Goal: Task Accomplishment & Management: Use online tool/utility

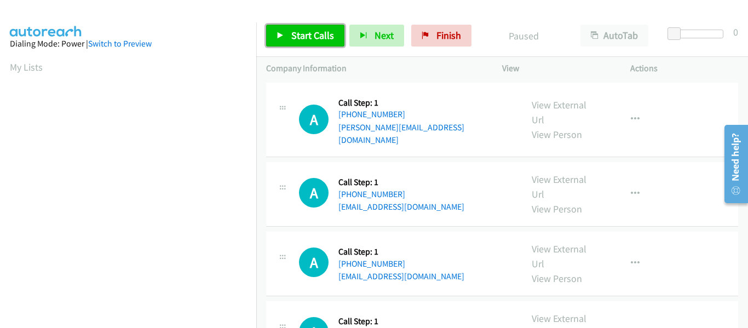
click at [279, 30] on link "Start Calls" at bounding box center [305, 36] width 78 height 22
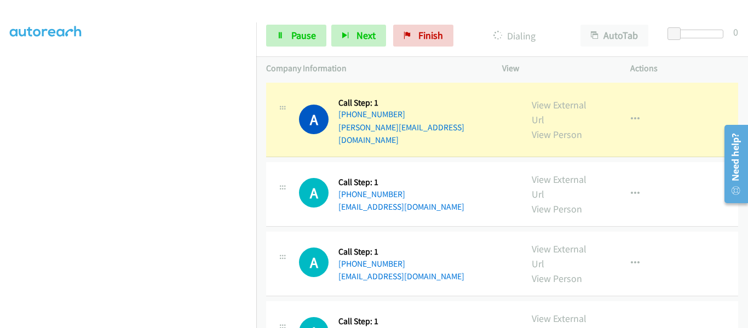
scroll to position [286, 0]
click at [555, 102] on link "View External Url" at bounding box center [559, 112] width 55 height 27
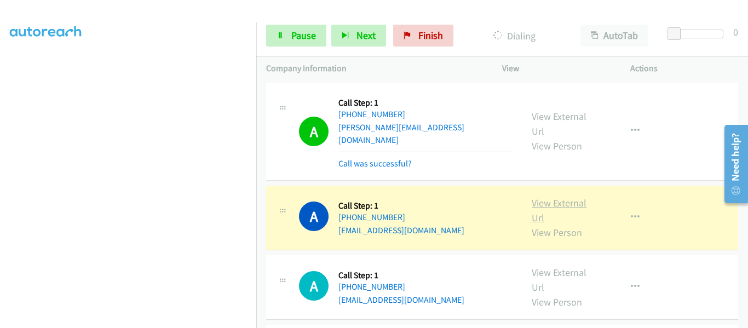
click at [556, 197] on link "View External Url" at bounding box center [559, 210] width 55 height 27
click at [631, 213] on icon "button" at bounding box center [635, 217] width 9 height 9
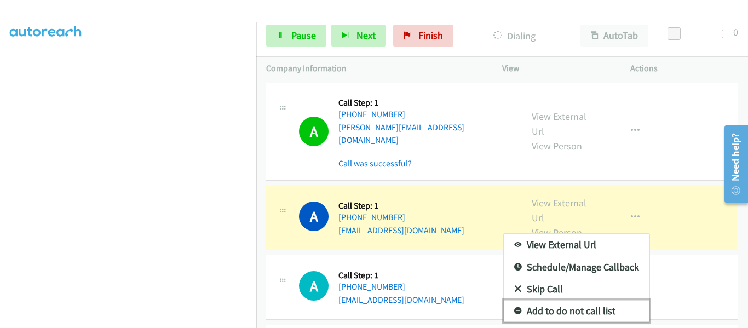
click at [587, 300] on link "Add to do not call list" at bounding box center [577, 311] width 146 height 22
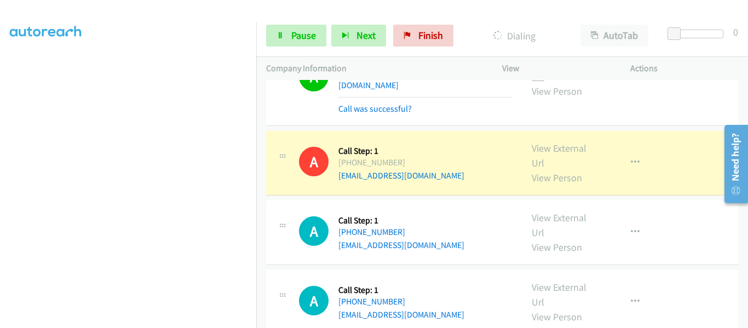
scroll to position [110, 0]
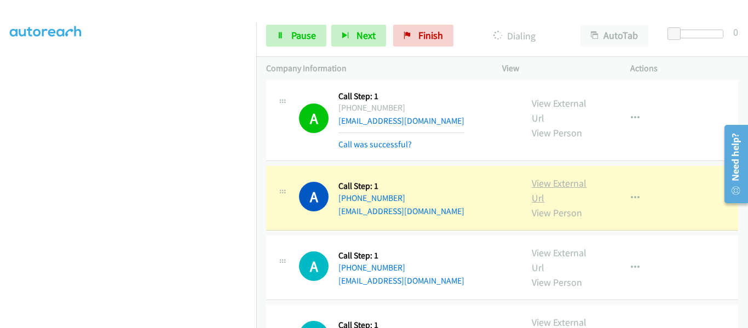
click at [565, 177] on link "View External Url" at bounding box center [559, 190] width 55 height 27
click at [541, 177] on link "View External Url" at bounding box center [559, 190] width 55 height 27
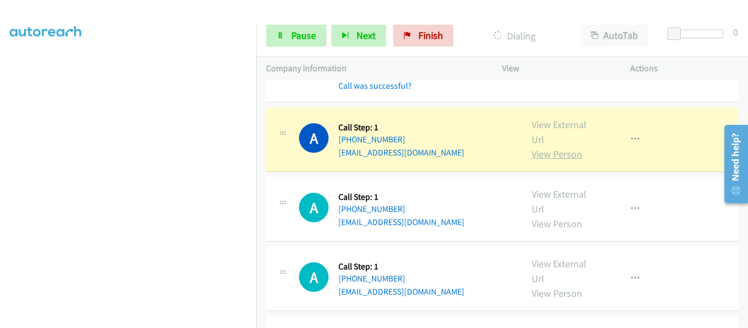
scroll to position [329, 0]
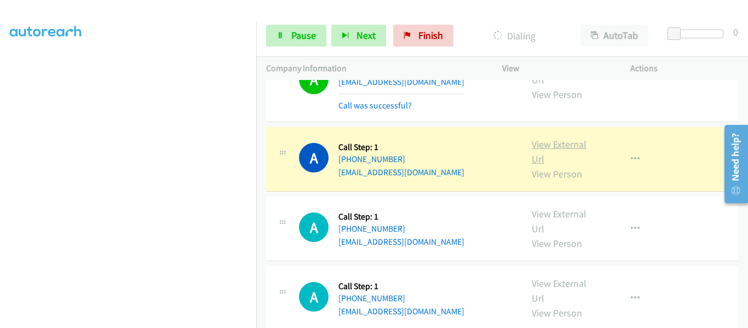
click at [555, 138] on link "View External Url" at bounding box center [559, 151] width 55 height 27
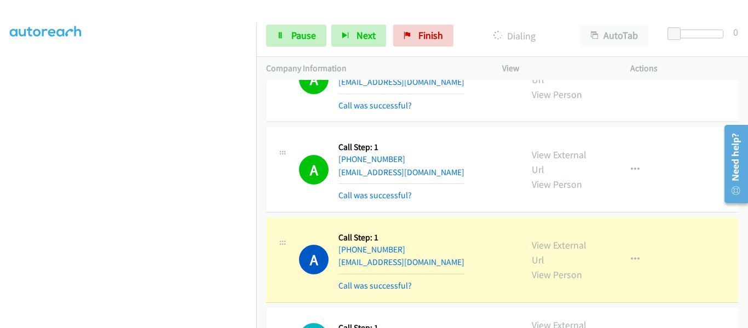
scroll to position [438, 0]
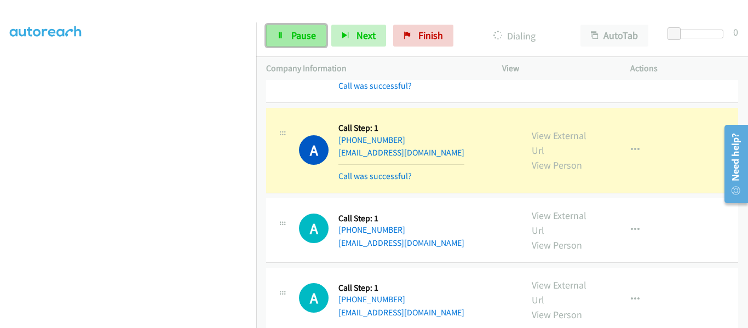
click at [293, 40] on span "Pause" at bounding box center [303, 35] width 25 height 13
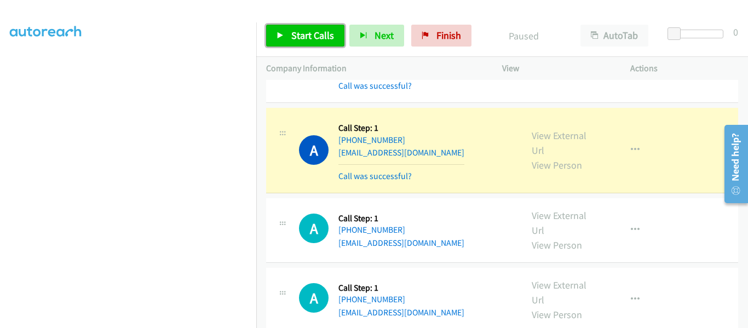
click at [281, 39] on icon at bounding box center [281, 36] width 8 height 8
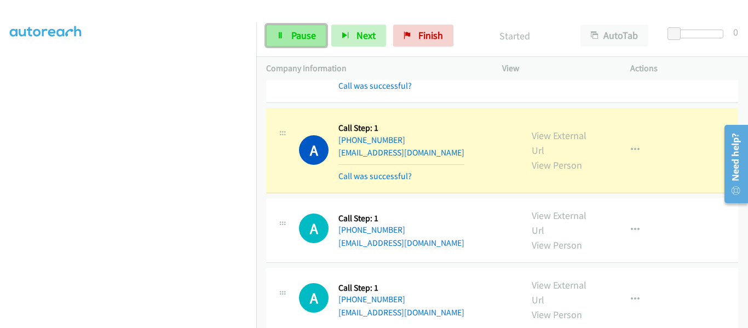
click at [300, 38] on span "Pause" at bounding box center [303, 35] width 25 height 13
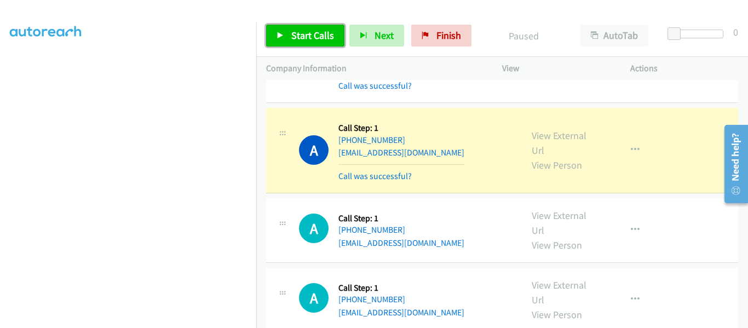
click at [279, 35] on icon at bounding box center [281, 36] width 8 height 8
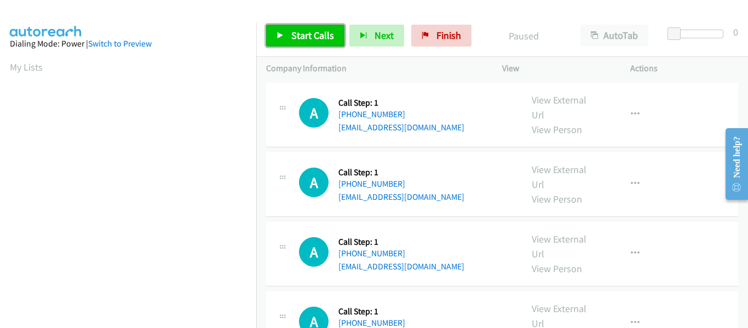
click at [276, 35] on link "Start Calls" at bounding box center [305, 36] width 78 height 22
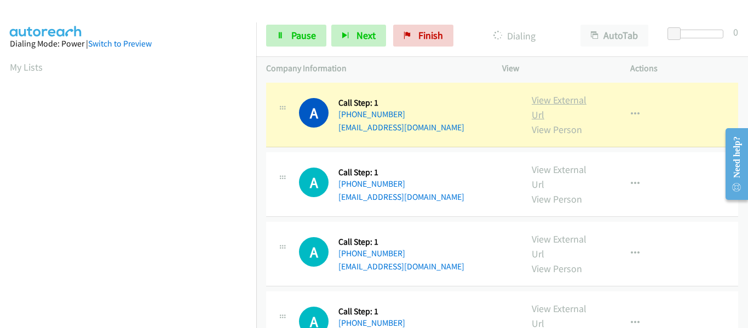
click at [555, 102] on link "View External Url" at bounding box center [559, 107] width 55 height 27
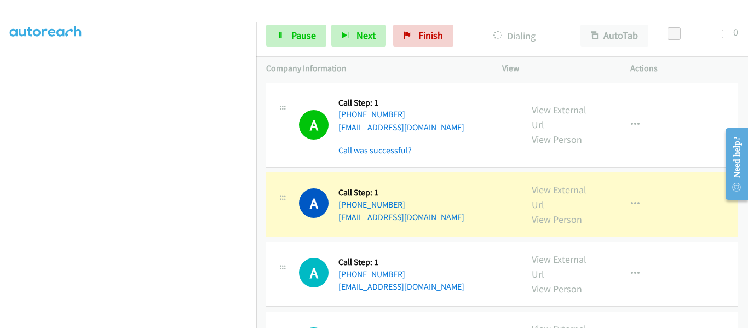
click at [557, 190] on link "View External Url" at bounding box center [559, 197] width 55 height 27
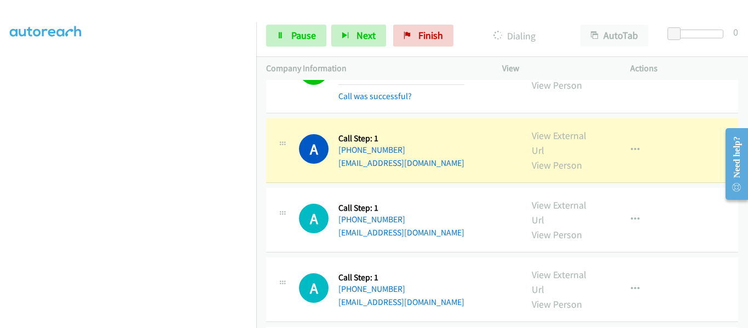
scroll to position [164, 0]
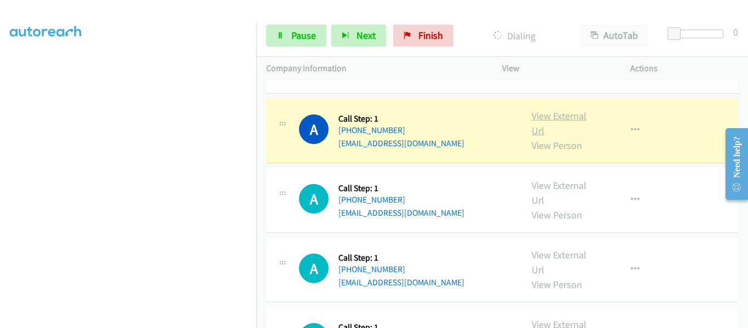
click at [547, 121] on link "View External Url" at bounding box center [559, 123] width 55 height 27
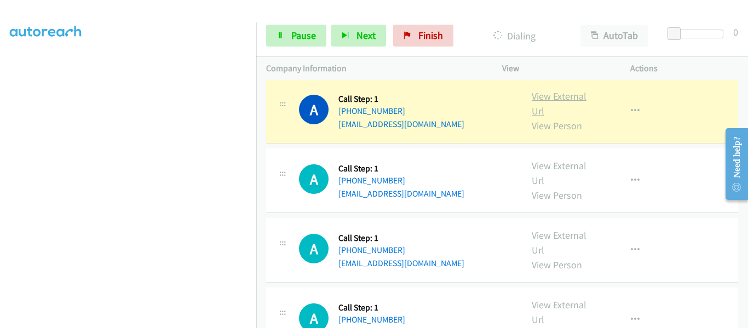
click at [550, 96] on link "View External Url" at bounding box center [559, 103] width 55 height 27
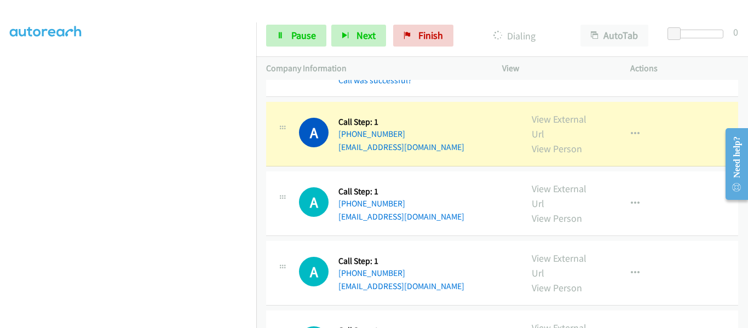
scroll to position [438, 0]
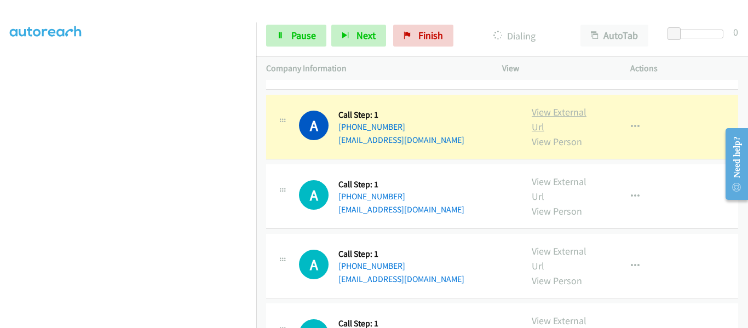
click at [548, 117] on link "View External Url" at bounding box center [559, 119] width 55 height 27
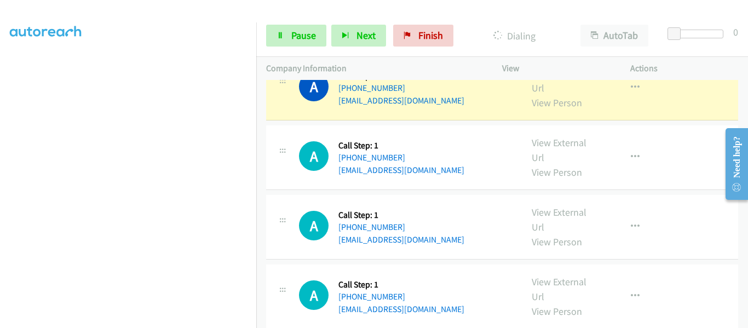
scroll to position [548, 0]
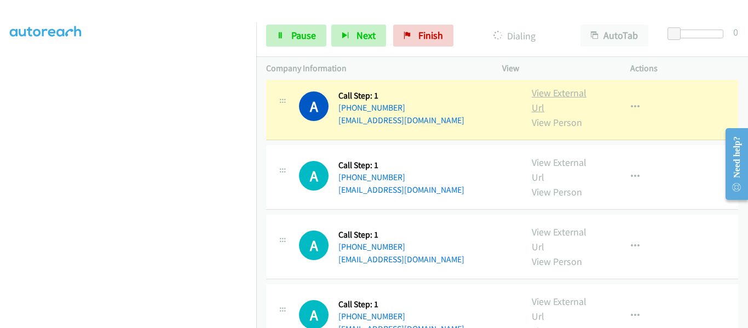
click at [538, 95] on link "View External Url" at bounding box center [559, 100] width 55 height 27
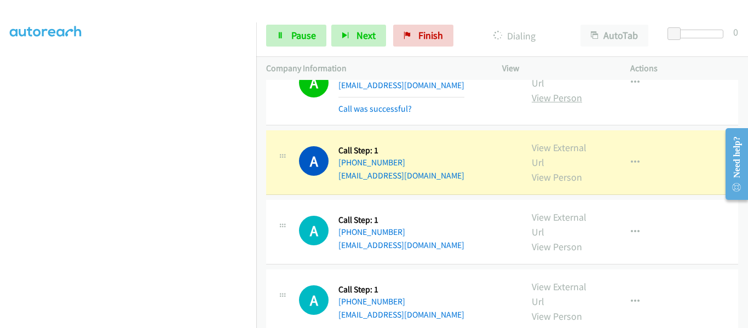
scroll to position [603, 0]
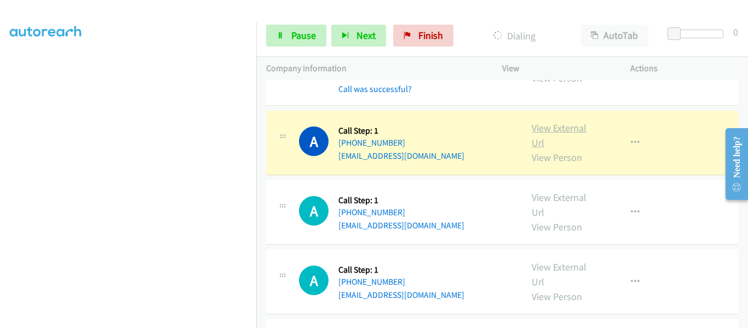
click at [556, 127] on link "View External Url" at bounding box center [559, 135] width 55 height 27
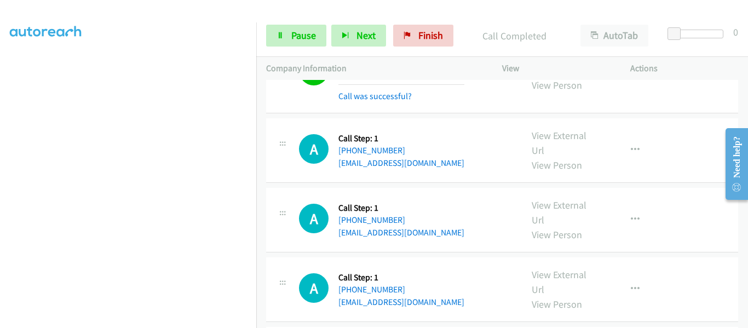
scroll to position [712, 0]
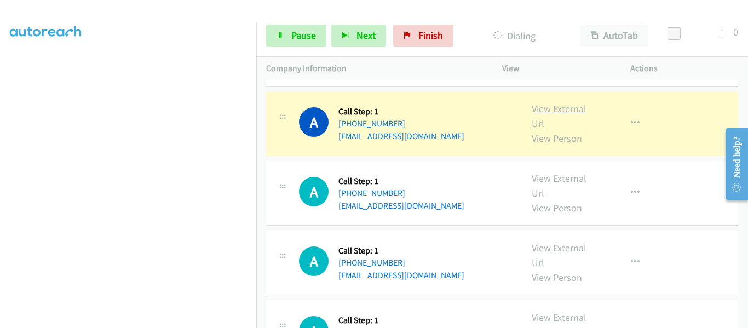
click at [559, 113] on link "View External Url" at bounding box center [559, 115] width 55 height 27
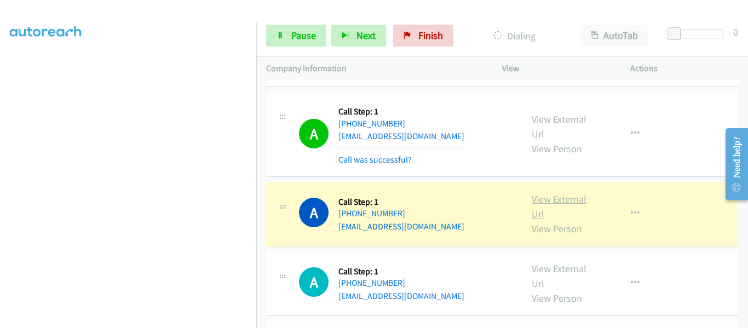
click at [559, 198] on link "View External Url" at bounding box center [559, 206] width 55 height 27
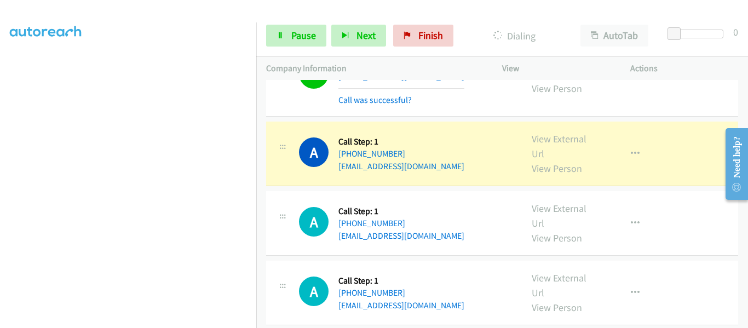
scroll to position [876, 0]
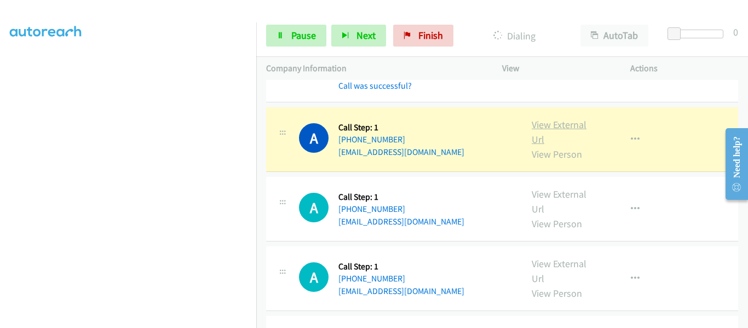
click at [553, 124] on link "View External Url" at bounding box center [559, 131] width 55 height 27
click at [631, 135] on icon "button" at bounding box center [635, 139] width 9 height 9
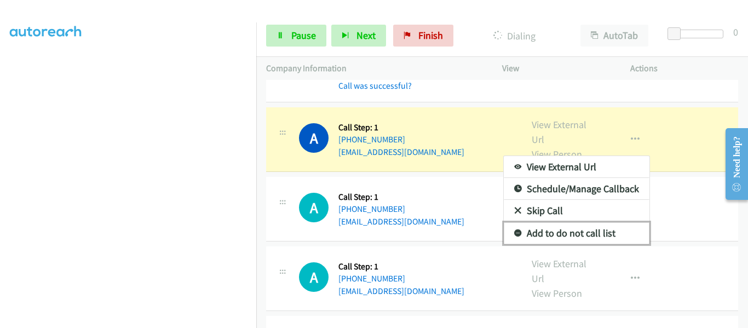
click at [588, 234] on link "Add to do not call list" at bounding box center [577, 233] width 146 height 22
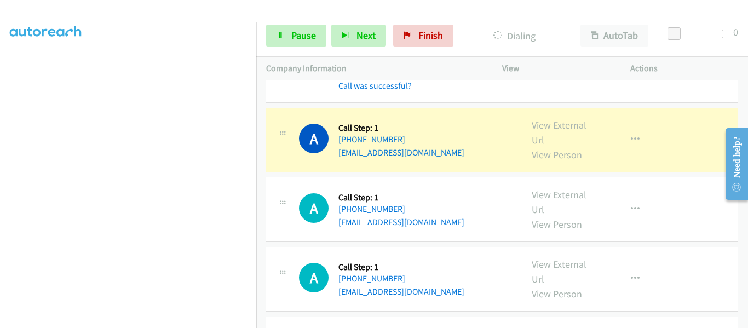
scroll to position [986, 0]
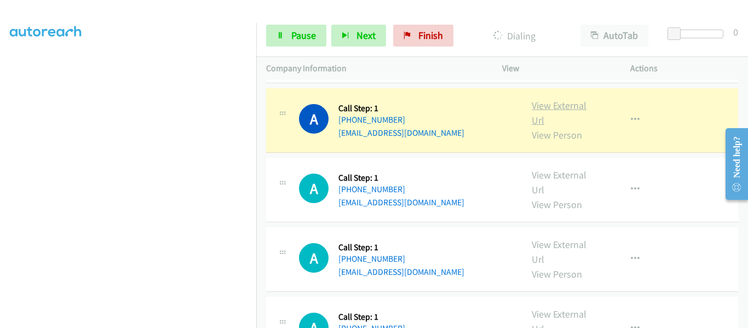
click at [554, 107] on link "View External Url" at bounding box center [559, 112] width 55 height 27
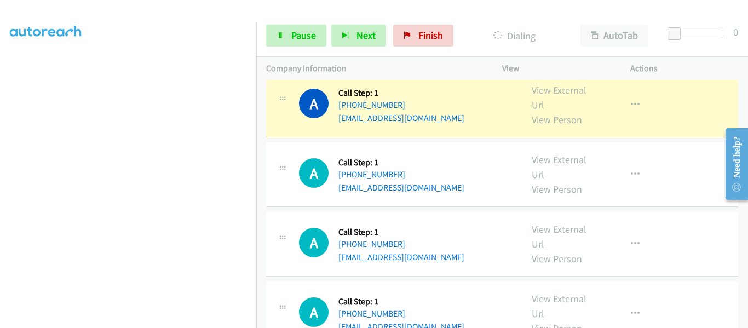
scroll to position [1096, 0]
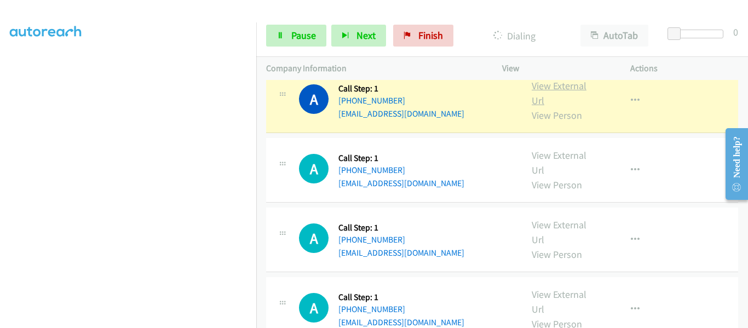
click at [557, 87] on link "View External Url" at bounding box center [559, 92] width 55 height 27
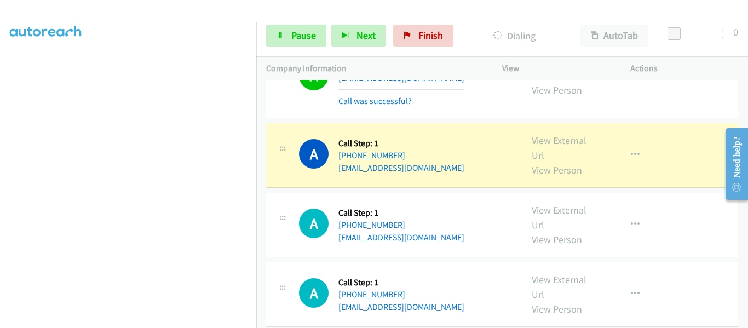
scroll to position [1150, 0]
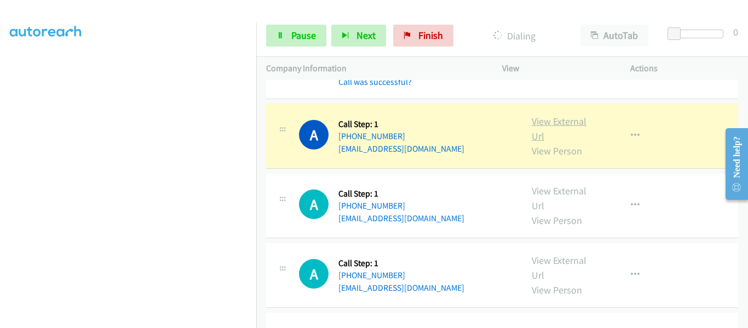
click at [547, 121] on link "View External Url" at bounding box center [559, 128] width 55 height 27
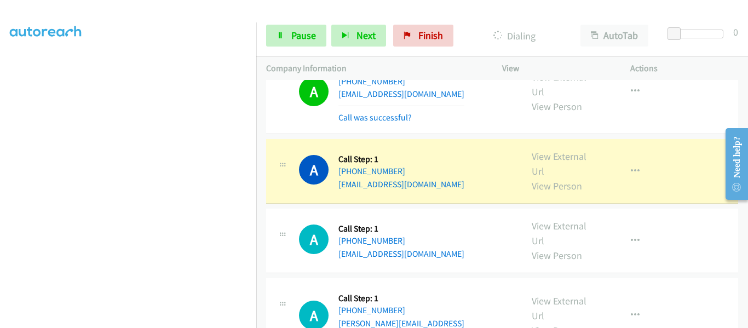
scroll to position [1260, 0]
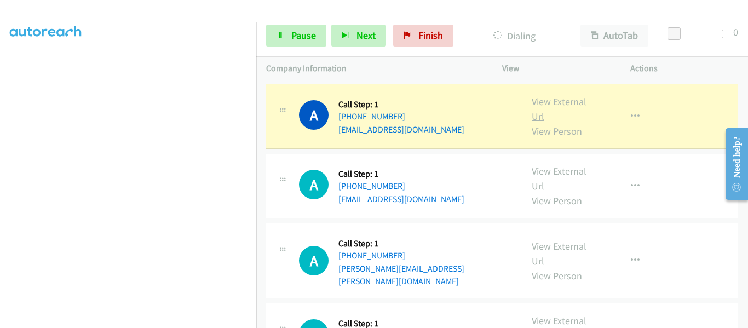
click at [566, 104] on link "View External Url" at bounding box center [559, 108] width 55 height 27
click at [631, 114] on icon "button" at bounding box center [635, 116] width 9 height 9
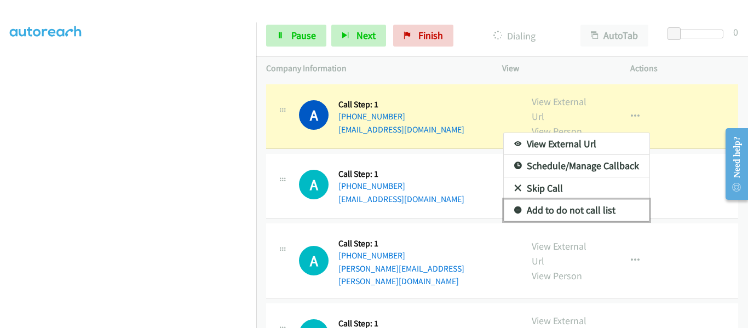
click at [600, 210] on link "Add to do not call list" at bounding box center [577, 210] width 146 height 22
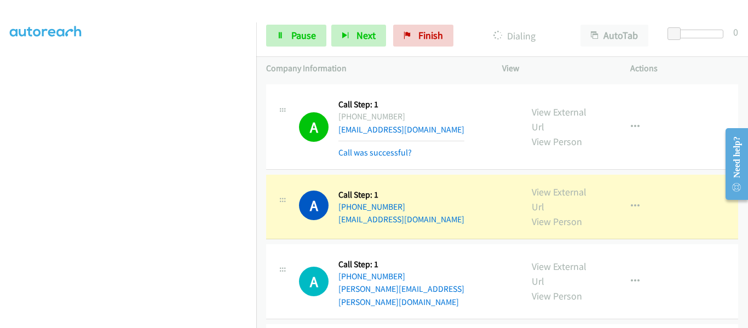
scroll to position [1315, 0]
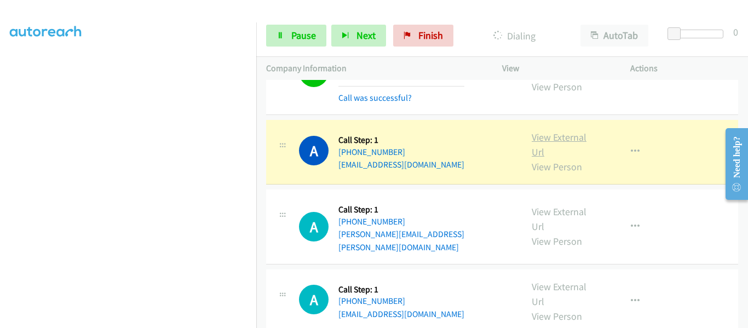
click at [572, 135] on link "View External Url" at bounding box center [559, 144] width 55 height 27
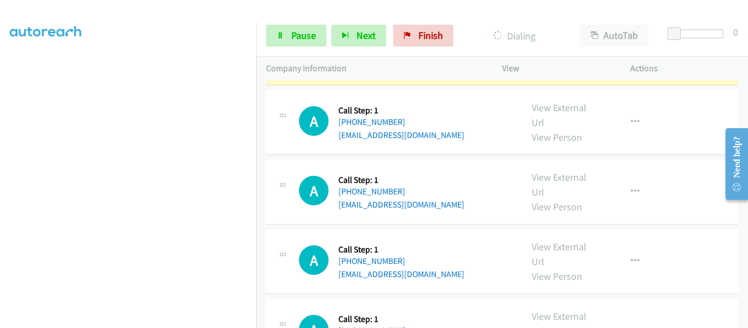
scroll to position [1534, 0]
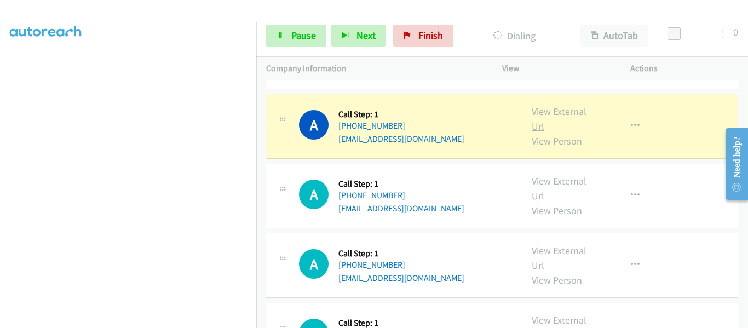
click at [551, 105] on link "View External Url" at bounding box center [559, 118] width 55 height 27
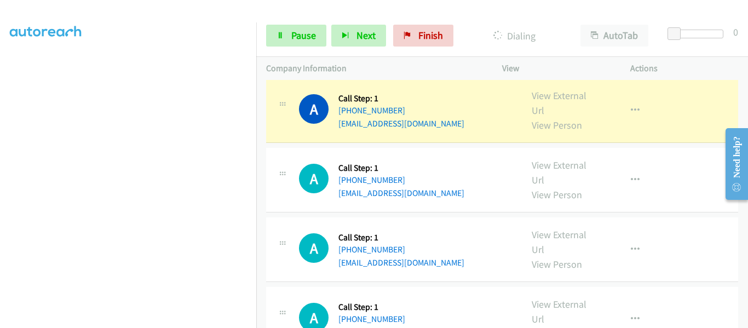
scroll to position [1643, 0]
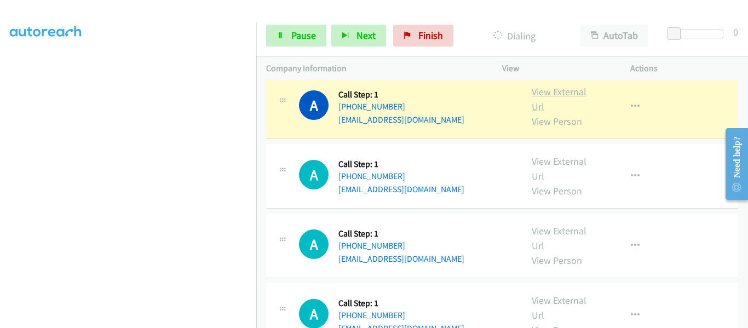
click at [537, 93] on link "View External Url" at bounding box center [559, 98] width 55 height 27
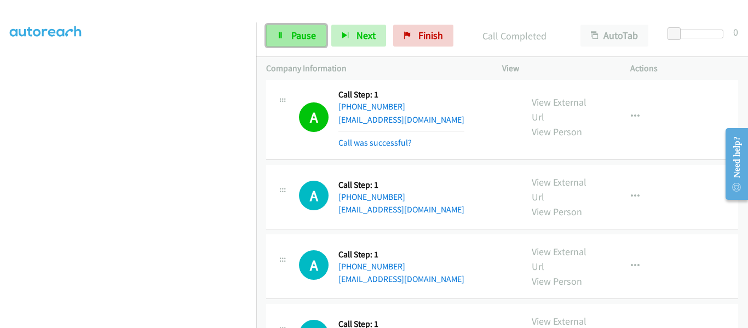
click at [289, 43] on link "Pause" at bounding box center [296, 36] width 60 height 22
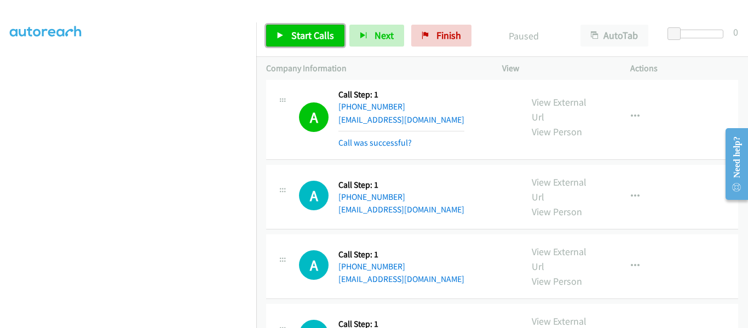
click at [278, 32] on icon at bounding box center [281, 36] width 8 height 8
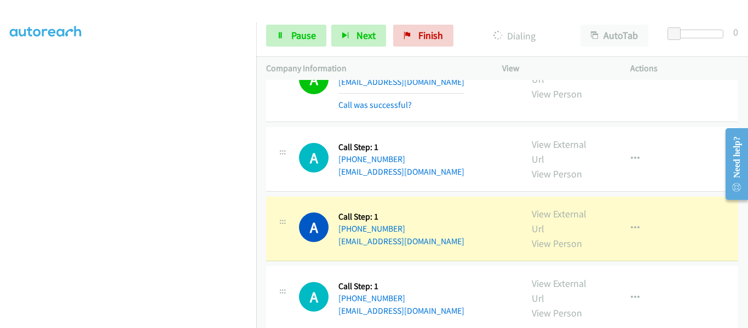
scroll to position [1753, 0]
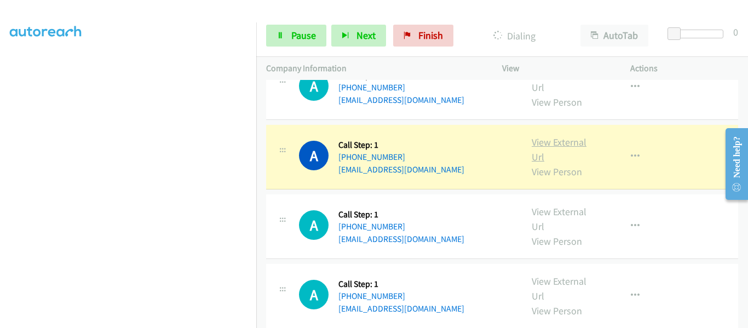
click at [564, 136] on link "View External Url" at bounding box center [559, 149] width 55 height 27
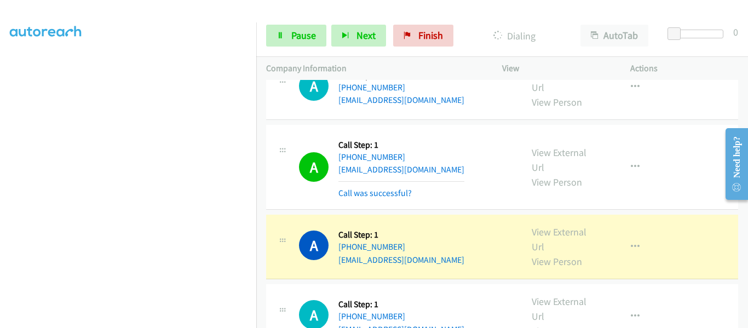
scroll to position [1862, 0]
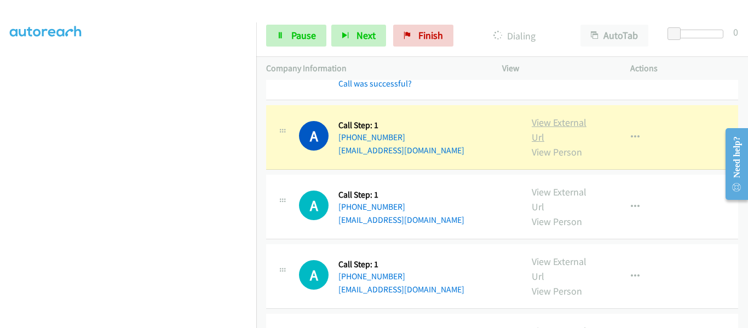
click at [550, 116] on link "View External Url" at bounding box center [559, 129] width 55 height 27
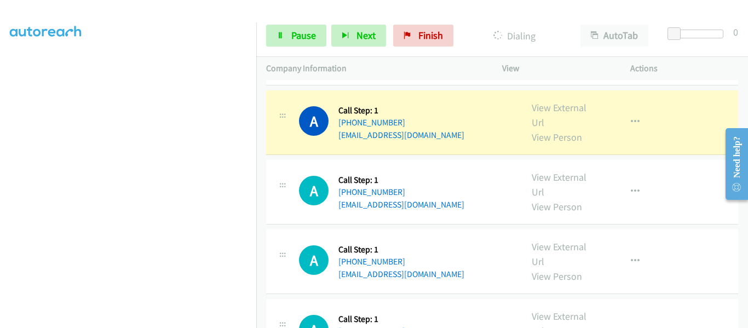
scroll to position [1917, 0]
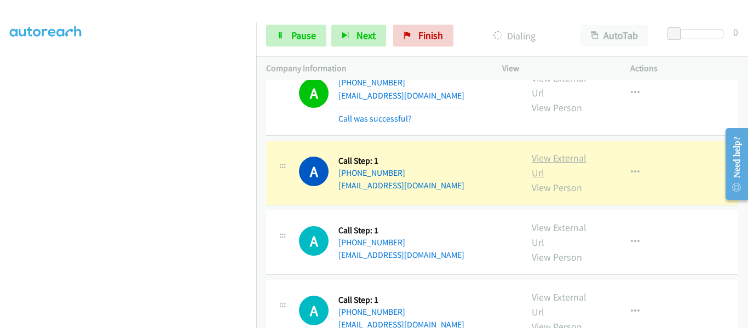
click at [563, 152] on link "View External Url" at bounding box center [559, 165] width 55 height 27
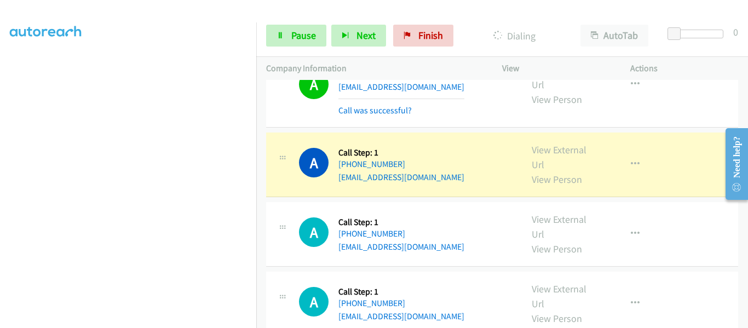
scroll to position [2027, 0]
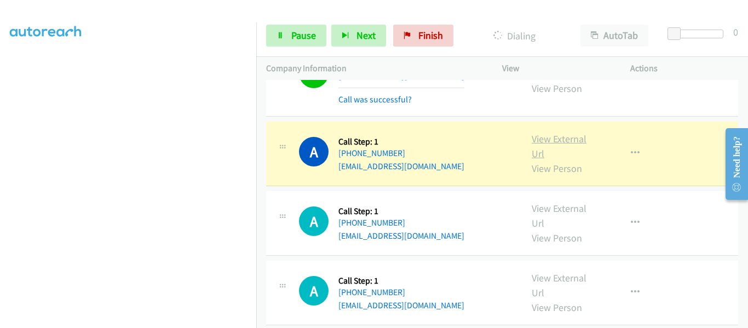
click at [560, 133] on link "View External Url" at bounding box center [559, 146] width 55 height 27
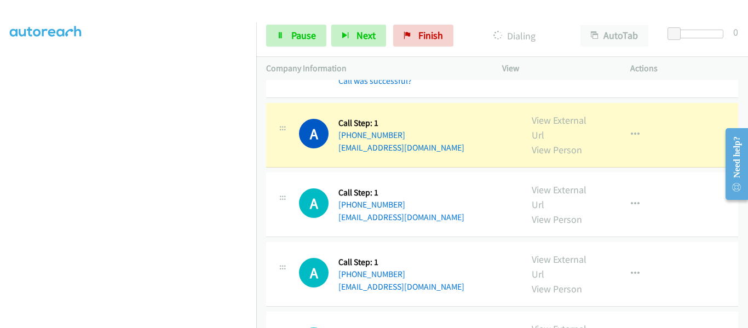
scroll to position [2136, 0]
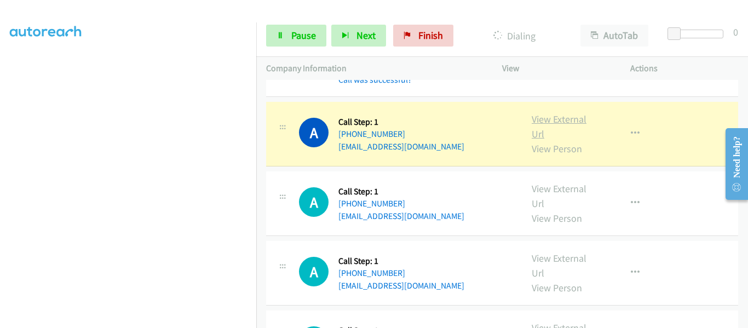
click at [558, 113] on link "View External Url" at bounding box center [559, 126] width 55 height 27
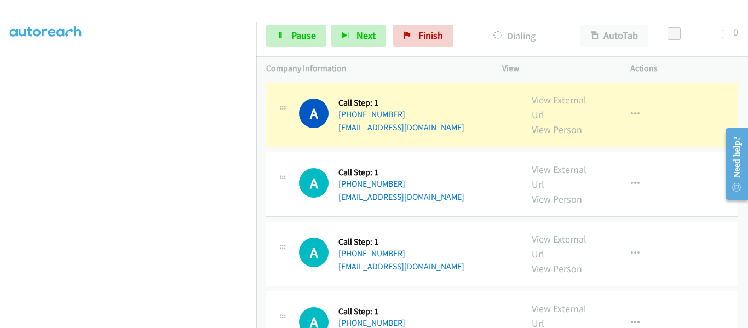
scroll to position [2191, 0]
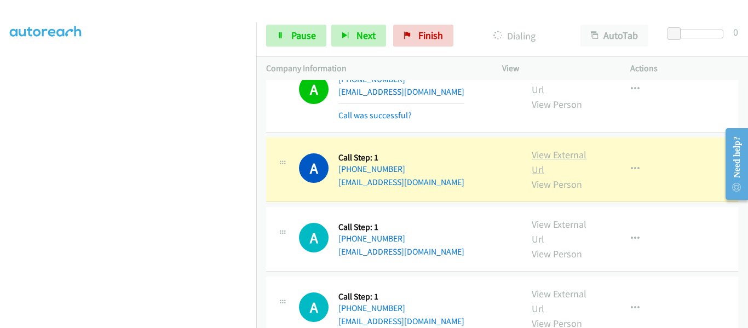
click at [551, 148] on link "View External Url" at bounding box center [559, 161] width 55 height 27
click at [284, 36] on icon at bounding box center [281, 36] width 8 height 8
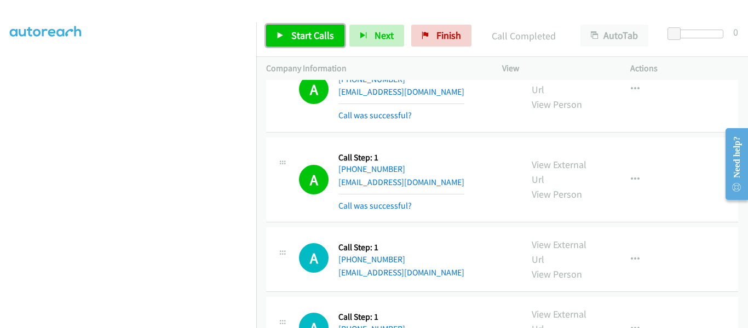
click at [277, 40] on link "Start Calls" at bounding box center [305, 36] width 78 height 22
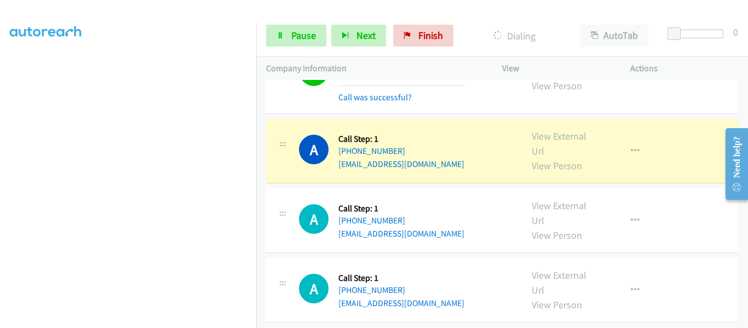
scroll to position [2301, 0]
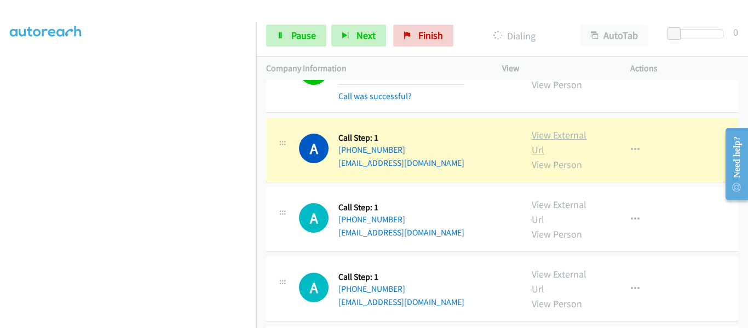
click at [558, 129] on link "View External Url" at bounding box center [559, 142] width 55 height 27
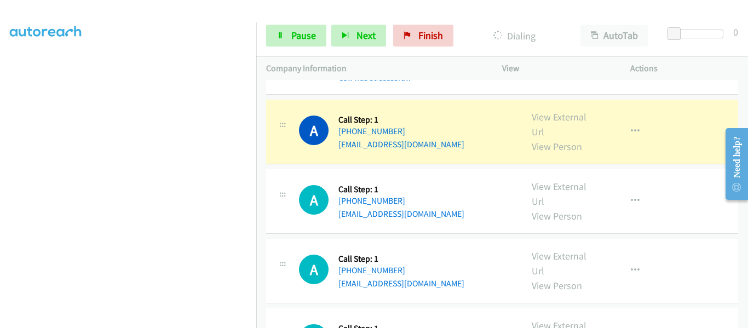
scroll to position [2410, 0]
click at [552, 110] on link "View External Url" at bounding box center [559, 123] width 55 height 27
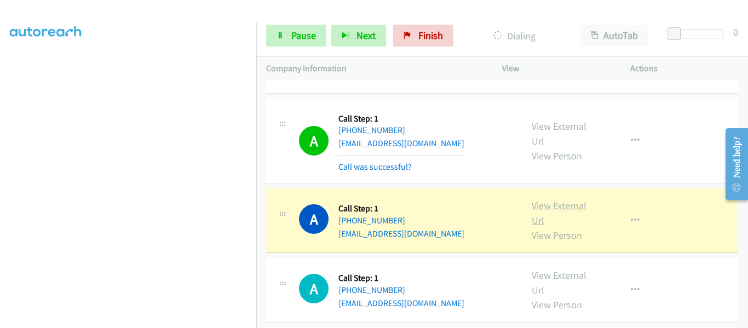
click at [562, 199] on link "View External Url" at bounding box center [559, 212] width 55 height 27
click at [296, 36] on span "Pause" at bounding box center [303, 35] width 25 height 13
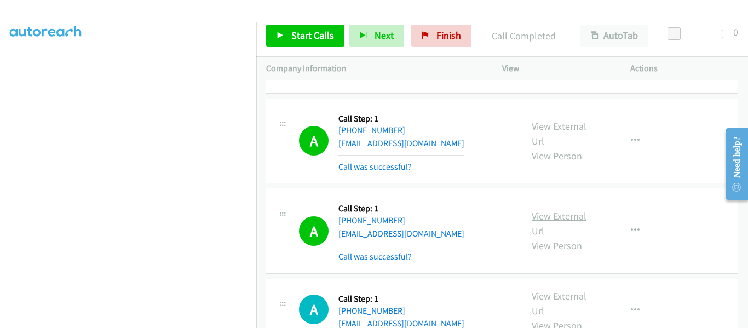
click at [564, 210] on link "View External Url" at bounding box center [559, 223] width 55 height 27
click at [278, 29] on link "Start Calls" at bounding box center [305, 36] width 78 height 22
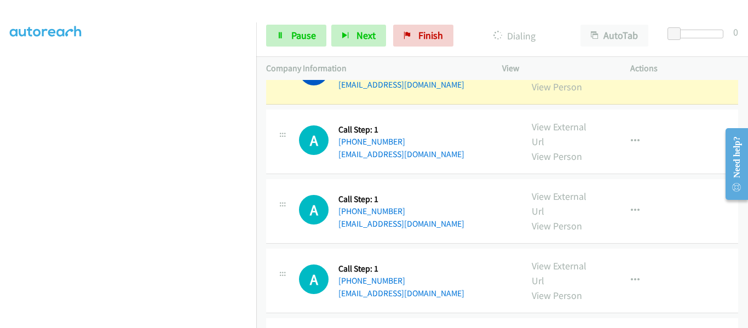
scroll to position [2629, 0]
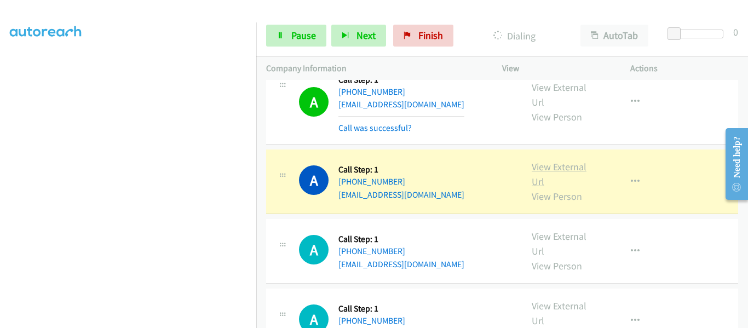
click at [551, 160] on link "View External Url" at bounding box center [559, 173] width 55 height 27
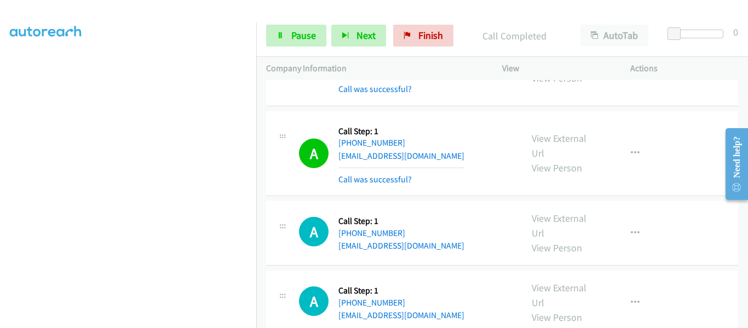
scroll to position [2903, 0]
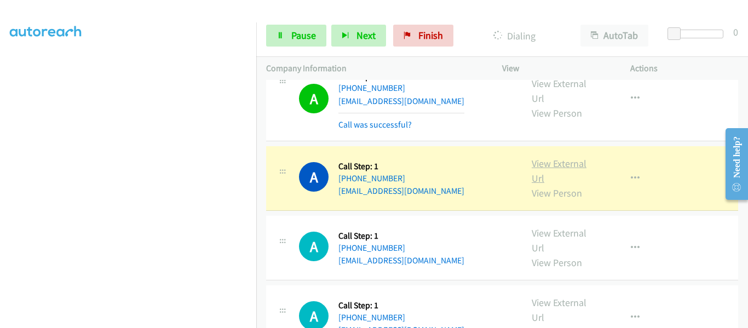
click at [561, 157] on link "View External Url" at bounding box center [559, 170] width 55 height 27
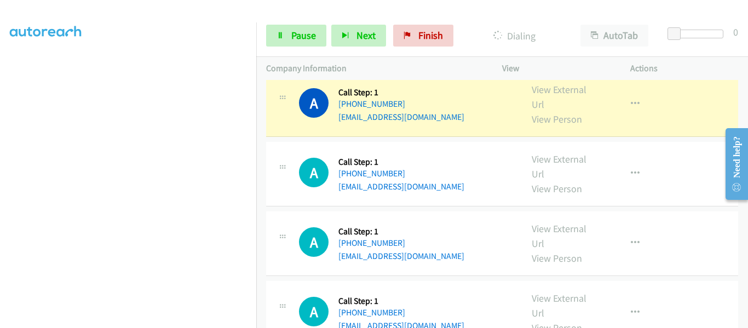
scroll to position [3013, 0]
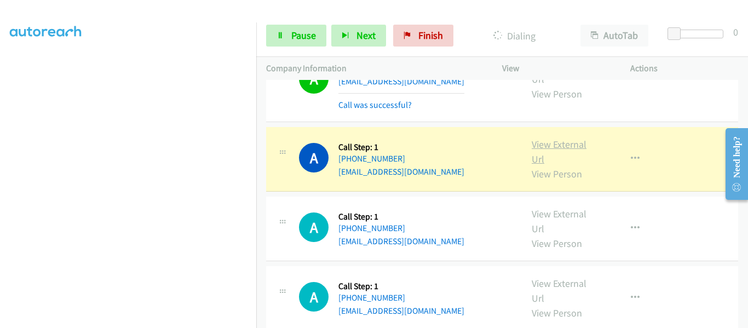
click at [569, 138] on link "View External Url" at bounding box center [559, 151] width 55 height 27
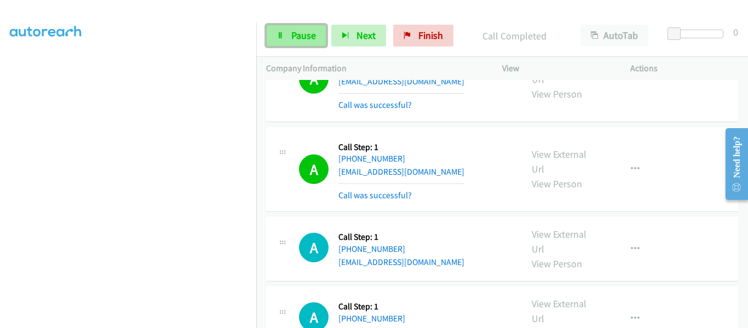
click at [296, 36] on span "Pause" at bounding box center [303, 35] width 25 height 13
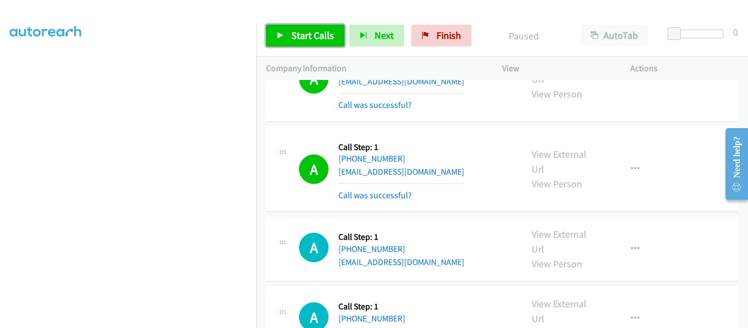
click at [286, 29] on link "Start Calls" at bounding box center [305, 36] width 78 height 22
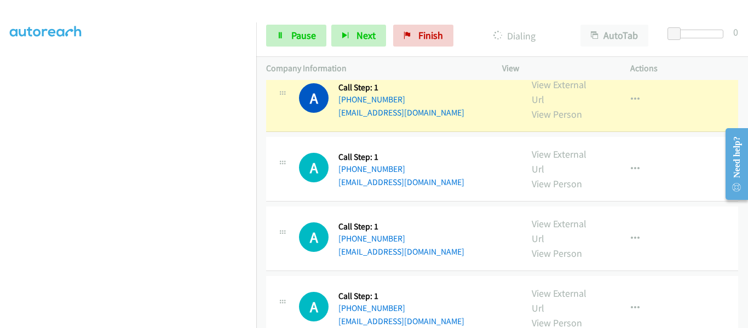
scroll to position [3177, 0]
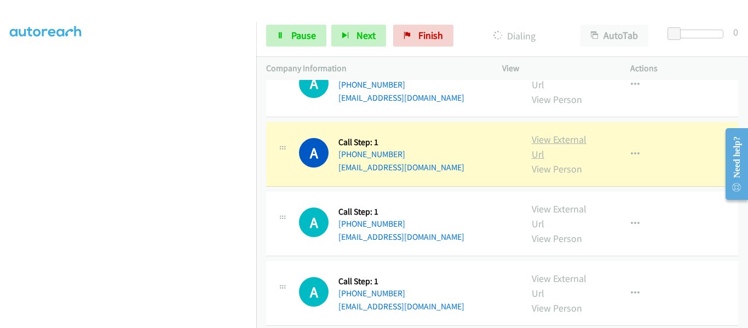
click at [552, 133] on link "View External Url" at bounding box center [559, 146] width 55 height 27
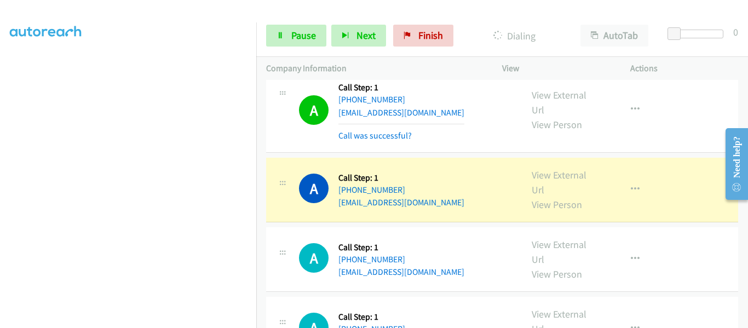
scroll to position [3287, 0]
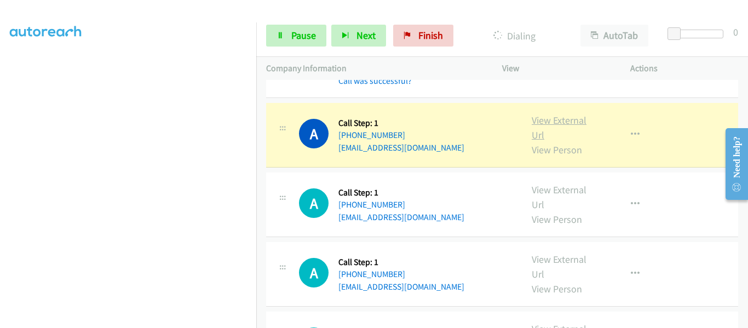
click at [555, 114] on link "View External Url" at bounding box center [559, 127] width 55 height 27
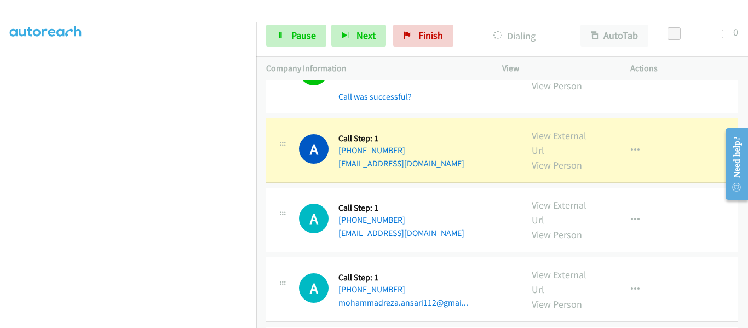
scroll to position [3341, 0]
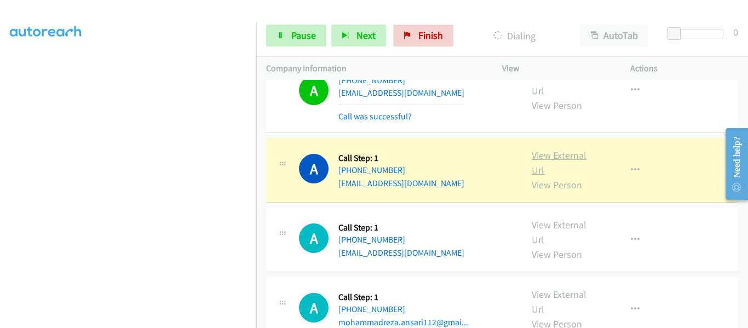
click at [563, 149] on link "View External Url" at bounding box center [559, 162] width 55 height 27
click at [631, 166] on icon "button" at bounding box center [635, 170] width 9 height 9
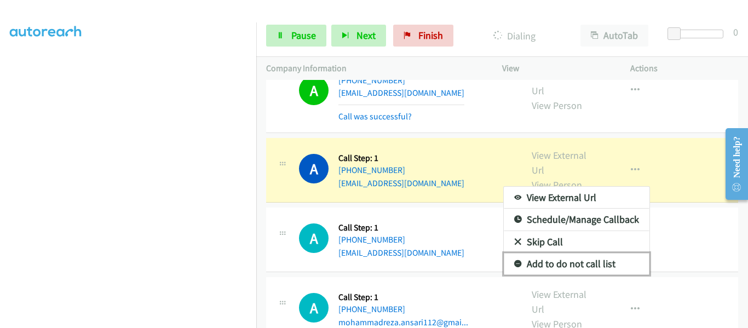
click at [587, 253] on link "Add to do not call list" at bounding box center [577, 264] width 146 height 22
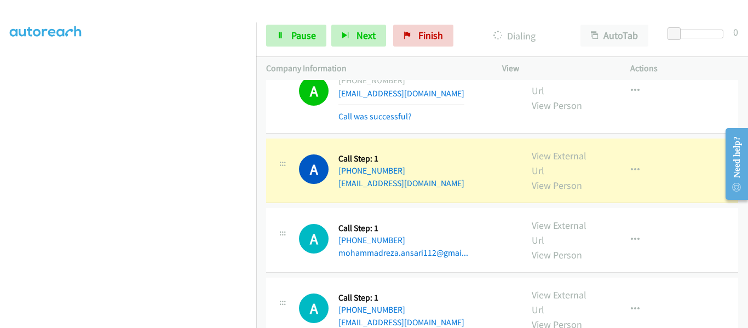
scroll to position [3451, 0]
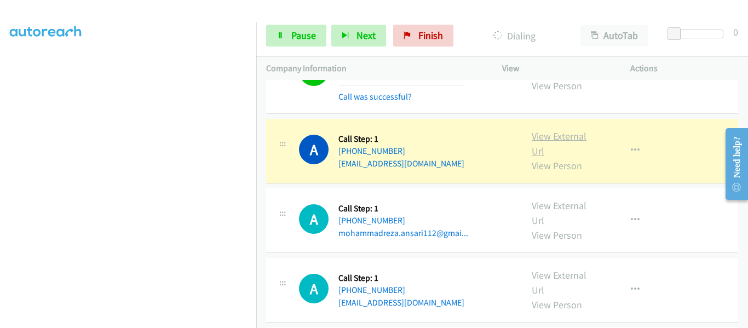
click at [561, 130] on link "View External Url" at bounding box center [559, 143] width 55 height 27
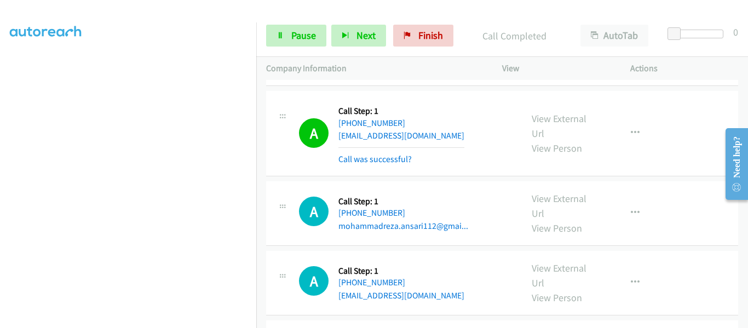
scroll to position [3506, 0]
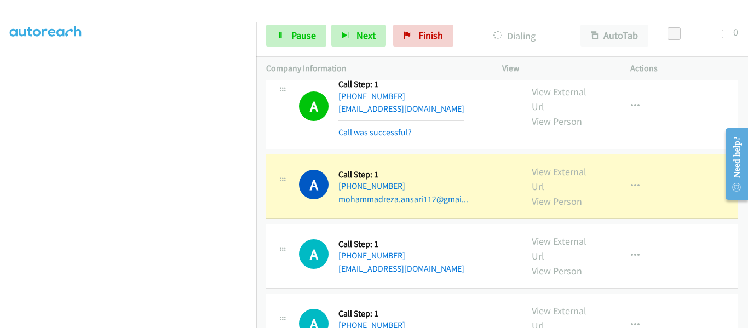
click at [570, 165] on link "View External Url" at bounding box center [559, 178] width 55 height 27
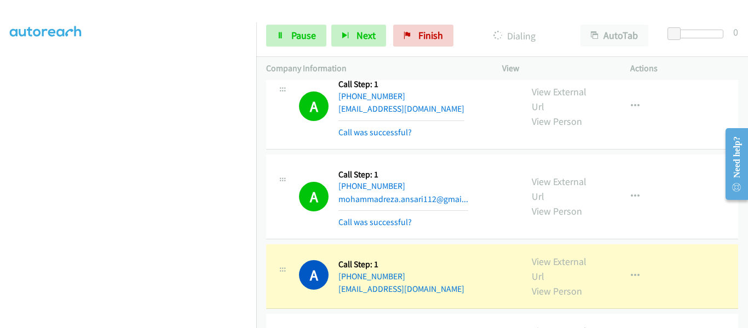
scroll to position [3615, 0]
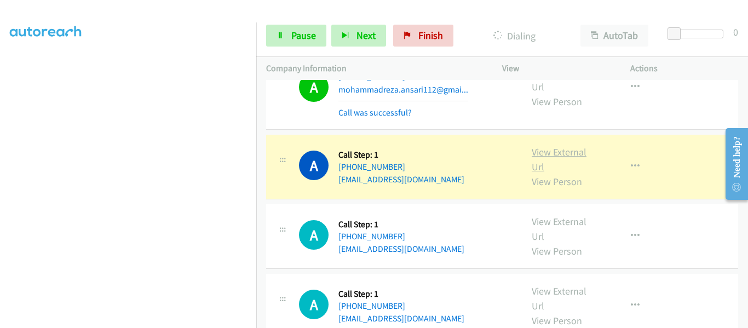
click at [571, 146] on link "View External Url" at bounding box center [559, 159] width 55 height 27
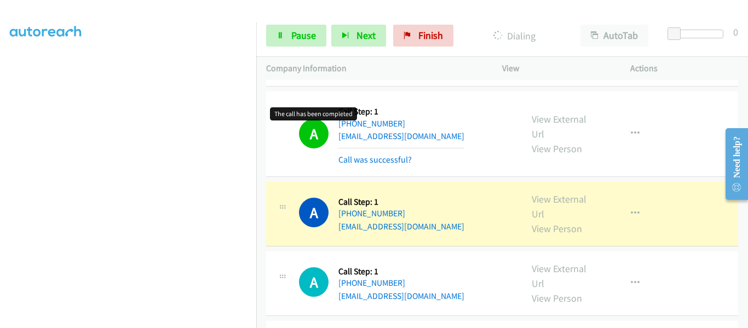
scroll to position [3725, 0]
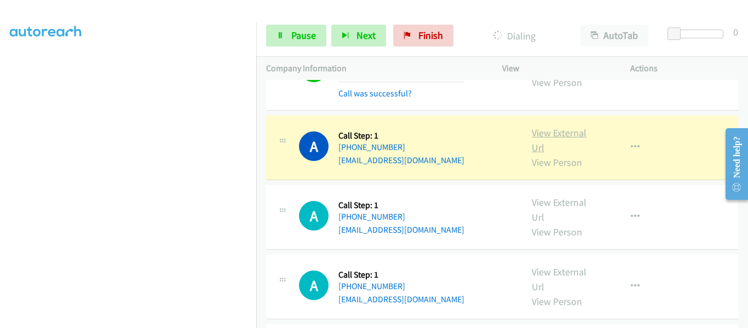
click at [553, 127] on link "View External Url" at bounding box center [559, 140] width 55 height 27
click at [631, 143] on icon "button" at bounding box center [635, 147] width 9 height 9
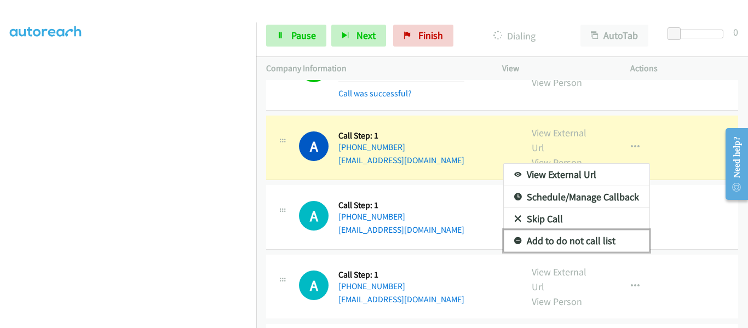
click at [524, 230] on link "Add to do not call list" at bounding box center [577, 241] width 146 height 22
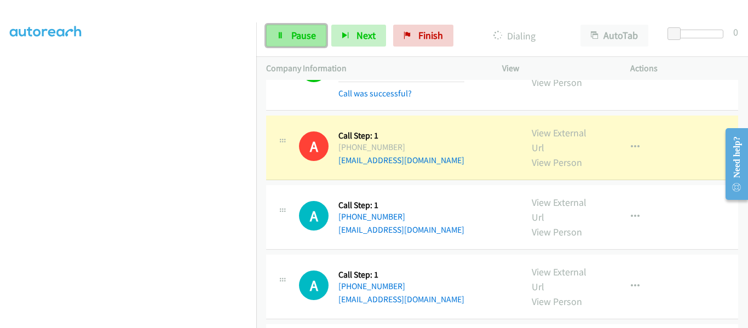
click at [300, 35] on span "Pause" at bounding box center [303, 35] width 25 height 13
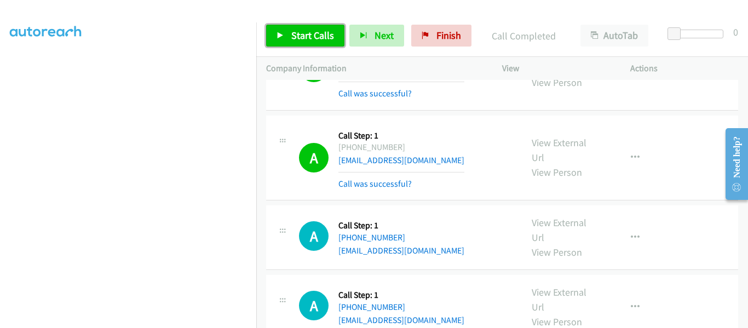
click at [279, 33] on icon at bounding box center [281, 36] width 8 height 8
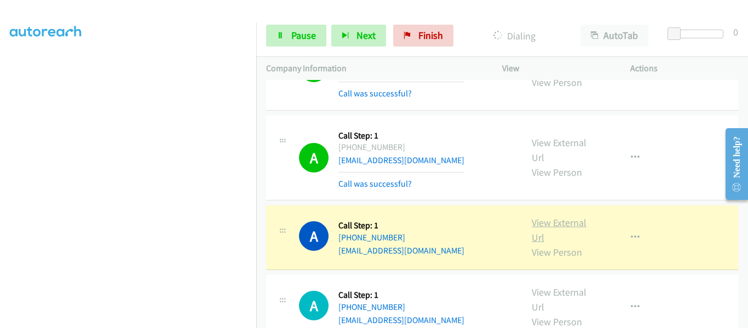
click at [548, 216] on link "View External Url" at bounding box center [559, 229] width 55 height 27
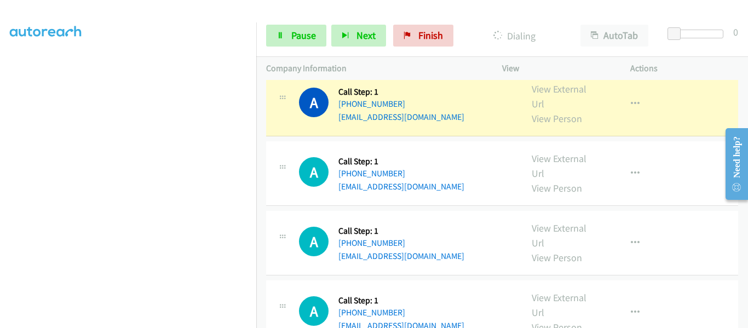
scroll to position [4054, 0]
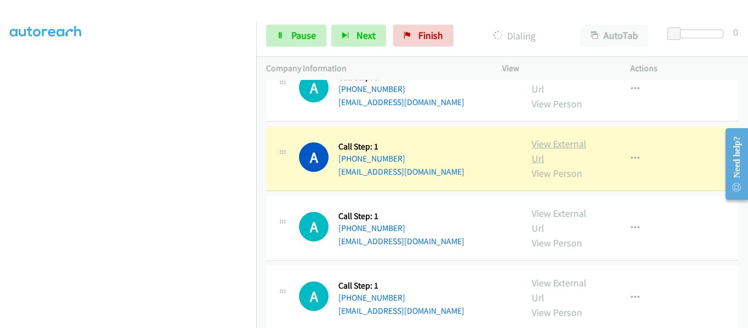
click at [549, 137] on link "View External Url" at bounding box center [559, 150] width 55 height 27
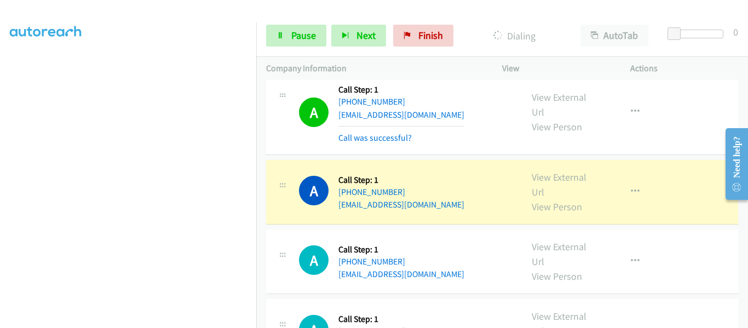
scroll to position [4108, 0]
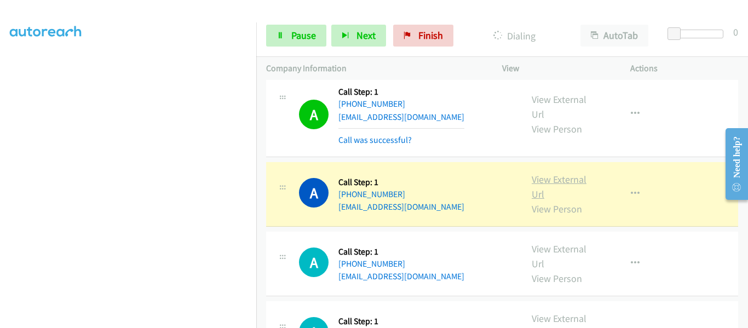
click at [567, 173] on link "View External Url" at bounding box center [559, 186] width 55 height 27
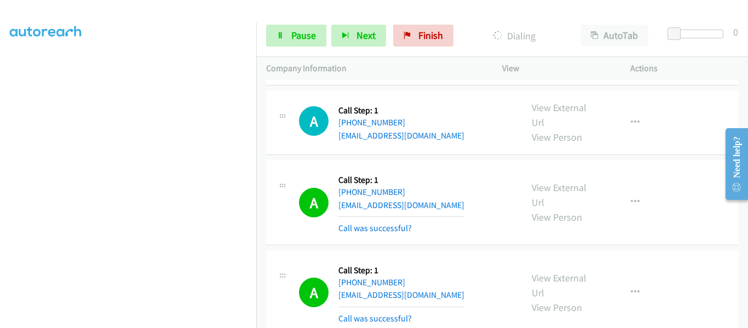
scroll to position [4349, 0]
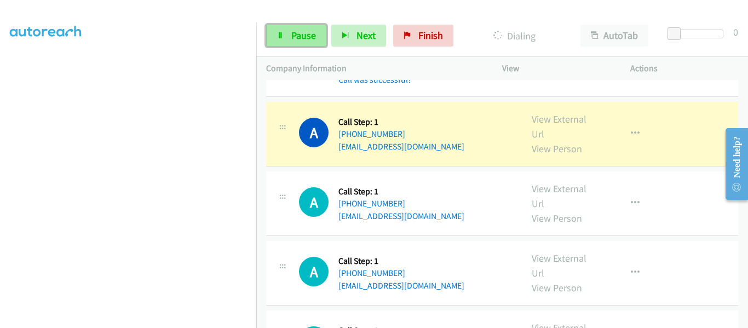
click at [305, 39] on span "Pause" at bounding box center [303, 35] width 25 height 13
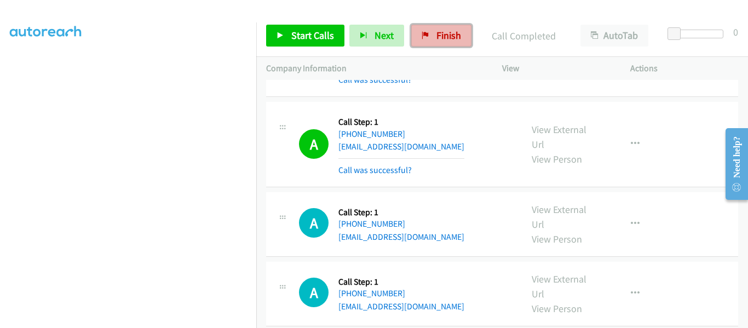
click at [433, 31] on link "Finish" at bounding box center [441, 36] width 60 height 22
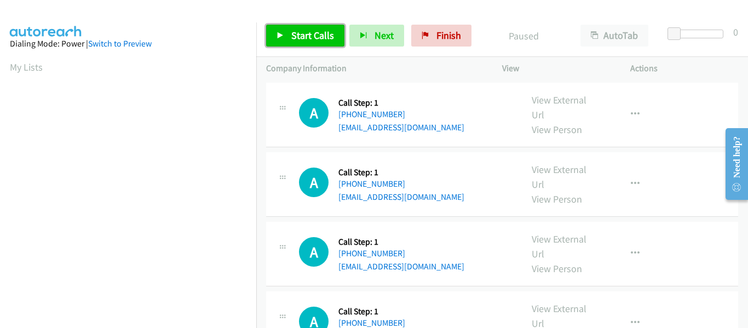
click at [278, 35] on icon at bounding box center [281, 36] width 8 height 8
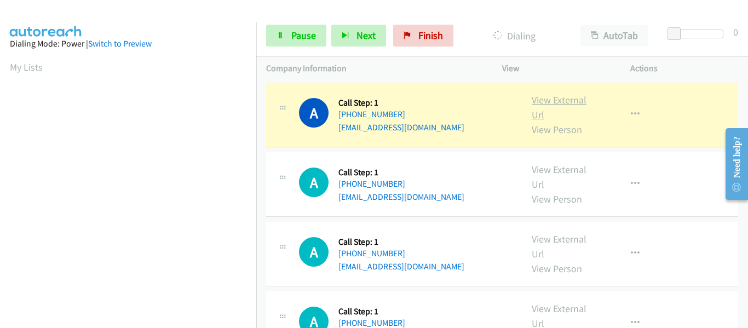
click at [558, 95] on link "View External Url" at bounding box center [559, 107] width 55 height 27
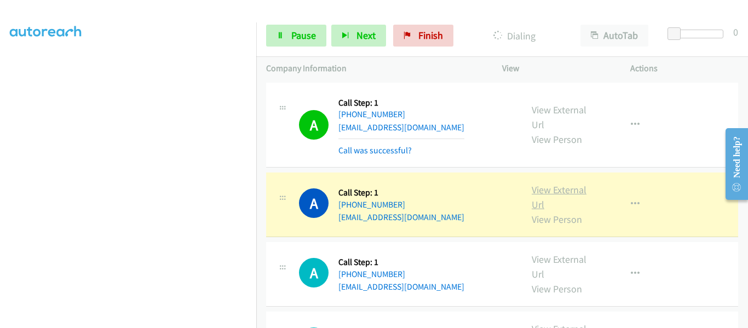
click at [540, 190] on link "View External Url" at bounding box center [559, 197] width 55 height 27
click at [631, 200] on icon "button" at bounding box center [635, 204] width 9 height 9
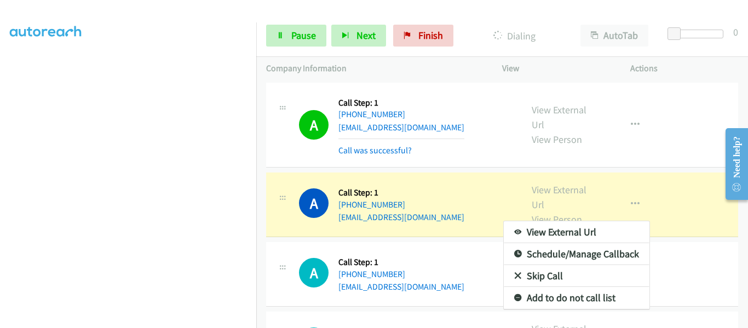
click at [600, 297] on link "Add to do not call list" at bounding box center [577, 298] width 146 height 22
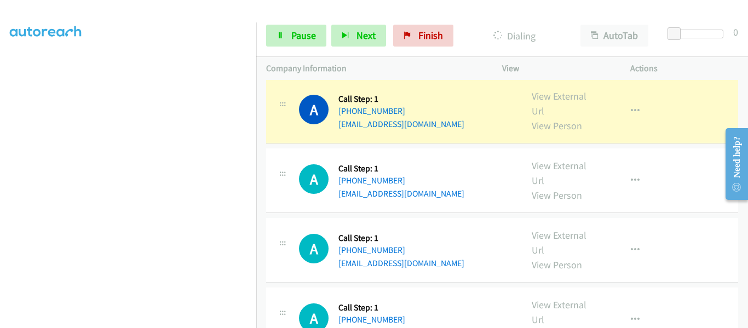
scroll to position [219, 0]
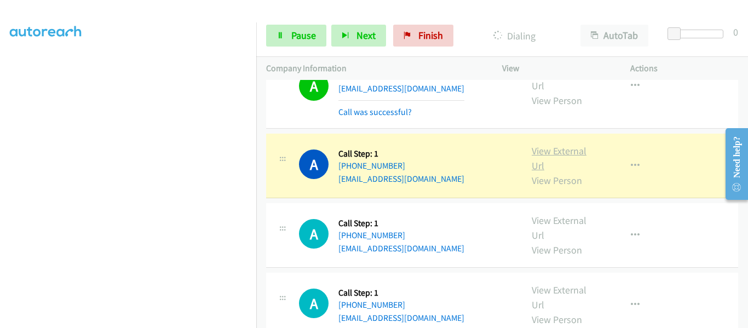
click at [560, 150] on link "View External Url" at bounding box center [559, 158] width 55 height 27
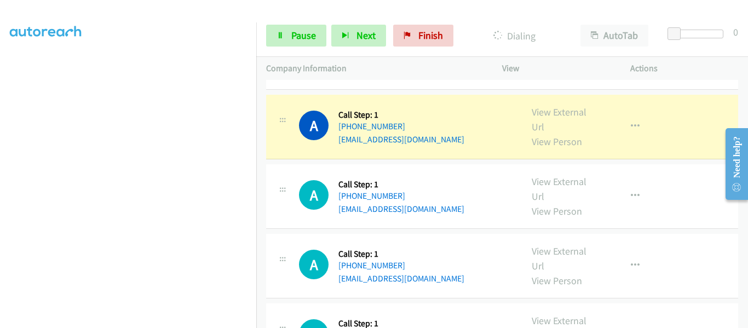
scroll to position [329, 0]
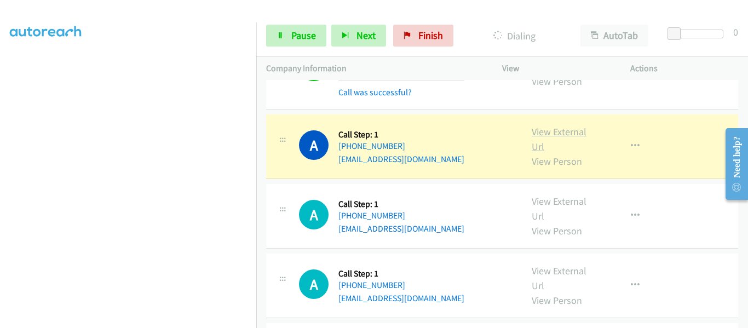
click at [547, 133] on link "View External Url" at bounding box center [559, 138] width 55 height 27
click at [631, 144] on icon "button" at bounding box center [635, 146] width 9 height 9
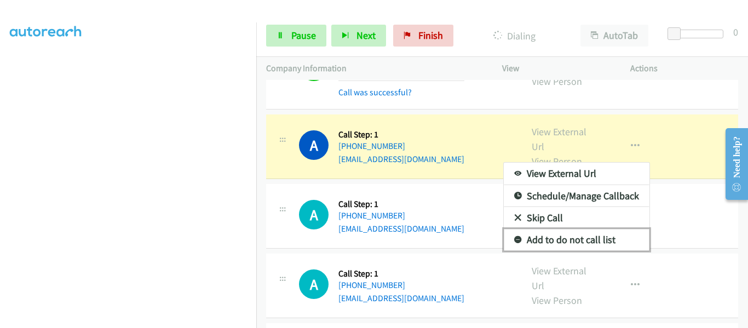
click at [587, 237] on link "Add to do not call list" at bounding box center [577, 240] width 146 height 22
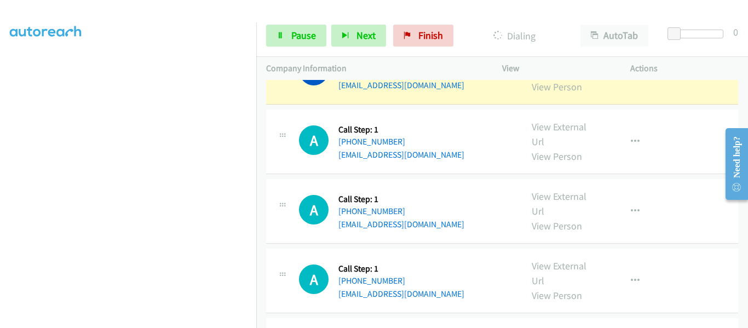
scroll to position [438, 0]
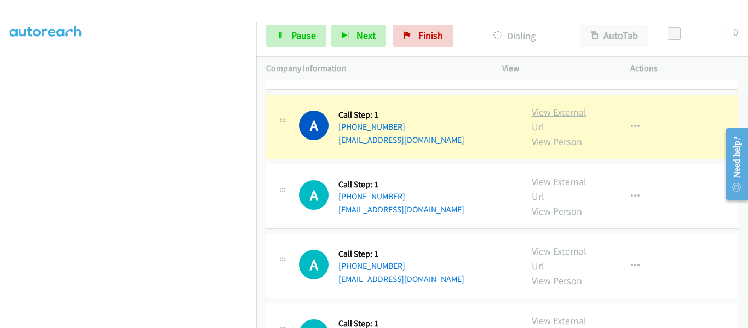
click at [572, 112] on link "View External Url" at bounding box center [559, 119] width 55 height 27
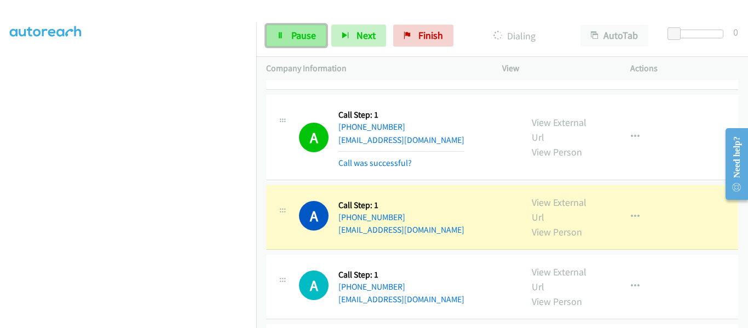
drag, startPoint x: 284, startPoint y: 33, endPoint x: 263, endPoint y: 105, distance: 74.6
click at [284, 33] on icon at bounding box center [281, 36] width 8 height 8
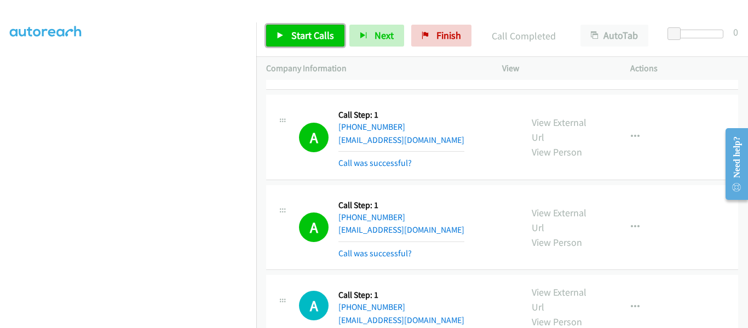
click at [280, 36] on icon at bounding box center [281, 36] width 8 height 8
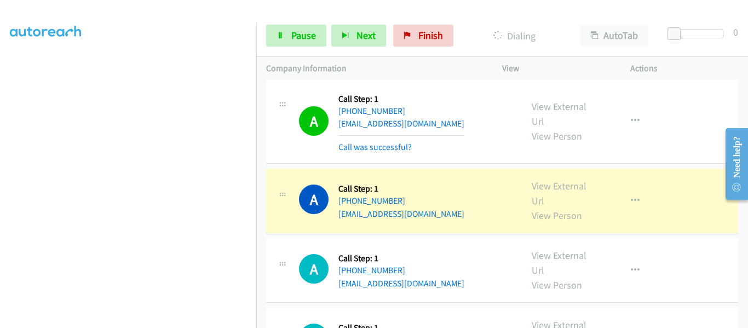
scroll to position [548, 0]
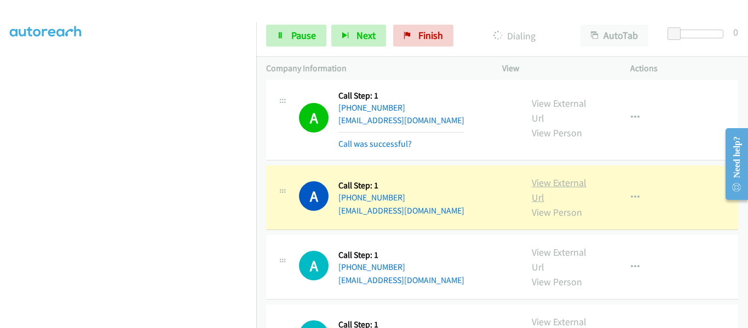
click at [559, 183] on link "View External Url" at bounding box center [559, 189] width 55 height 27
click at [631, 193] on icon "button" at bounding box center [635, 197] width 9 height 9
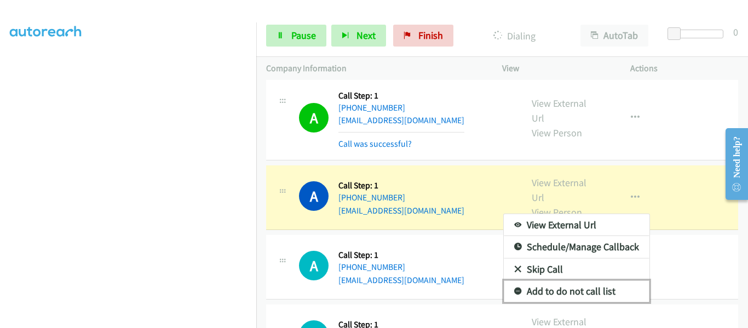
click at [601, 291] on link "Add to do not call list" at bounding box center [577, 291] width 146 height 22
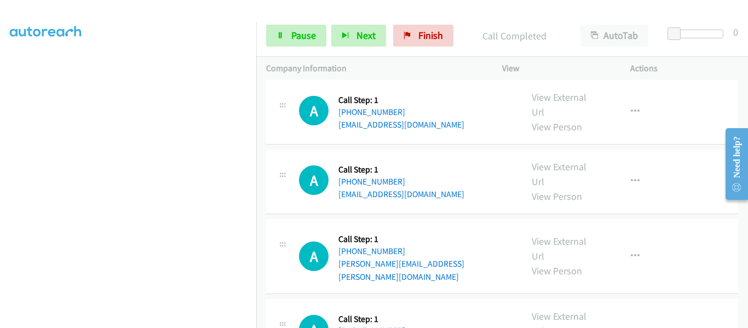
scroll to position [724, 0]
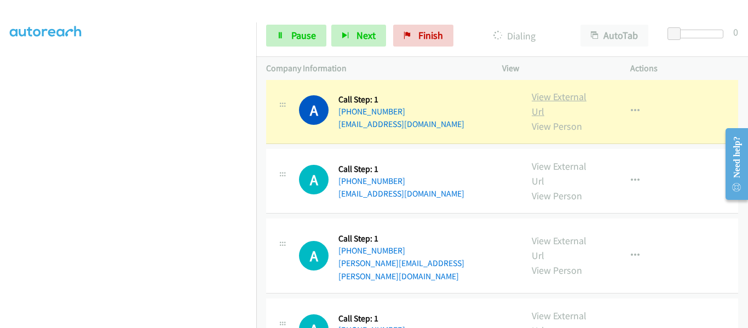
click at [538, 102] on link "View External Url" at bounding box center [559, 103] width 55 height 27
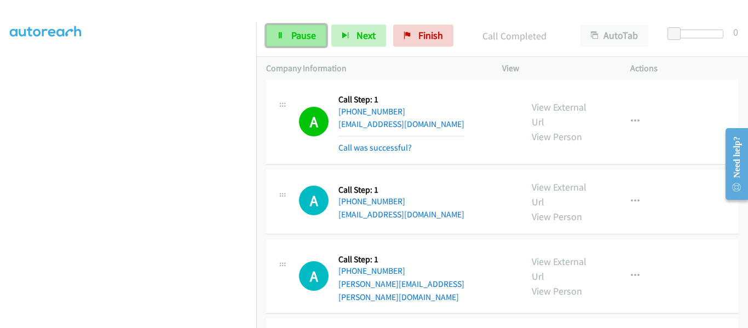
click at [282, 33] on icon at bounding box center [281, 36] width 8 height 8
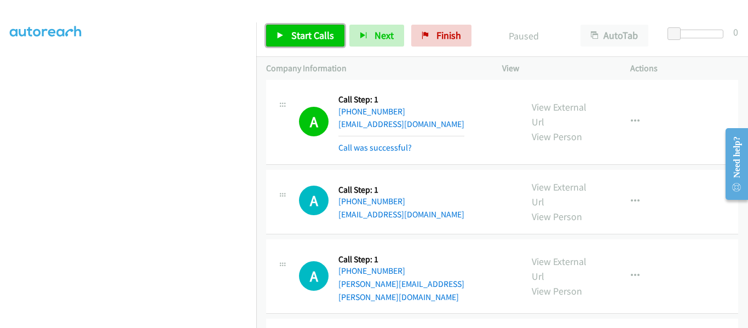
click at [278, 35] on icon at bounding box center [281, 36] width 8 height 8
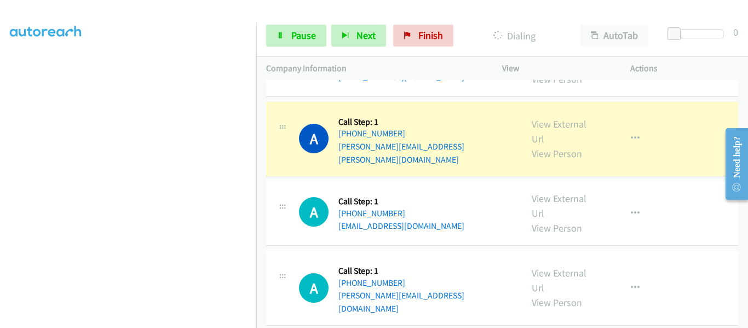
scroll to position [888, 0]
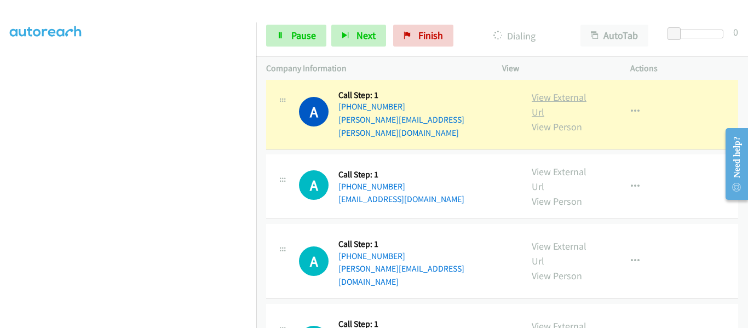
click at [547, 97] on link "View External Url" at bounding box center [559, 104] width 55 height 27
click at [552, 93] on link "View External Url" at bounding box center [559, 104] width 55 height 27
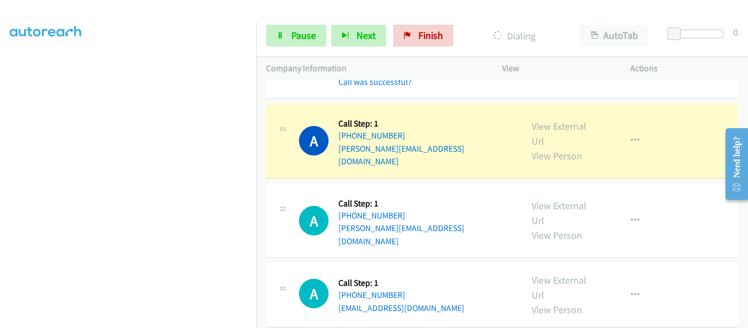
scroll to position [998, 0]
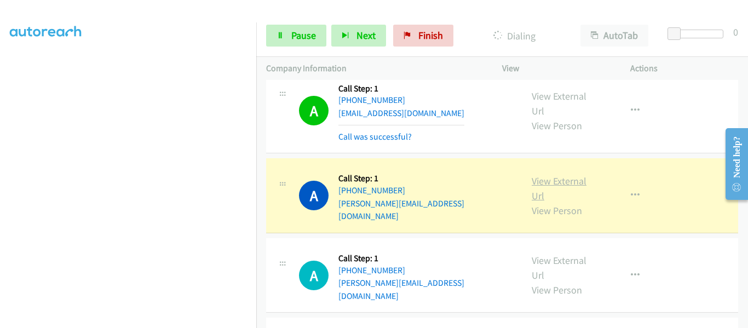
click at [567, 175] on link "View External Url" at bounding box center [559, 188] width 55 height 27
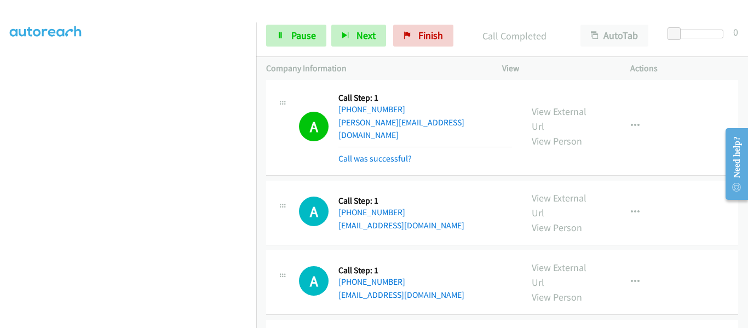
scroll to position [1162, 0]
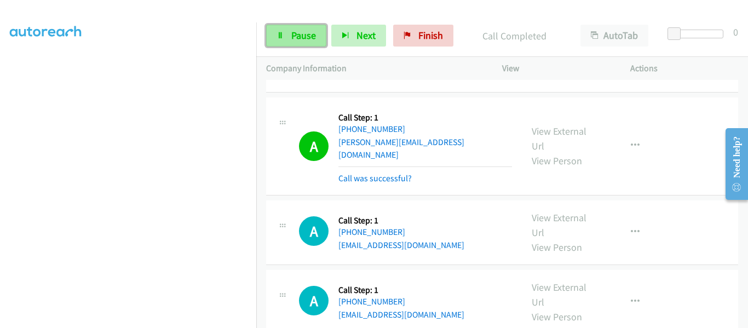
click at [291, 39] on span "Pause" at bounding box center [303, 35] width 25 height 13
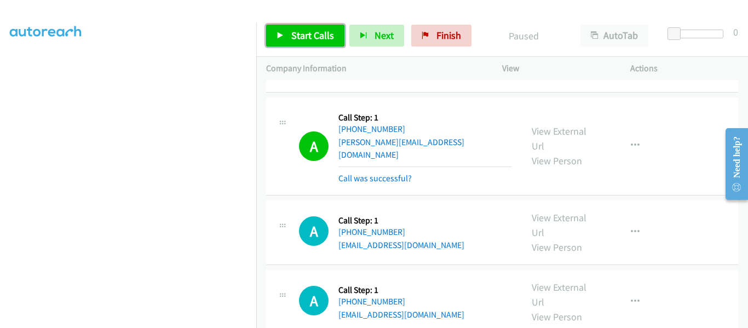
click at [291, 39] on span "Start Calls" at bounding box center [312, 35] width 43 height 13
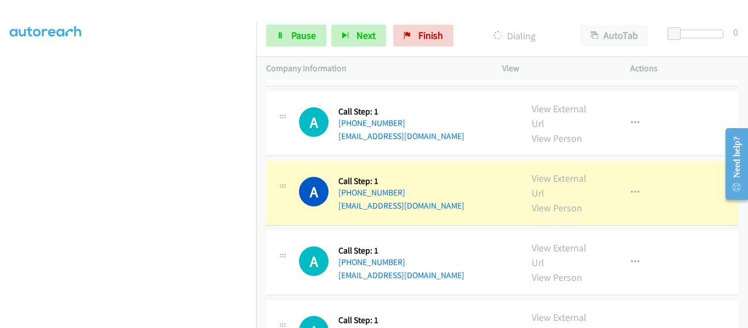
scroll to position [1272, 0]
click at [556, 171] on link "View External Url" at bounding box center [559, 184] width 55 height 27
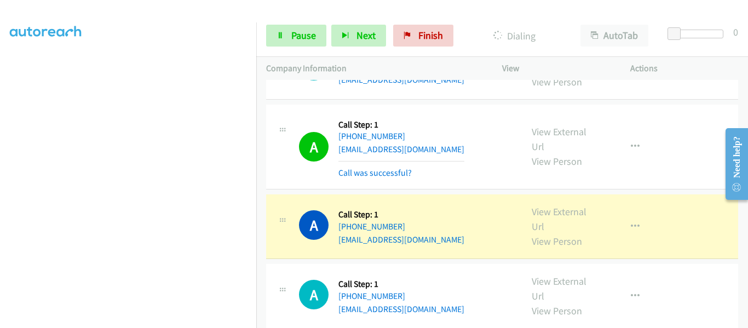
scroll to position [1381, 0]
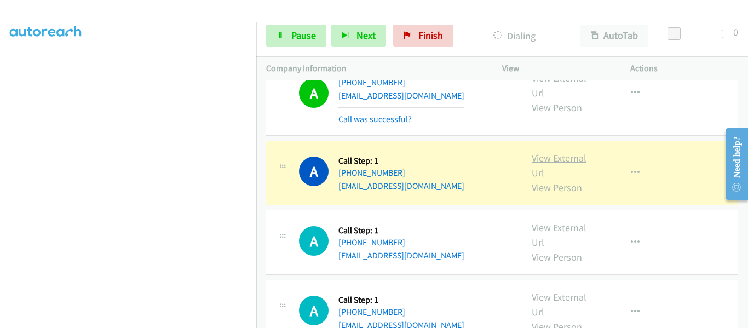
click at [555, 152] on link "View External Url" at bounding box center [559, 165] width 55 height 27
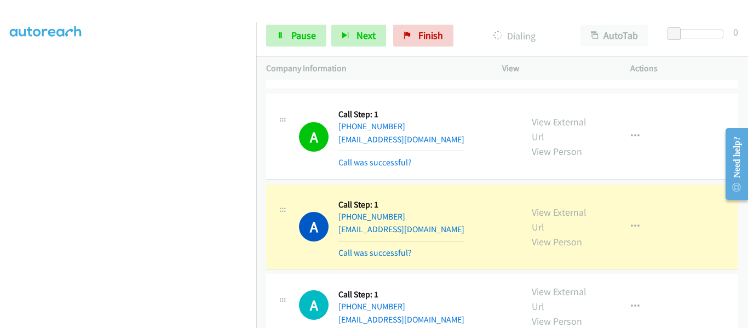
scroll to position [1491, 0]
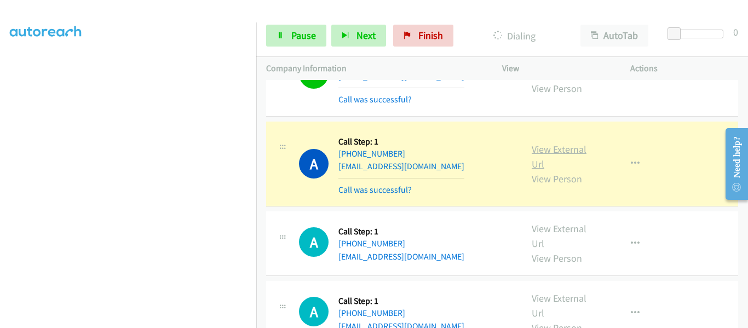
click at [557, 143] on link "View External Url" at bounding box center [559, 156] width 55 height 27
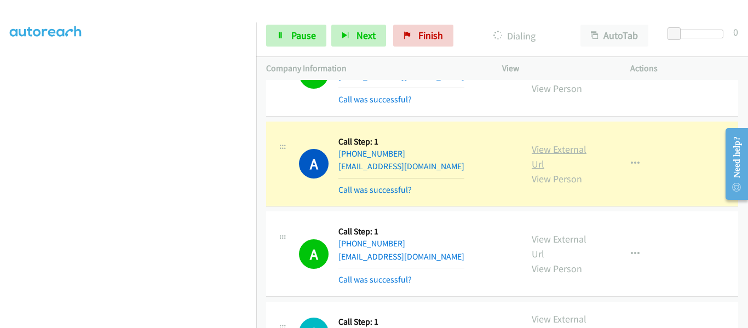
click at [551, 143] on link "View External Url" at bounding box center [559, 156] width 55 height 27
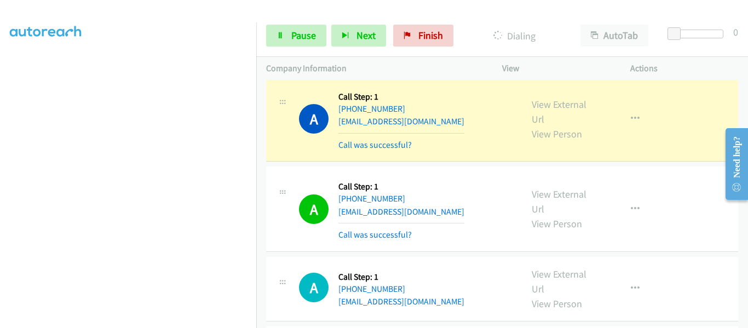
scroll to position [1546, 0]
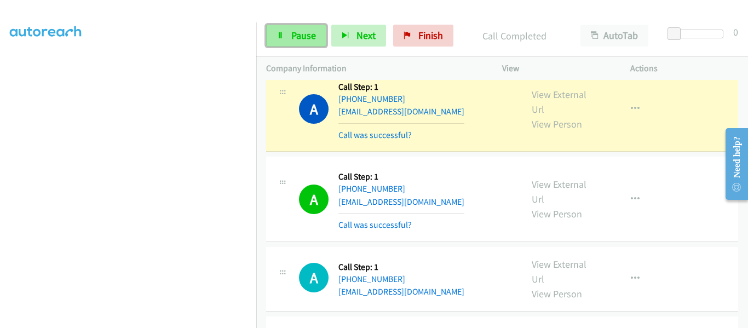
click at [296, 42] on link "Pause" at bounding box center [296, 36] width 60 height 22
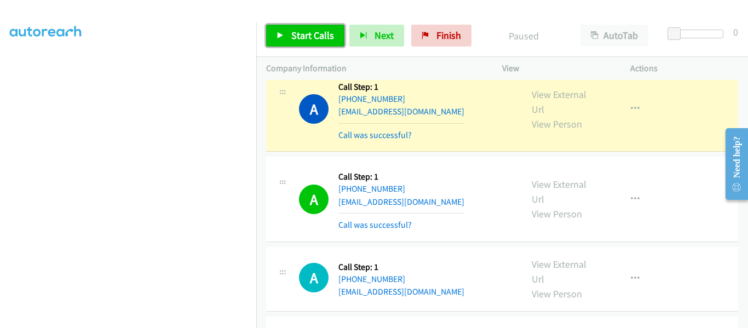
click at [278, 36] on icon at bounding box center [281, 36] width 8 height 8
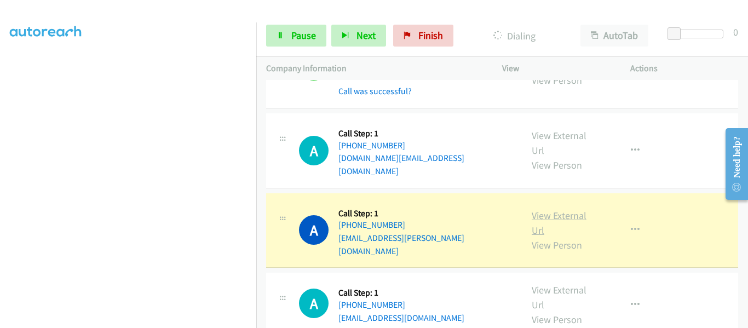
scroll to position [1984, 0]
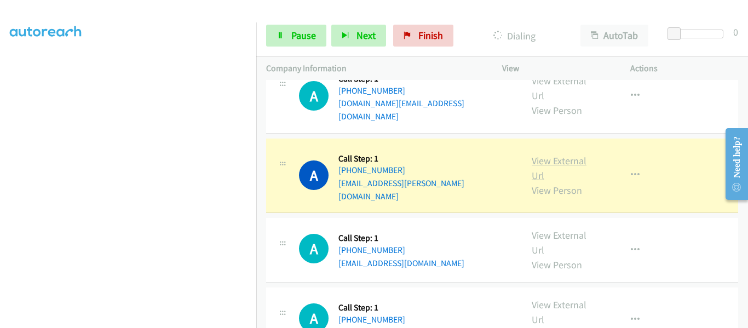
click at [559, 154] on link "View External Url" at bounding box center [559, 167] width 55 height 27
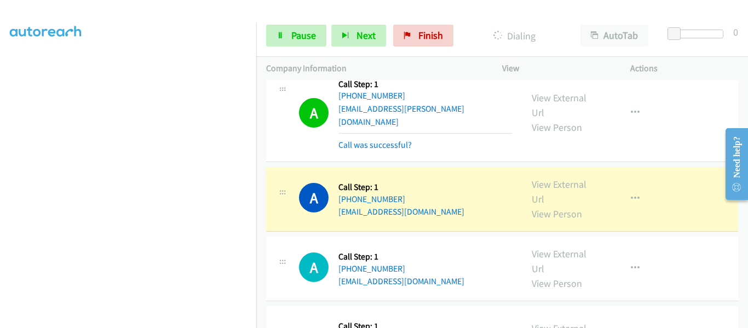
scroll to position [2039, 0]
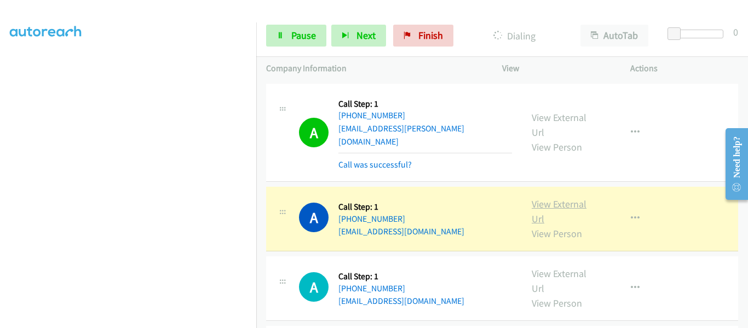
click at [554, 198] on link "View External Url" at bounding box center [559, 211] width 55 height 27
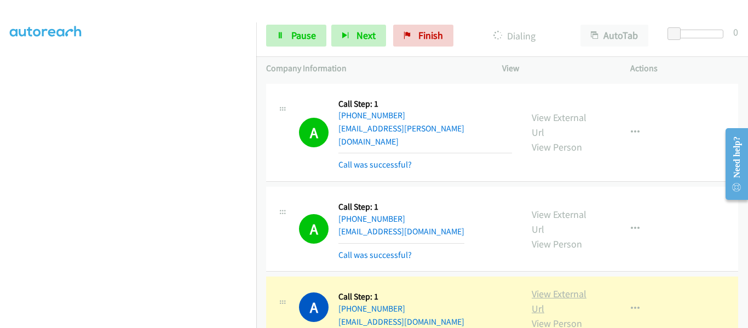
click at [550, 288] on link "View External Url" at bounding box center [559, 301] width 55 height 27
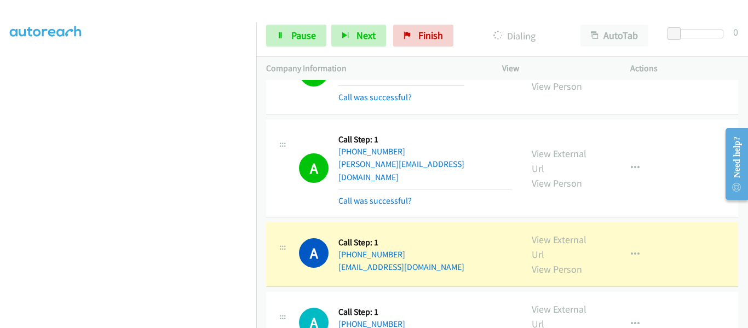
scroll to position [2313, 0]
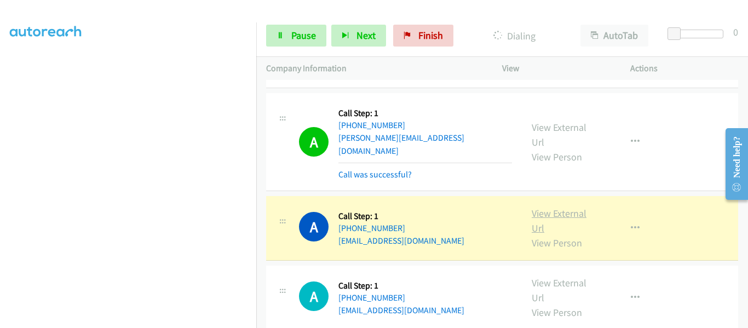
click at [550, 207] on link "View External Url" at bounding box center [559, 220] width 55 height 27
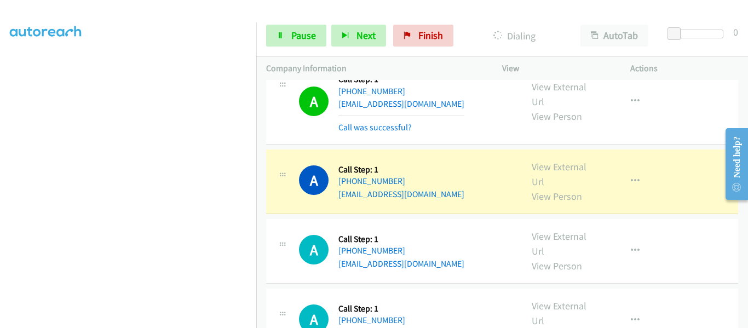
scroll to position [2422, 0]
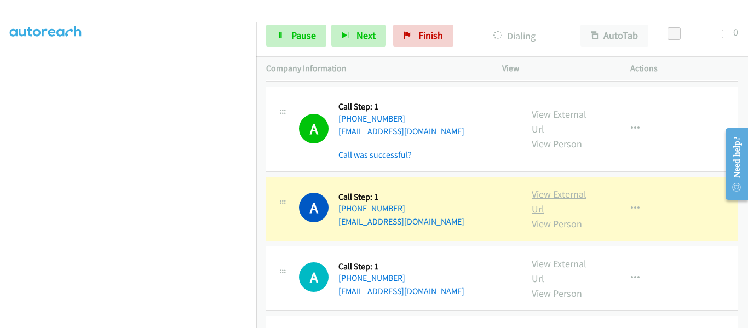
click at [552, 188] on link "View External Url" at bounding box center [559, 201] width 55 height 27
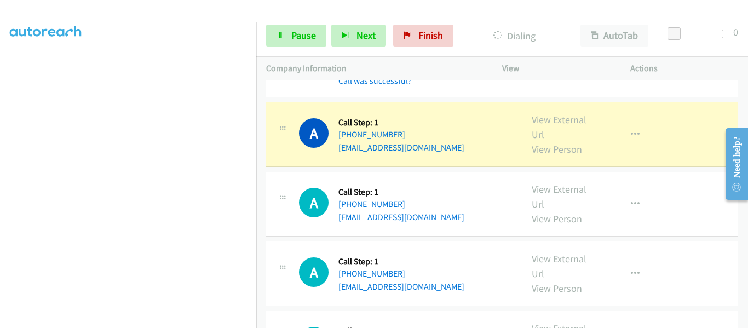
scroll to position [2532, 0]
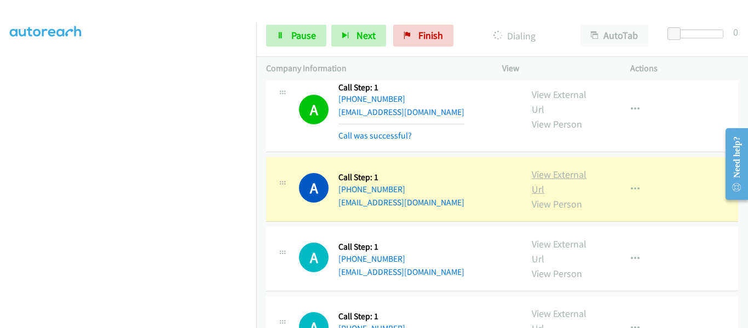
click at [559, 168] on link "View External Url" at bounding box center [559, 181] width 55 height 27
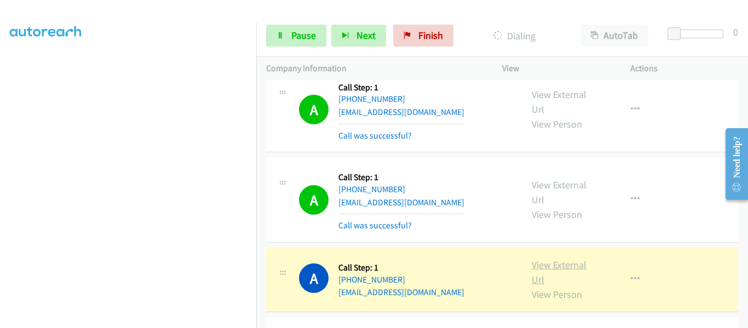
click at [543, 259] on link "View External Url" at bounding box center [559, 272] width 55 height 27
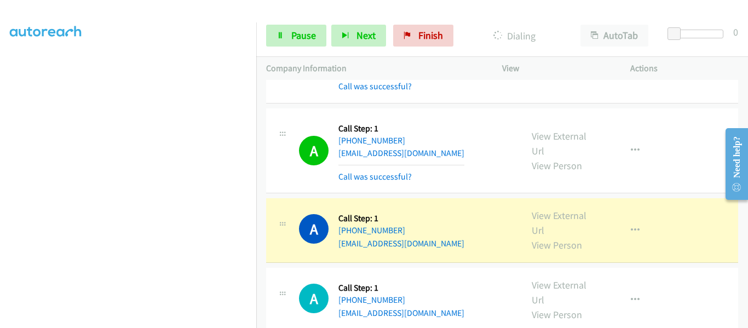
scroll to position [2696, 0]
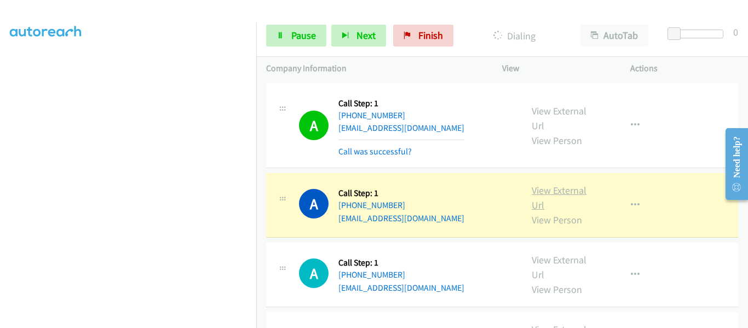
click at [558, 184] on link "View External Url" at bounding box center [559, 197] width 55 height 27
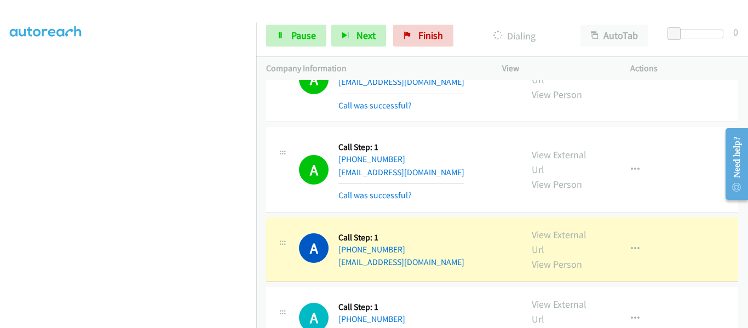
scroll to position [2806, 0]
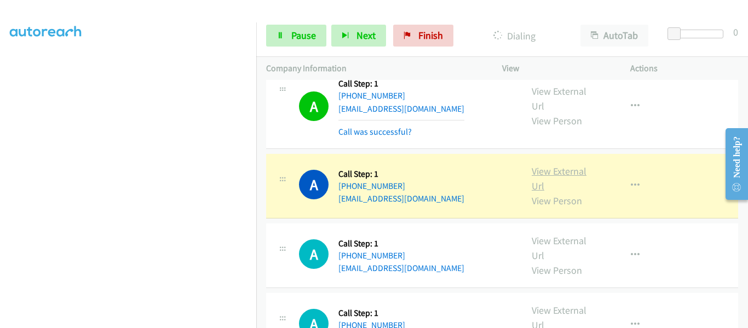
click at [554, 165] on link "View External Url" at bounding box center [559, 178] width 55 height 27
click at [286, 34] on link "Pause" at bounding box center [296, 36] width 60 height 22
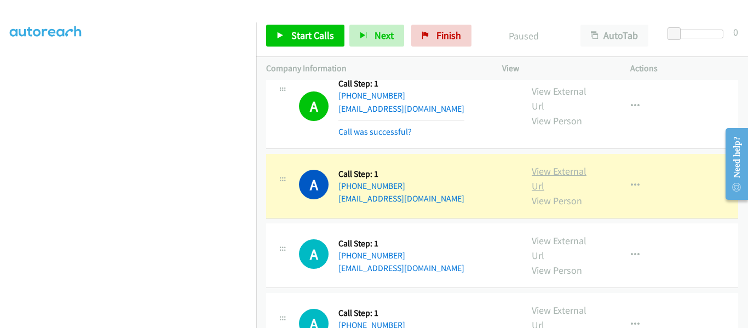
click at [555, 165] on link "View External Url" at bounding box center [559, 178] width 55 height 27
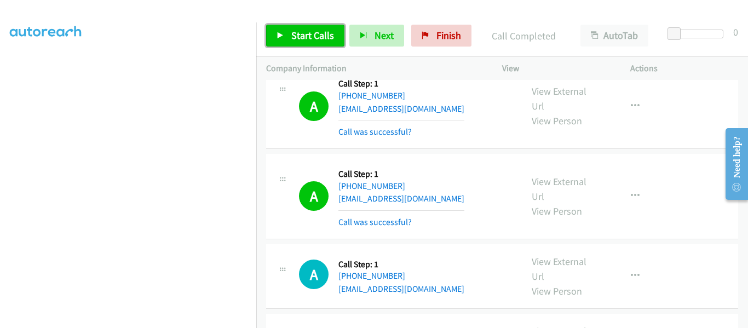
click at [285, 38] on link "Start Calls" at bounding box center [305, 36] width 78 height 22
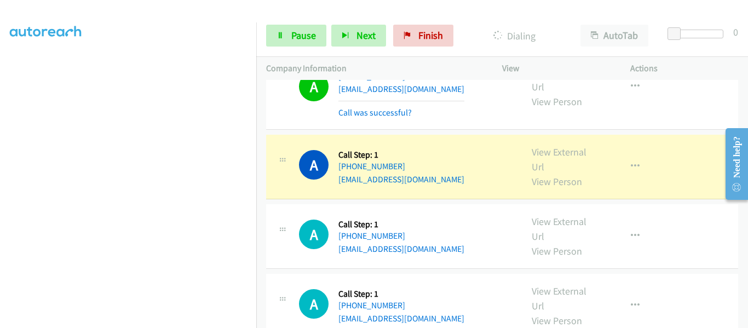
scroll to position [2860, 0]
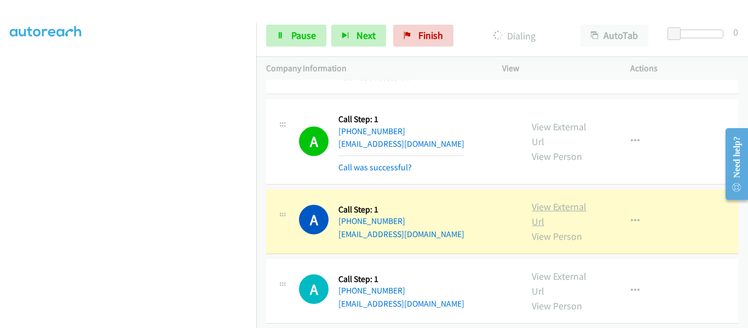
click at [552, 200] on link "View External Url" at bounding box center [559, 213] width 55 height 27
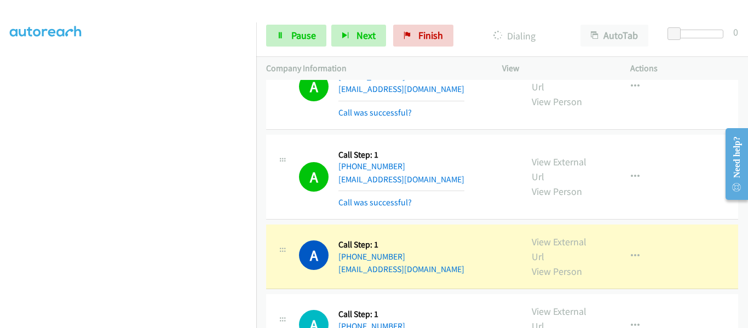
scroll to position [2970, 0]
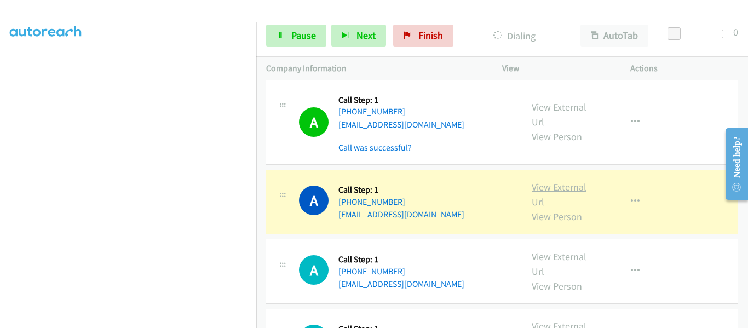
click at [572, 181] on link "View External Url" at bounding box center [559, 194] width 55 height 27
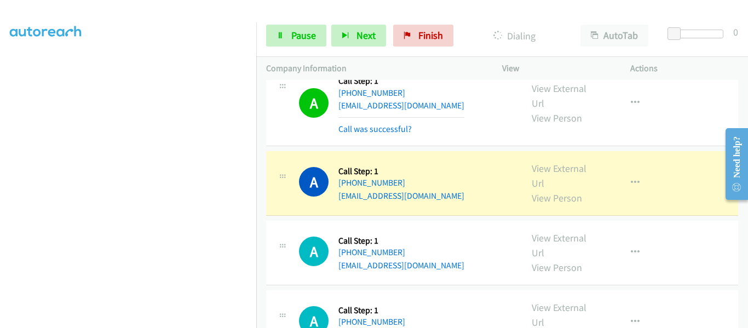
scroll to position [3080, 0]
click at [559, 162] on link "View External Url" at bounding box center [559, 175] width 55 height 27
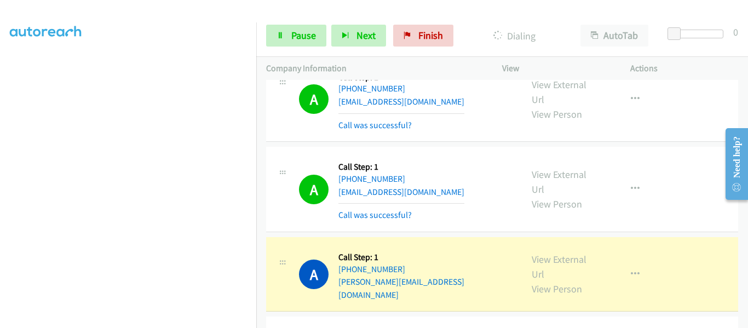
scroll to position [3463, 0]
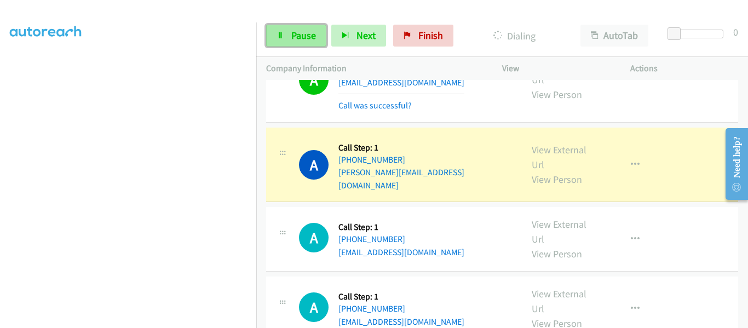
click at [295, 37] on span "Pause" at bounding box center [303, 35] width 25 height 13
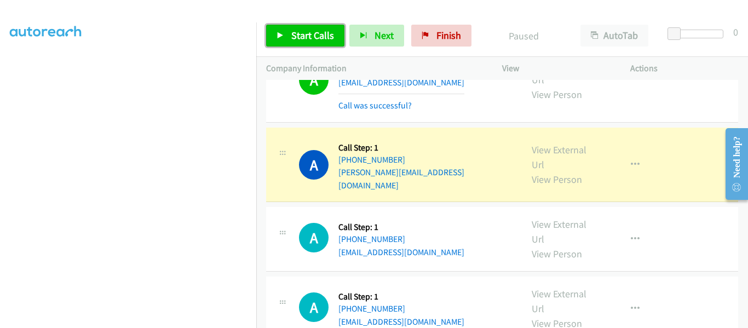
click at [284, 37] on link "Start Calls" at bounding box center [305, 36] width 78 height 22
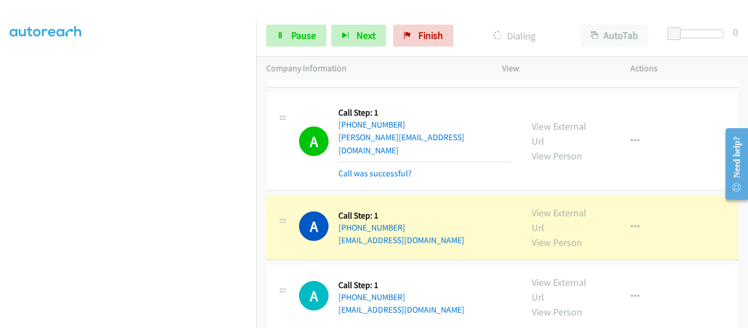
scroll to position [3518, 0]
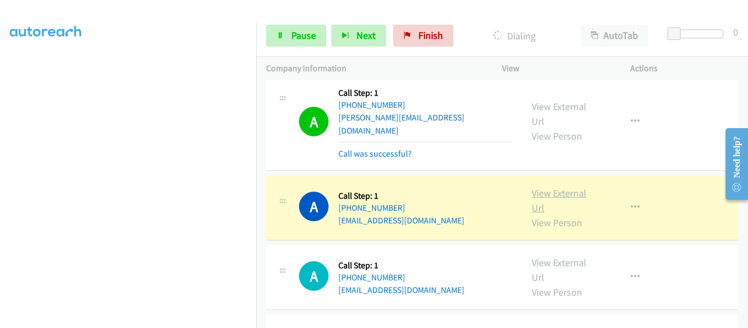
click at [555, 187] on link "View External Url" at bounding box center [559, 200] width 55 height 27
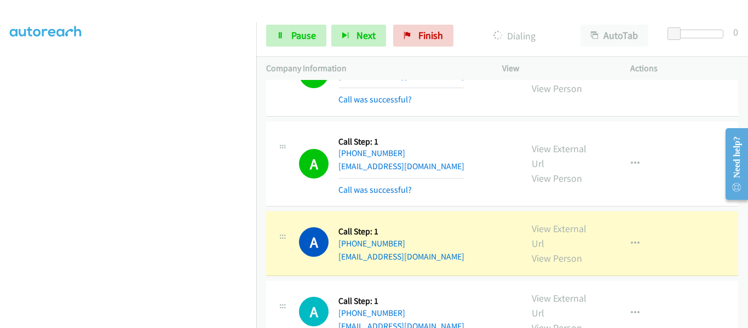
scroll to position [3682, 0]
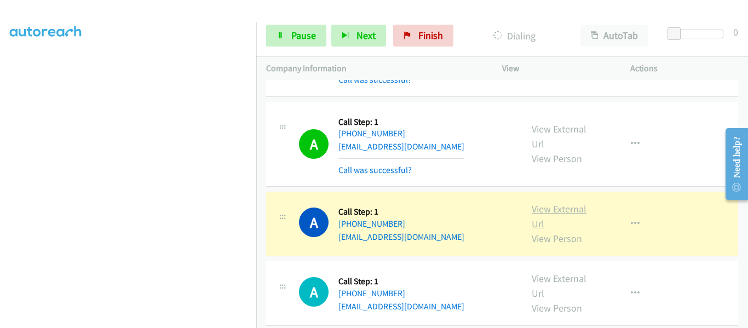
click at [556, 203] on link "View External Url" at bounding box center [559, 216] width 55 height 27
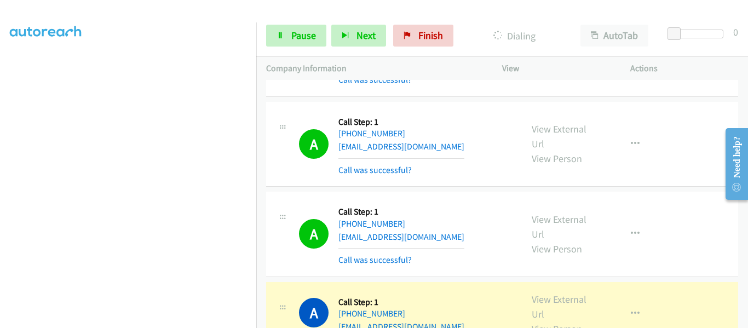
scroll to position [3737, 0]
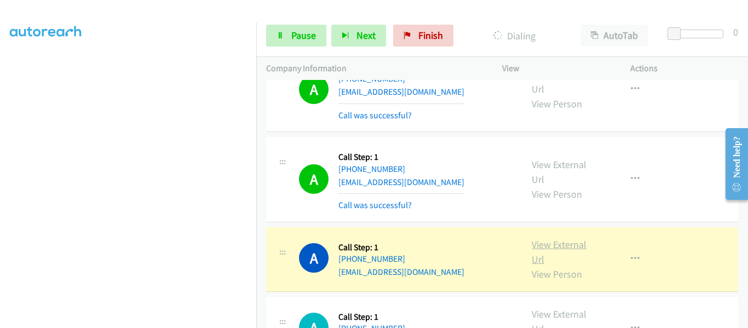
click at [555, 238] on link "View External Url" at bounding box center [559, 251] width 55 height 27
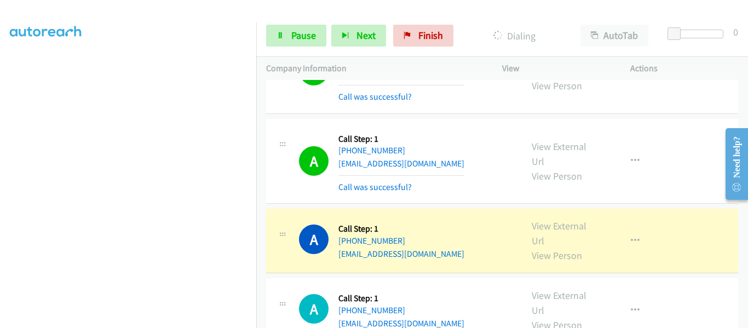
scroll to position [3846, 0]
click at [554, 219] on link "View External Url" at bounding box center [559, 232] width 55 height 27
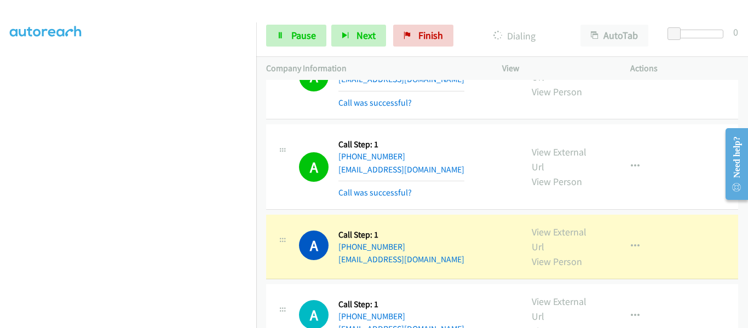
scroll to position [3956, 0]
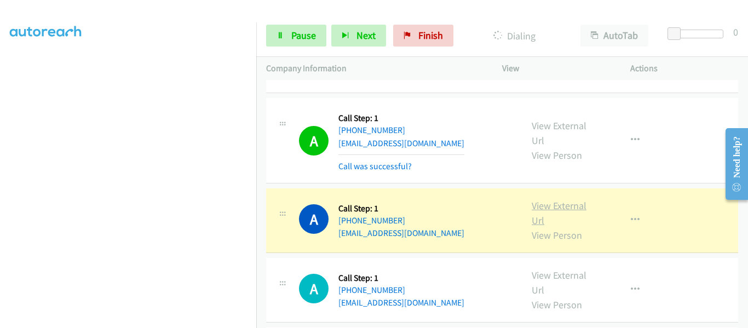
click at [558, 199] on link "View External Url" at bounding box center [559, 212] width 55 height 27
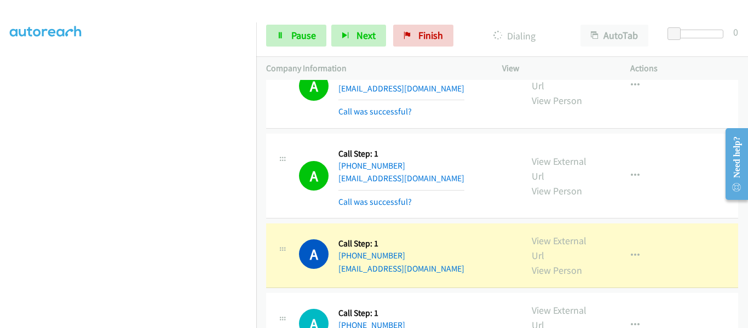
scroll to position [4066, 0]
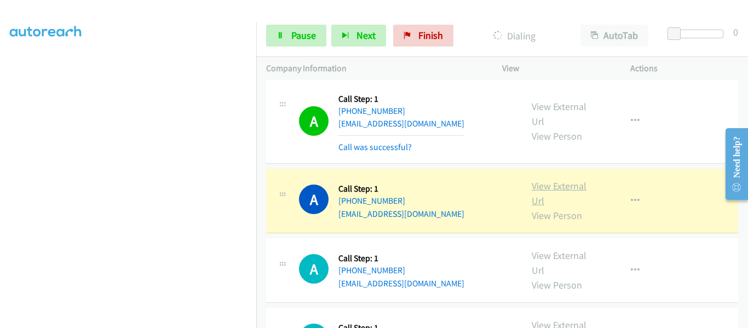
click at [565, 180] on link "View External Url" at bounding box center [559, 193] width 55 height 27
click at [290, 35] on link "Pause" at bounding box center [296, 36] width 60 height 22
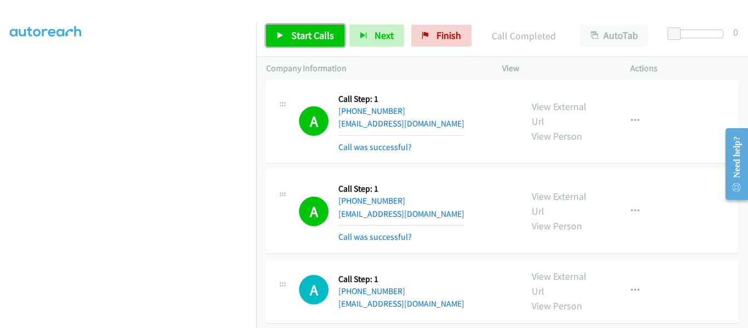
click at [280, 32] on icon at bounding box center [281, 36] width 8 height 8
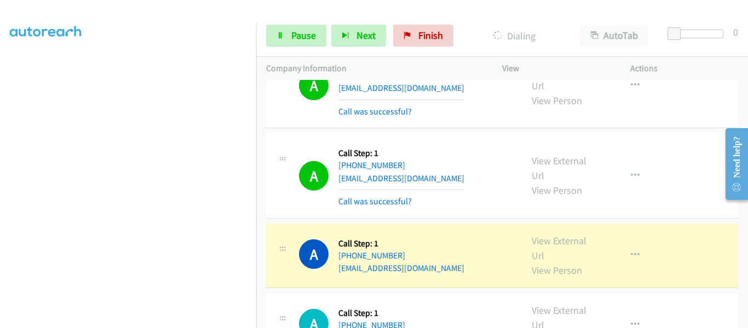
scroll to position [4120, 0]
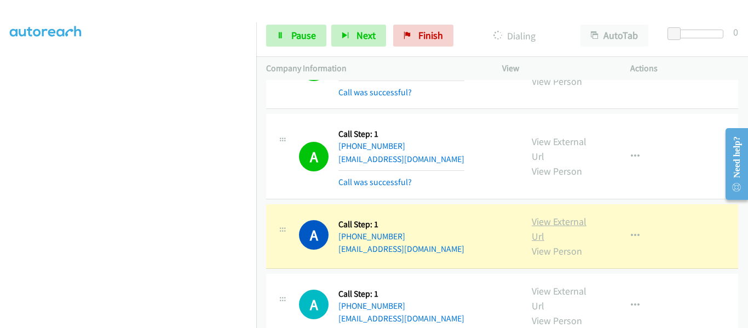
click at [560, 215] on link "View External Url" at bounding box center [559, 228] width 55 height 27
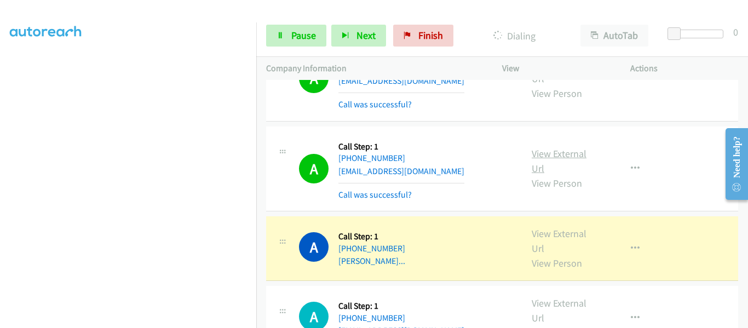
scroll to position [4308, 0]
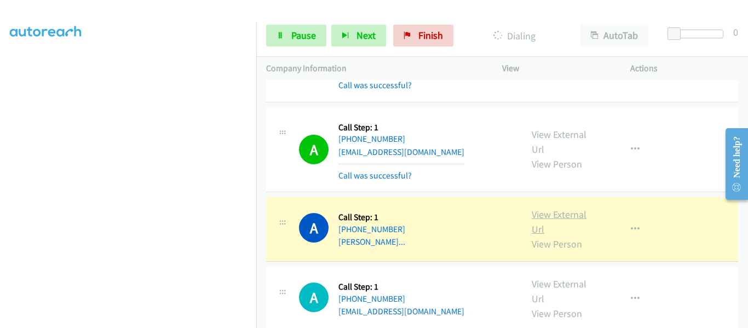
click at [554, 208] on link "View External Url" at bounding box center [559, 221] width 55 height 27
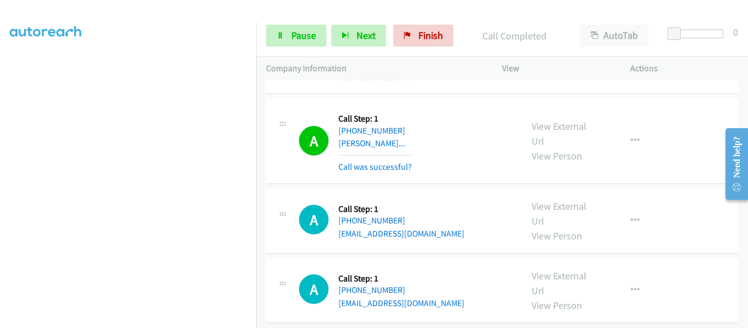
scroll to position [4417, 0]
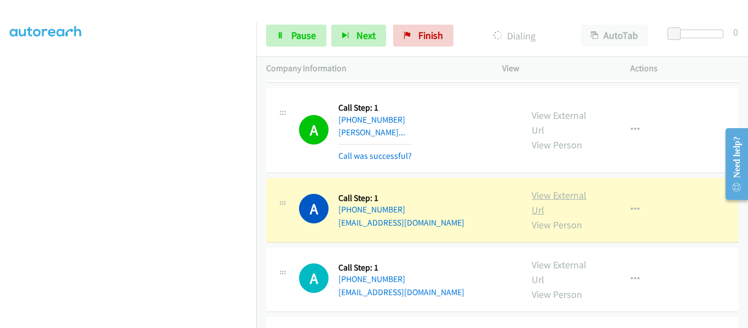
click at [558, 189] on link "View External Url" at bounding box center [559, 202] width 55 height 27
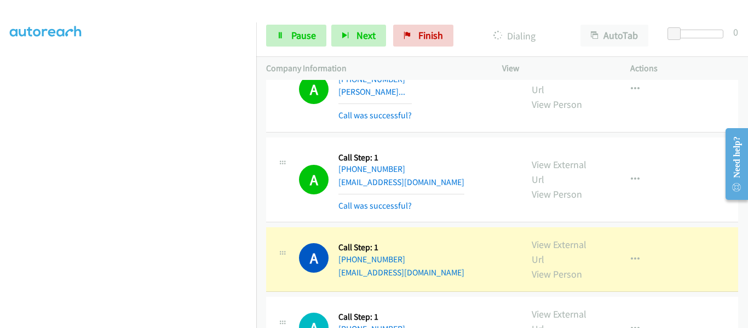
scroll to position [4527, 0]
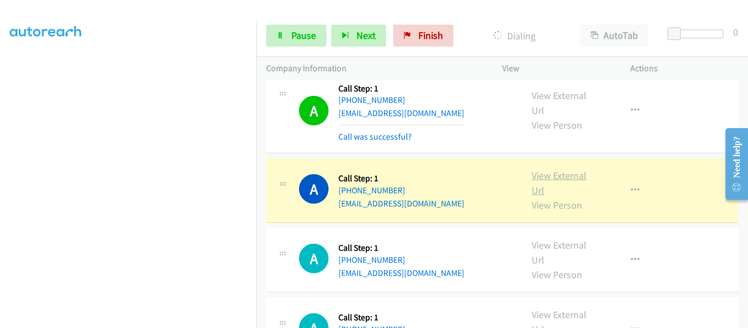
click at [547, 169] on link "View External Url" at bounding box center [559, 182] width 55 height 27
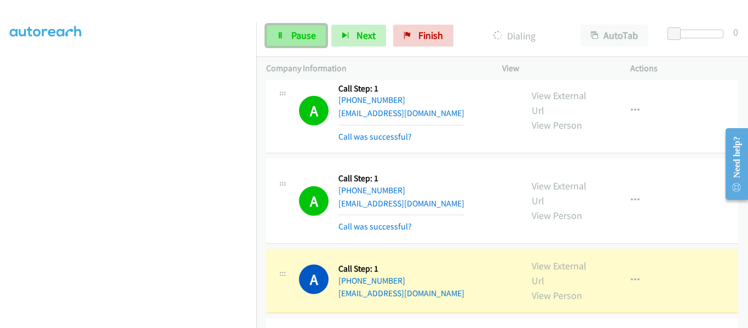
click at [290, 41] on link "Pause" at bounding box center [296, 36] width 60 height 22
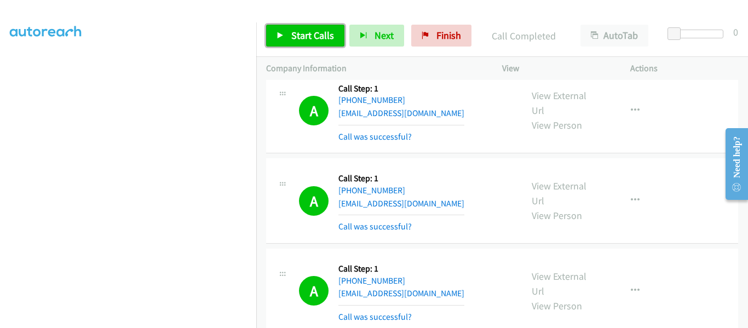
click at [279, 38] on icon at bounding box center [281, 36] width 8 height 8
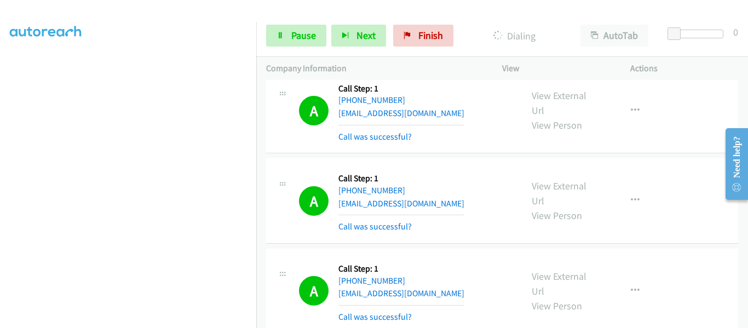
scroll to position [4636, 0]
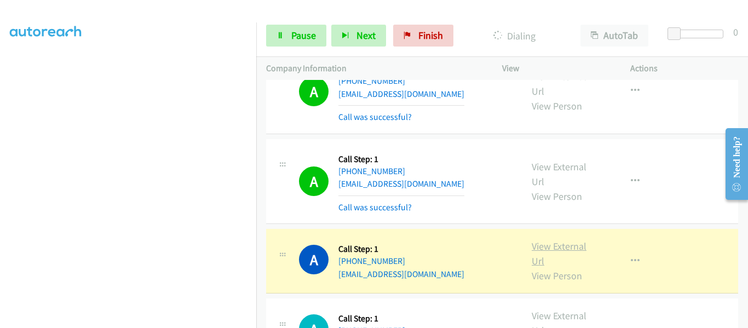
click at [546, 240] on link "View External Url" at bounding box center [559, 253] width 55 height 27
click at [632, 257] on icon "button" at bounding box center [635, 261] width 9 height 9
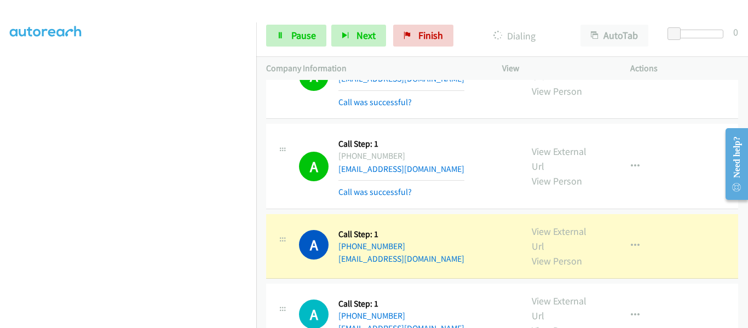
scroll to position [4746, 0]
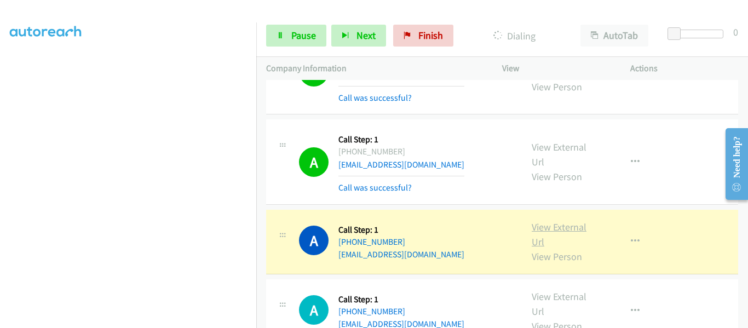
click at [554, 221] on link "View External Url" at bounding box center [559, 234] width 55 height 27
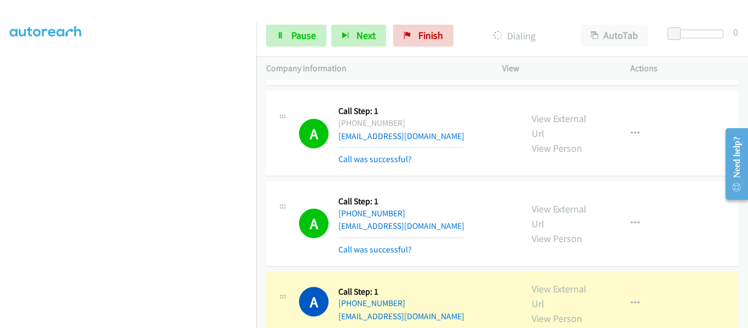
scroll to position [4829, 0]
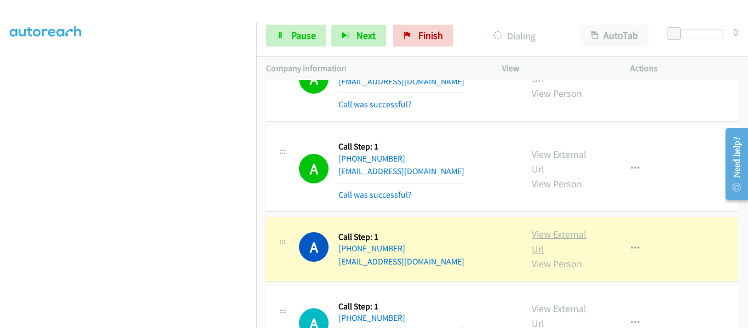
click at [562, 228] on link "View External Url" at bounding box center [559, 241] width 55 height 27
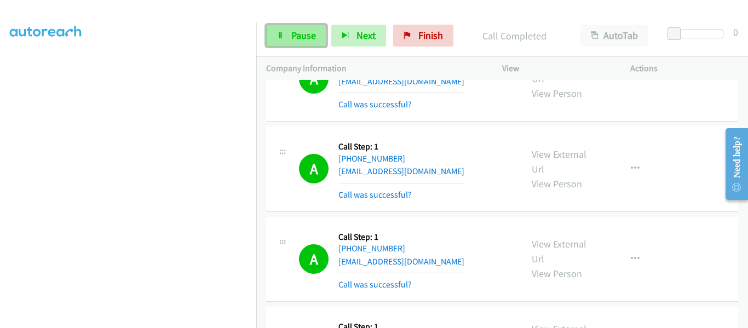
click at [285, 37] on link "Pause" at bounding box center [296, 36] width 60 height 22
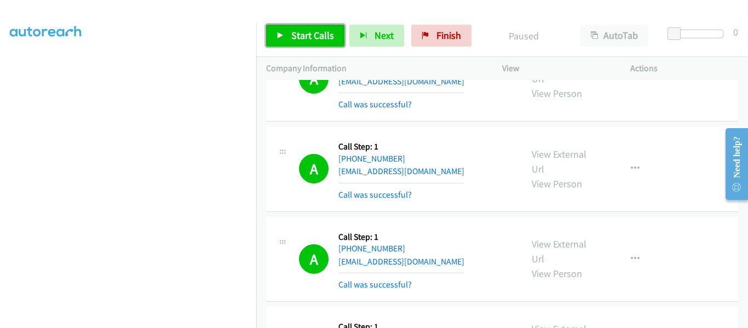
click at [278, 36] on icon at bounding box center [281, 36] width 8 height 8
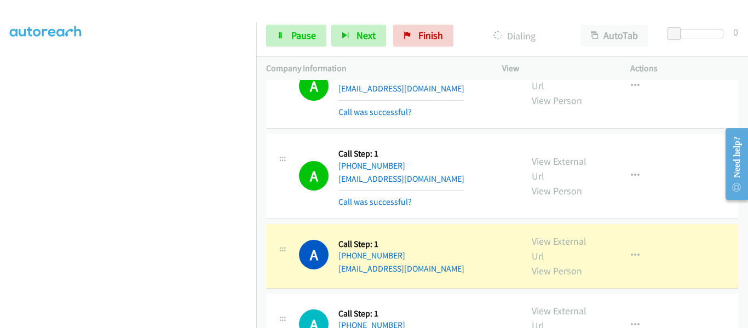
scroll to position [5213, 0]
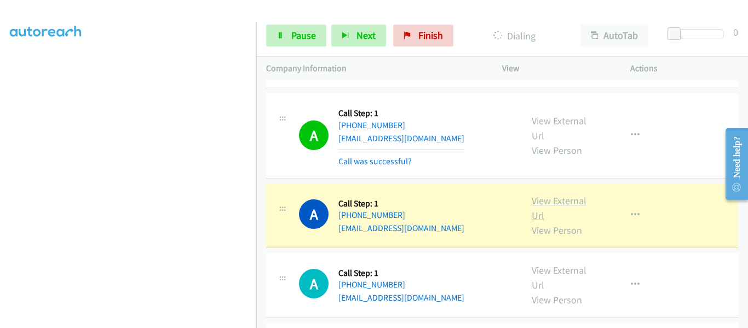
click at [570, 194] on link "View External Url" at bounding box center [559, 207] width 55 height 27
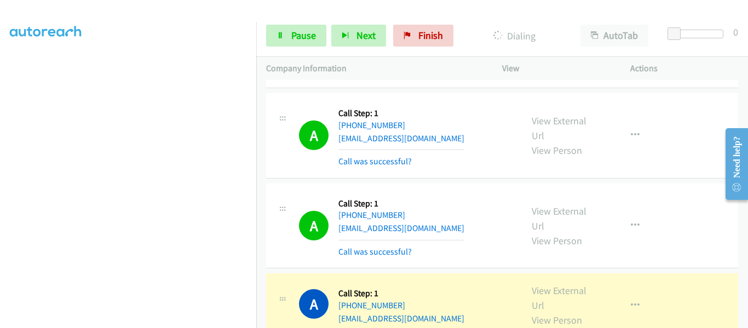
scroll to position [5267, 0]
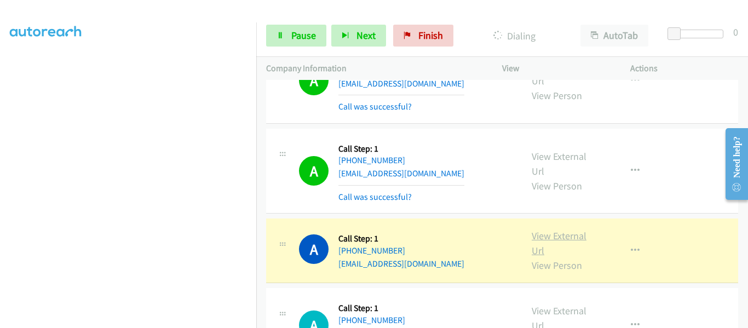
click at [553, 230] on link "View External Url" at bounding box center [559, 243] width 55 height 27
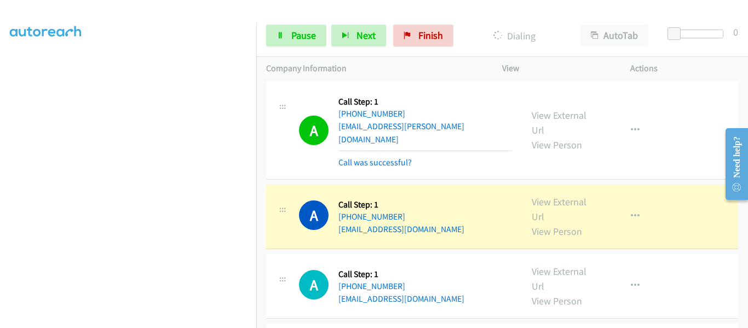
scroll to position [5475, 0]
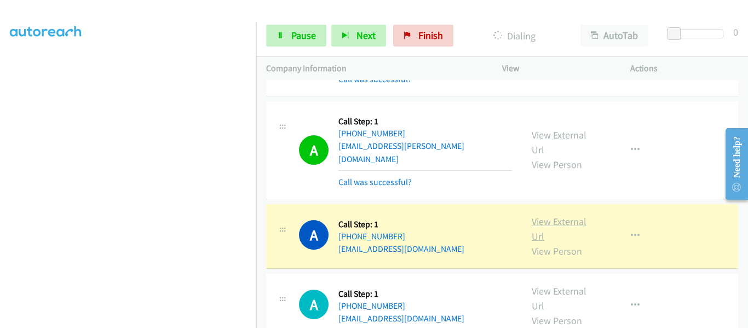
click at [563, 215] on link "View External Url" at bounding box center [559, 228] width 55 height 27
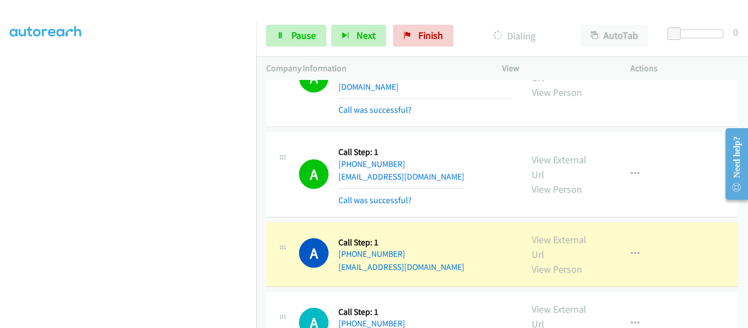
scroll to position [5551, 0]
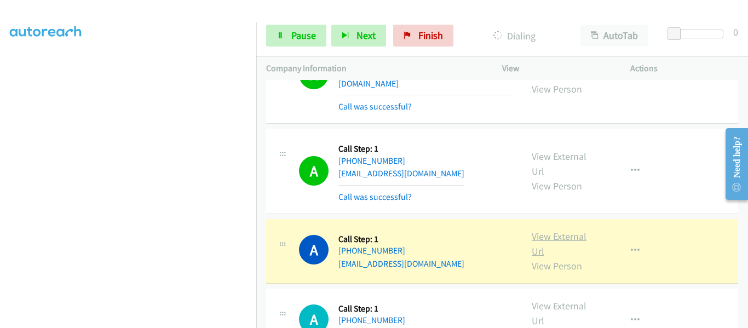
click at [554, 230] on link "View External Url" at bounding box center [559, 243] width 55 height 27
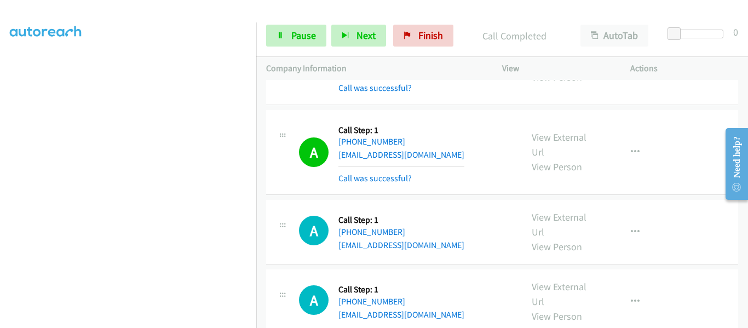
scroll to position [5660, 0]
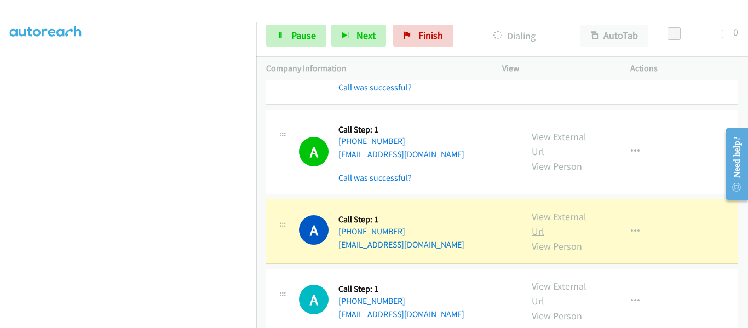
click at [554, 210] on link "View External Url" at bounding box center [559, 223] width 55 height 27
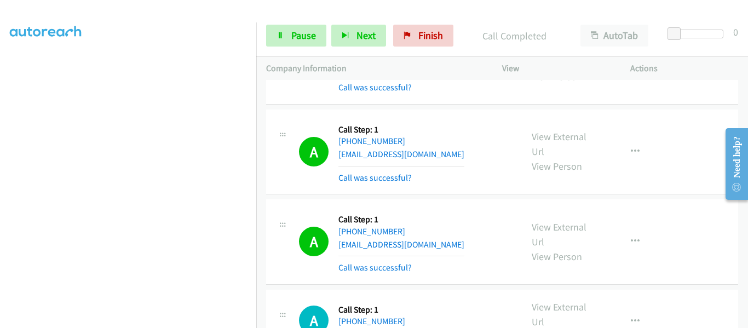
click at [391, 8] on div at bounding box center [369, 21] width 738 height 42
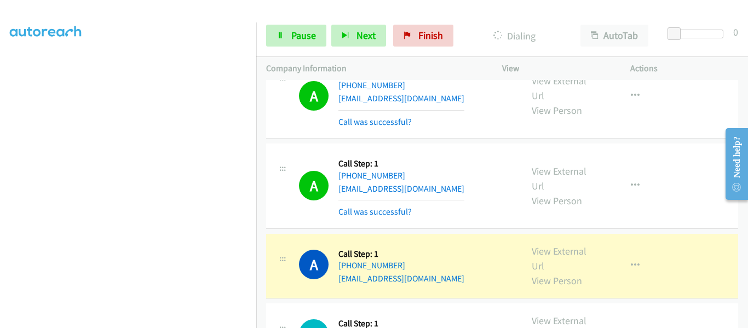
scroll to position [5770, 0]
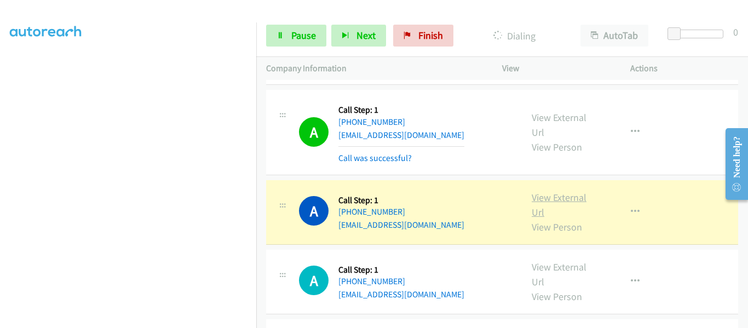
click at [545, 191] on link "View External Url" at bounding box center [559, 204] width 55 height 27
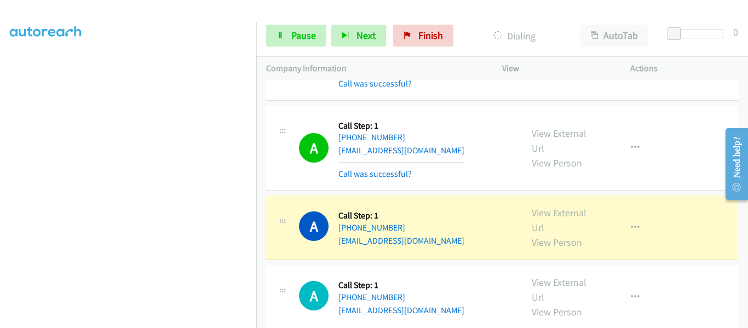
scroll to position [5824, 0]
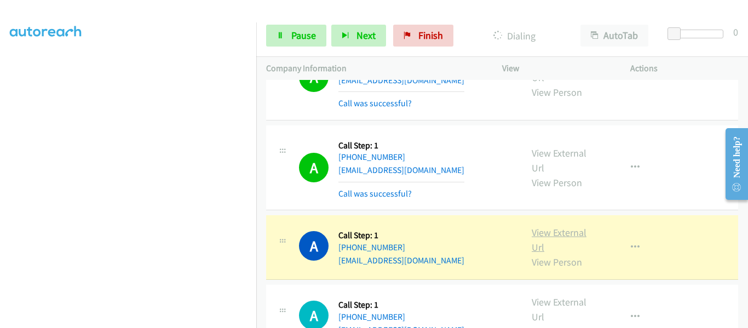
click at [544, 226] on link "View External Url" at bounding box center [559, 239] width 55 height 27
click at [631, 243] on icon "button" at bounding box center [635, 247] width 9 height 9
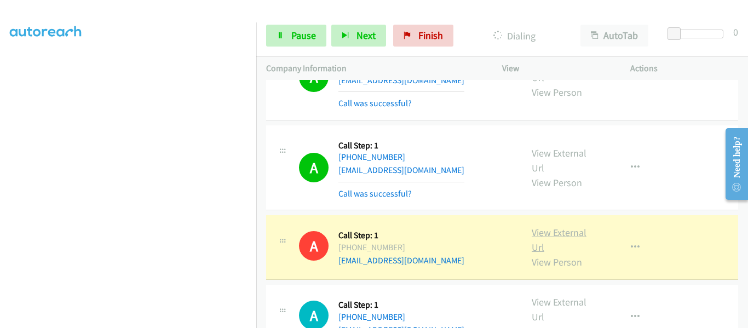
click at [567, 226] on link "View External Url" at bounding box center [559, 239] width 55 height 27
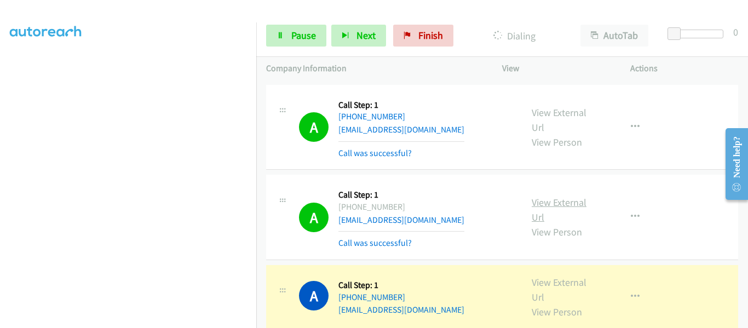
scroll to position [5934, 0]
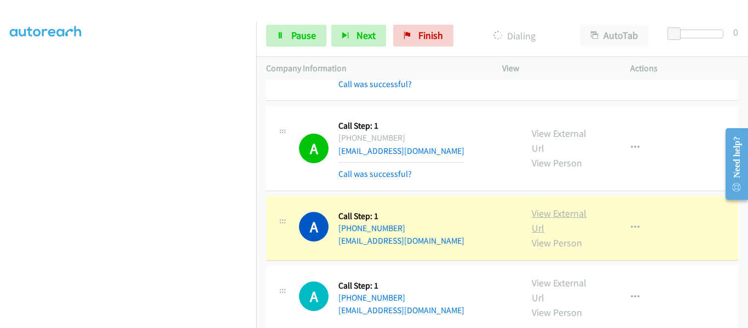
click at [556, 207] on link "View External Url" at bounding box center [559, 220] width 55 height 27
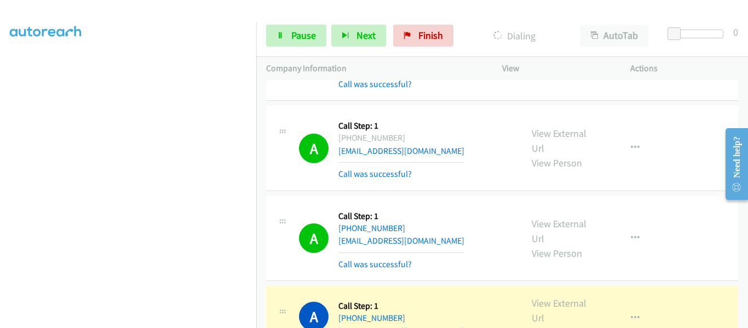
scroll to position [6044, 0]
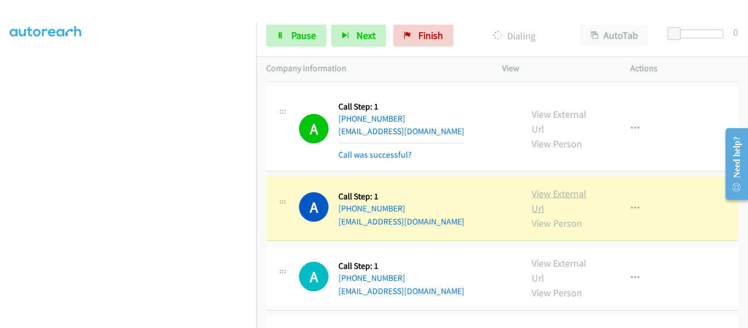
click at [544, 187] on link "View External Url" at bounding box center [559, 200] width 55 height 27
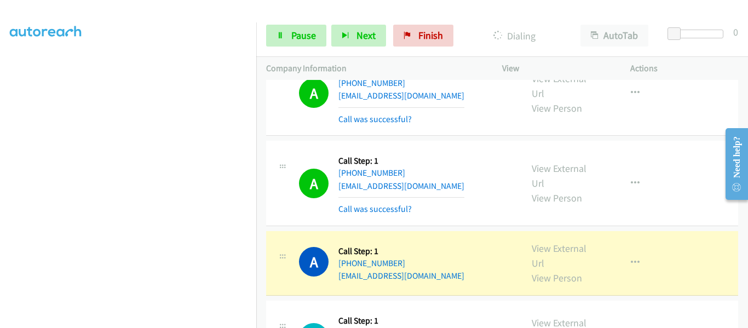
scroll to position [6098, 0]
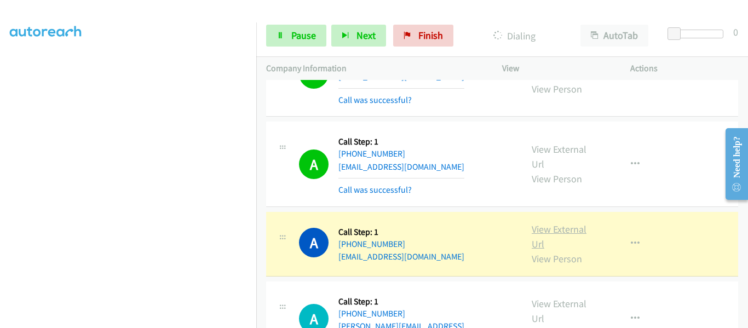
click at [561, 223] on link "View External Url" at bounding box center [559, 236] width 55 height 27
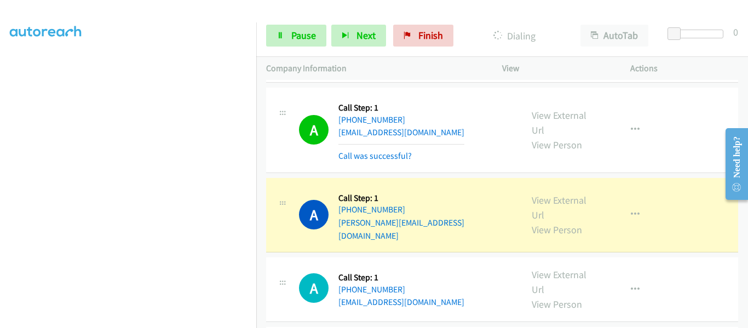
scroll to position [6196, 0]
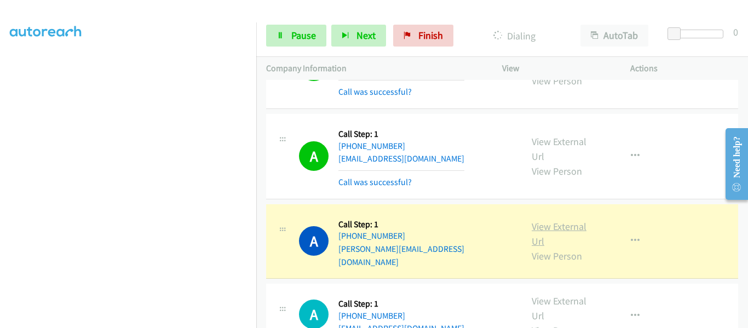
click at [547, 220] on link "View External Url" at bounding box center [559, 233] width 55 height 27
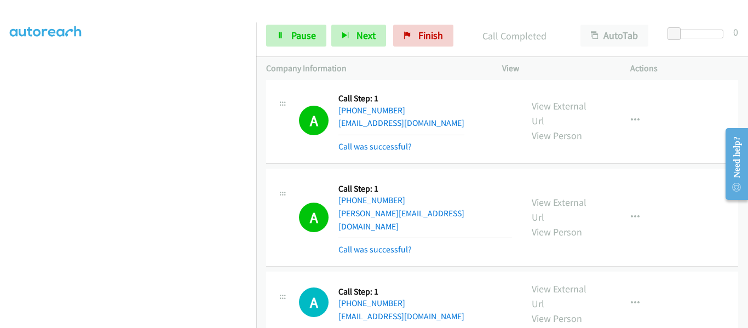
scroll to position [6251, 0]
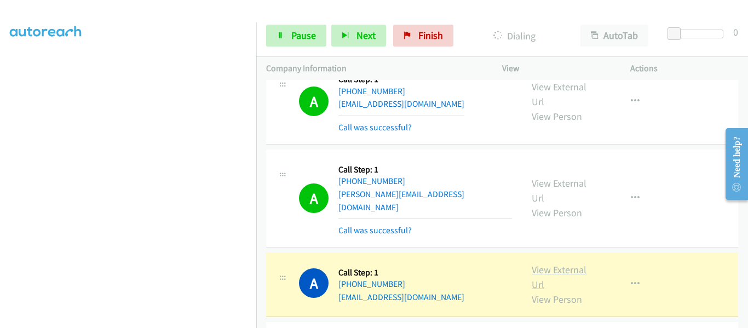
click at [557, 263] on link "View External Url" at bounding box center [559, 276] width 55 height 27
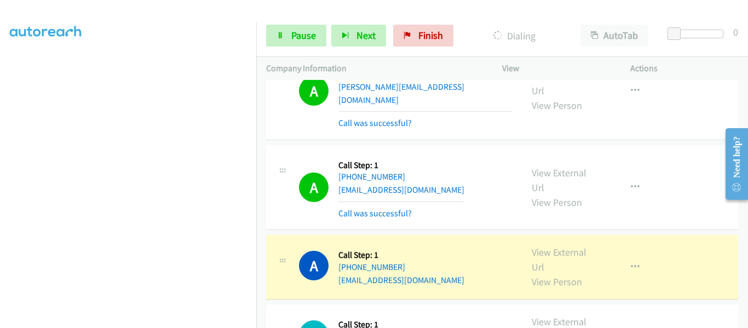
scroll to position [6361, 0]
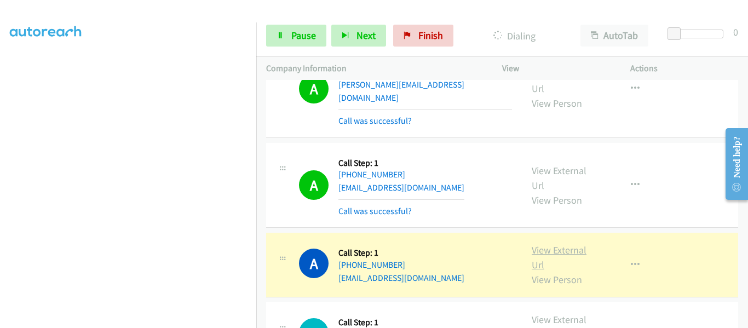
click at [571, 244] on link "View External Url" at bounding box center [559, 257] width 55 height 27
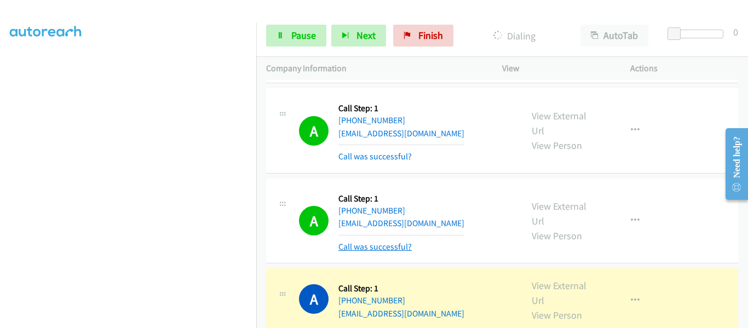
scroll to position [6525, 0]
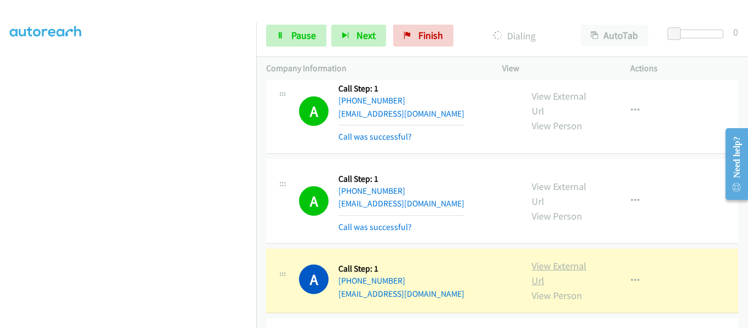
click at [573, 260] on link "View External Url" at bounding box center [559, 273] width 55 height 27
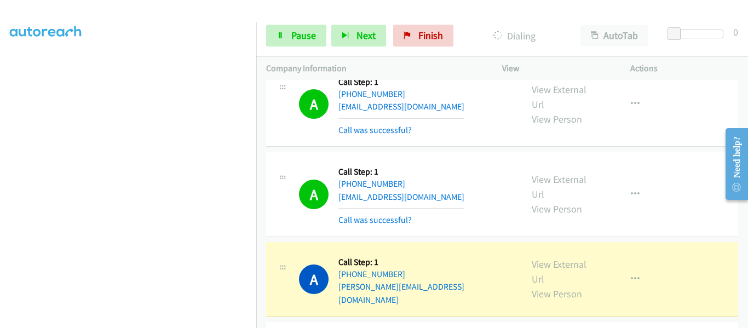
scroll to position [6635, 0]
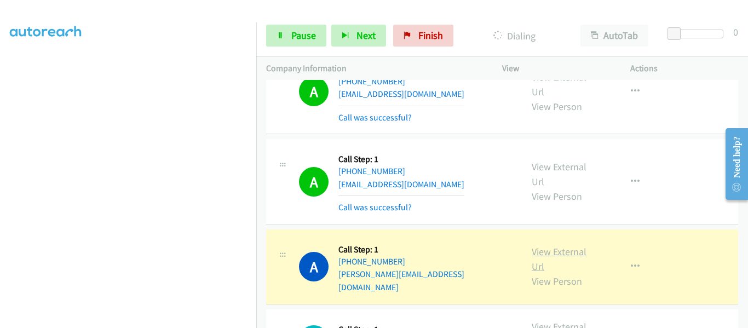
click at [553, 245] on link "View External Url" at bounding box center [559, 258] width 55 height 27
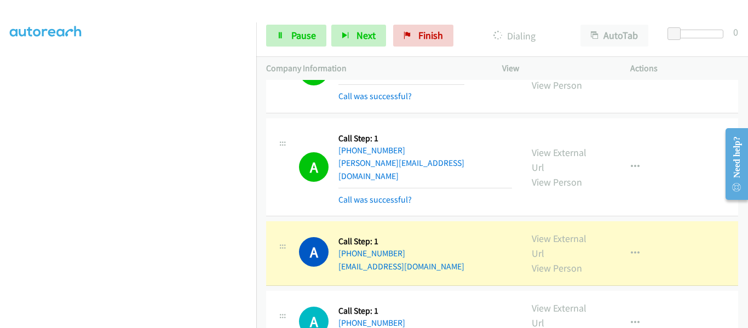
scroll to position [6744, 0]
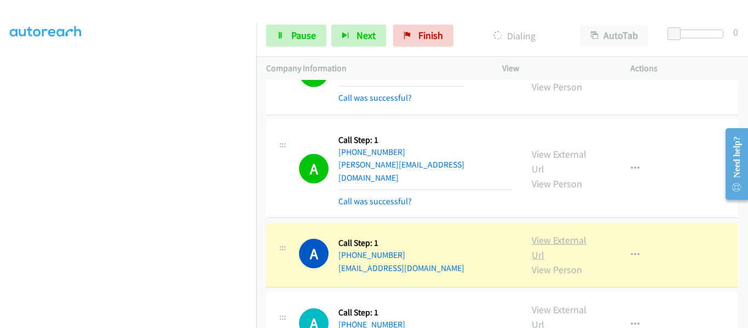
click at [555, 234] on link "View External Url" at bounding box center [559, 247] width 55 height 27
click at [282, 27] on link "Pause" at bounding box center [296, 36] width 60 height 22
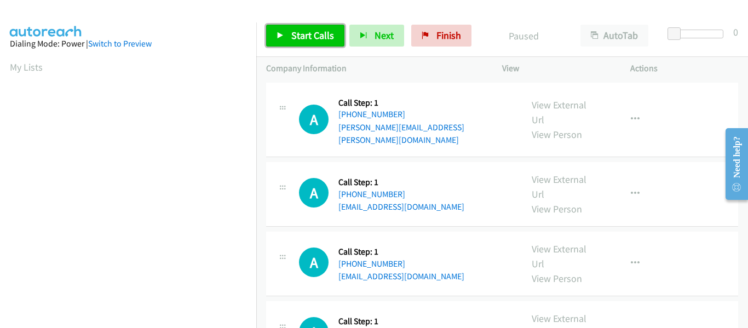
click at [284, 34] on link "Start Calls" at bounding box center [305, 36] width 78 height 22
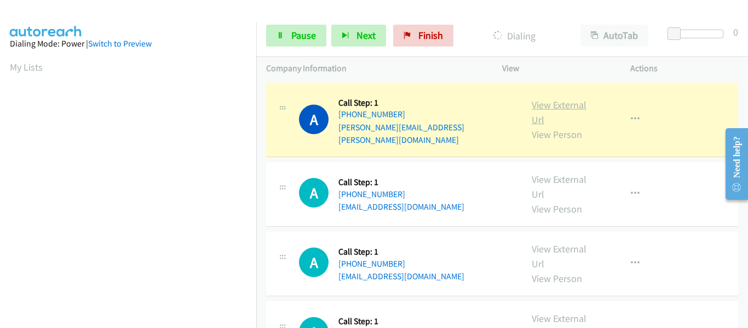
click at [545, 101] on link "View External Url" at bounding box center [559, 112] width 55 height 27
click at [631, 115] on icon "button" at bounding box center [635, 119] width 9 height 9
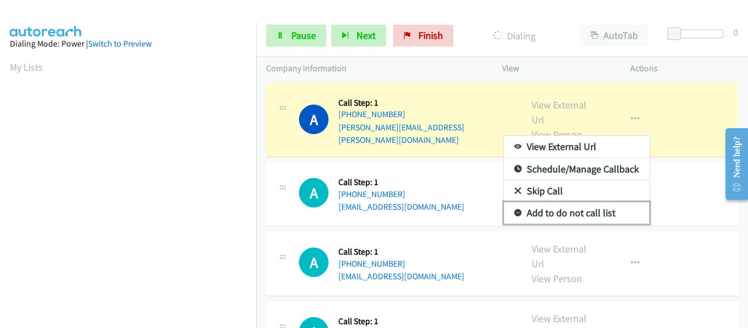
click at [584, 209] on link "Add to do not call list" at bounding box center [577, 213] width 146 height 22
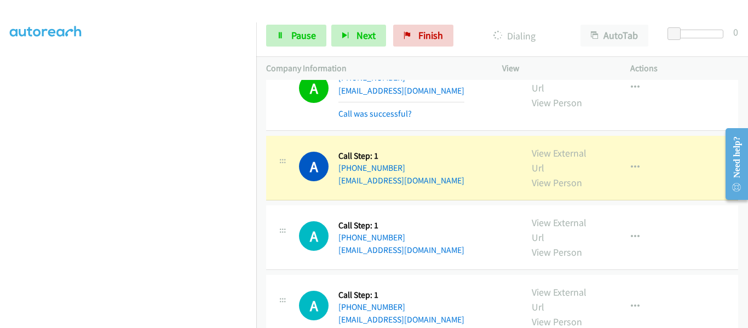
scroll to position [274, 0]
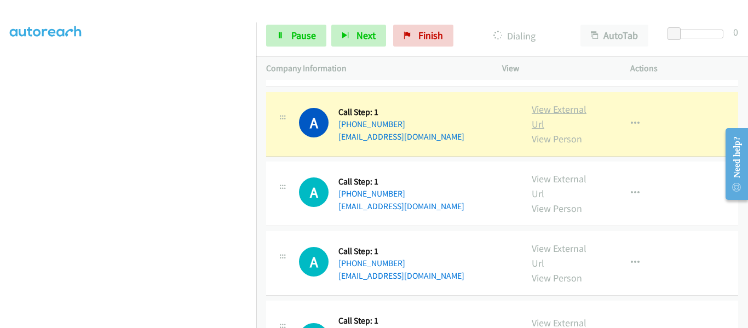
click at [556, 103] on link "View External Url" at bounding box center [559, 116] width 55 height 27
click at [632, 119] on icon "button" at bounding box center [635, 123] width 9 height 9
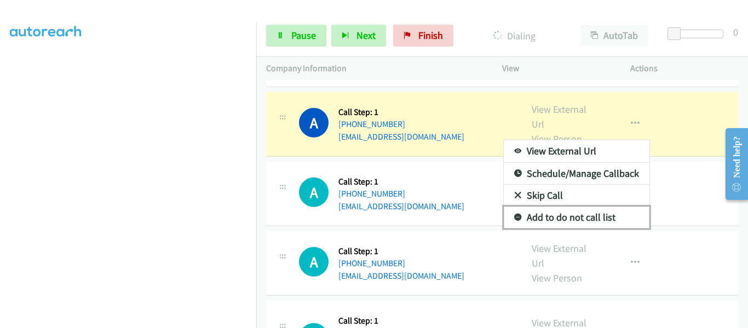
click at [590, 207] on link "Add to do not call list" at bounding box center [577, 218] width 146 height 22
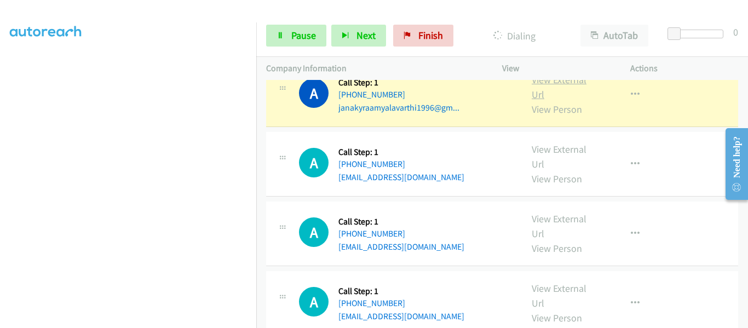
scroll to position [712, 0]
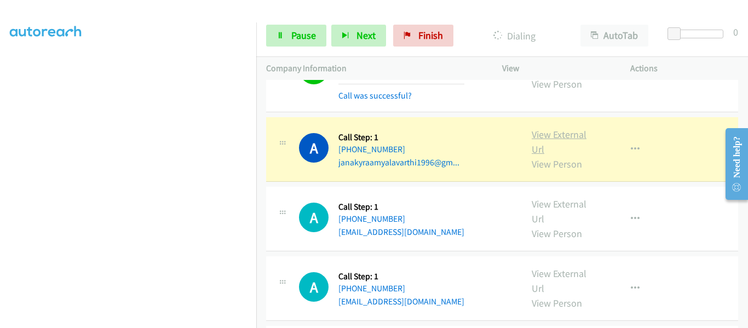
click at [538, 128] on link "View External Url" at bounding box center [559, 141] width 55 height 27
click at [631, 145] on icon "button" at bounding box center [635, 149] width 9 height 9
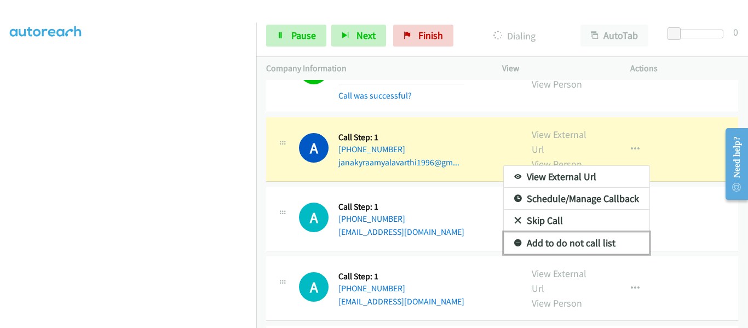
click at [570, 232] on link "Add to do not call list" at bounding box center [577, 243] width 146 height 22
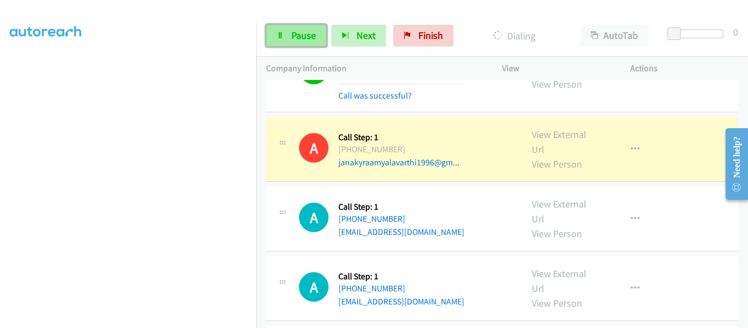
click at [291, 35] on span "Pause" at bounding box center [303, 35] width 25 height 13
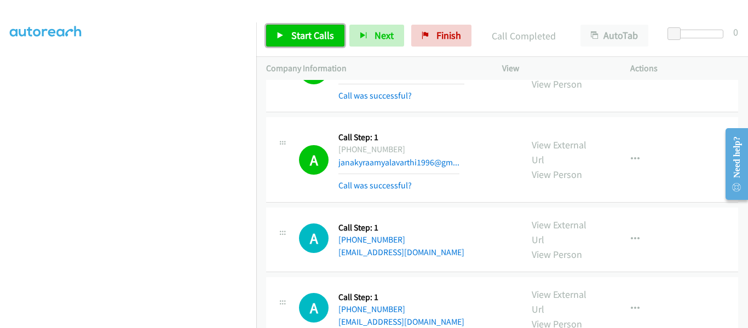
click at [272, 28] on link "Start Calls" at bounding box center [305, 36] width 78 height 22
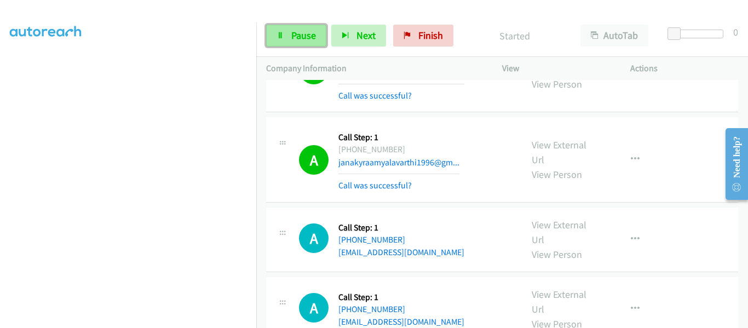
click at [282, 35] on icon at bounding box center [281, 36] width 8 height 8
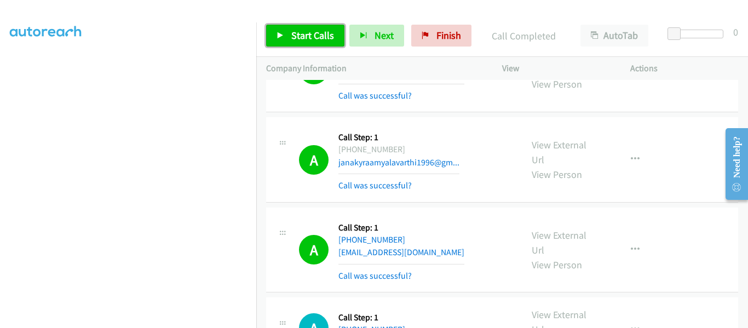
click at [279, 32] on icon at bounding box center [281, 36] width 8 height 8
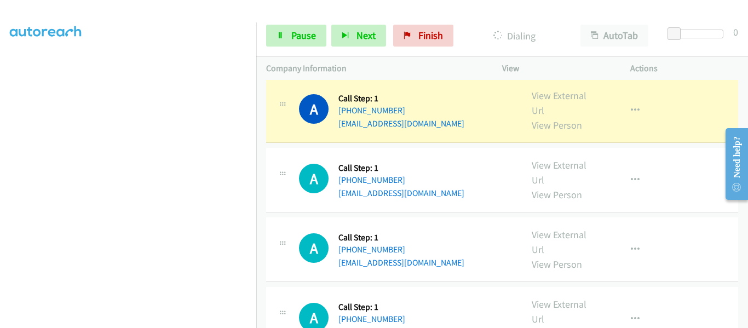
scroll to position [876, 0]
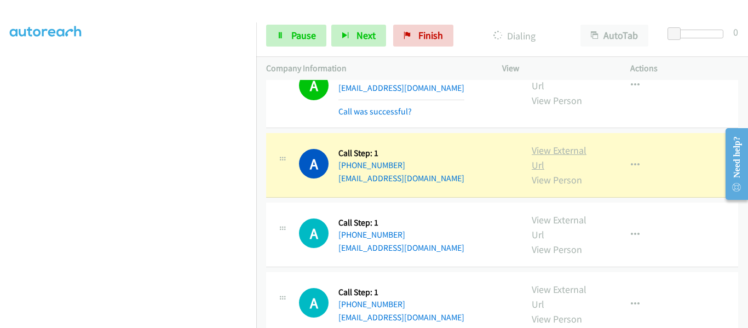
click at [571, 144] on link "View External Url" at bounding box center [559, 157] width 55 height 27
click at [546, 144] on link "View External Url" at bounding box center [559, 157] width 55 height 27
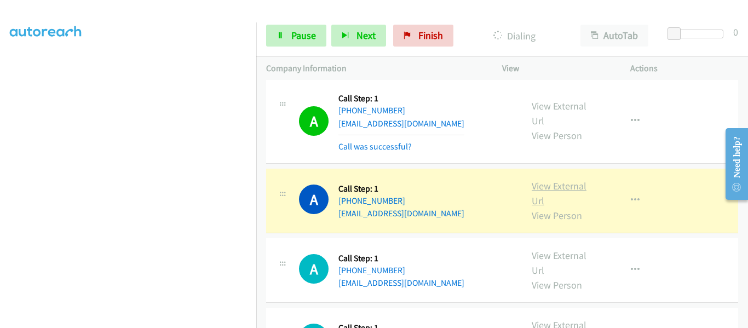
click at [556, 180] on link "View External Url" at bounding box center [559, 193] width 55 height 27
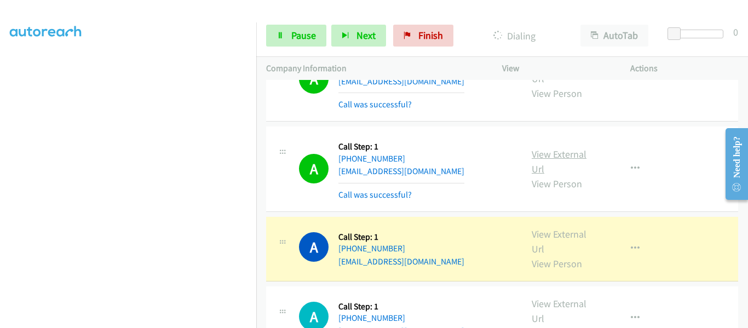
scroll to position [1041, 0]
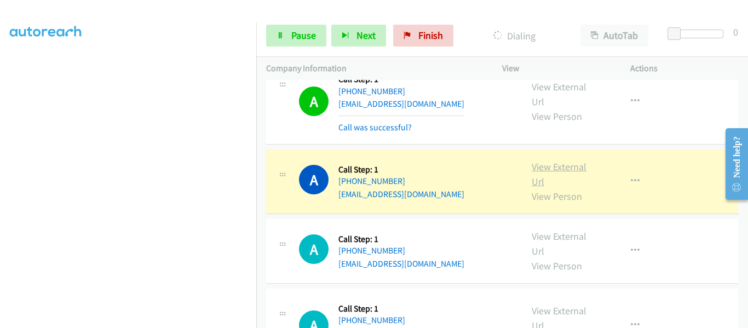
click at [564, 160] on link "View External Url" at bounding box center [559, 173] width 55 height 27
click at [633, 177] on icon "button" at bounding box center [635, 181] width 9 height 9
click at [0, 0] on div at bounding box center [0, 0] width 0 height 0
click at [633, 177] on icon "button" at bounding box center [635, 181] width 9 height 9
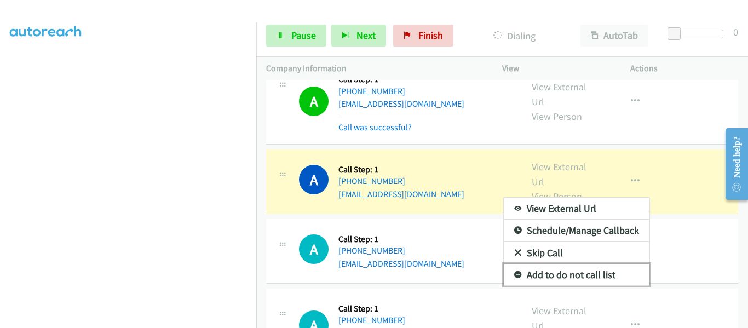
click at [592, 264] on link "Add to do not call list" at bounding box center [577, 275] width 146 height 22
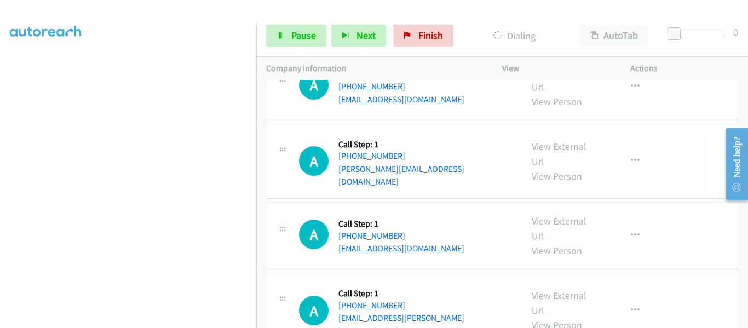
scroll to position [1150, 0]
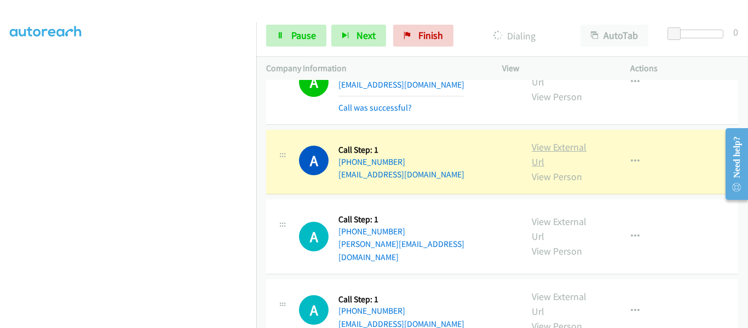
click at [556, 141] on link "View External Url" at bounding box center [559, 154] width 55 height 27
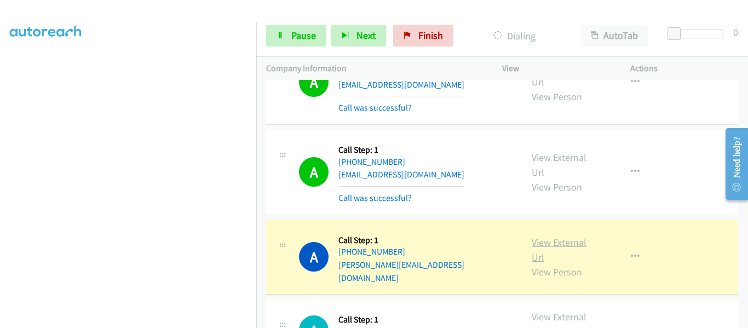
click at [551, 236] on link "View External Url" at bounding box center [559, 249] width 55 height 27
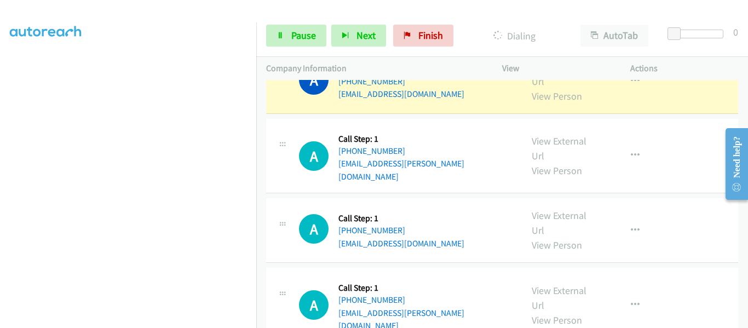
scroll to position [1315, 0]
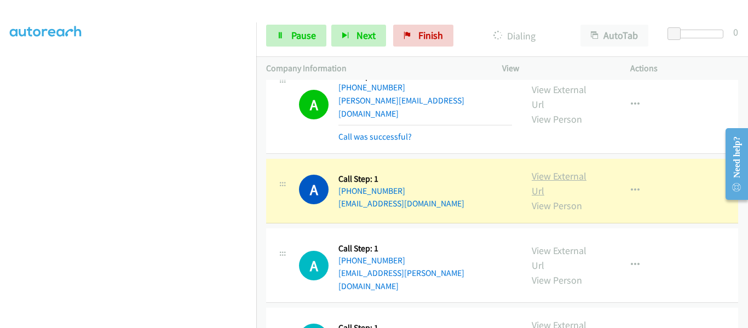
click at [564, 170] on link "View External Url" at bounding box center [559, 183] width 55 height 27
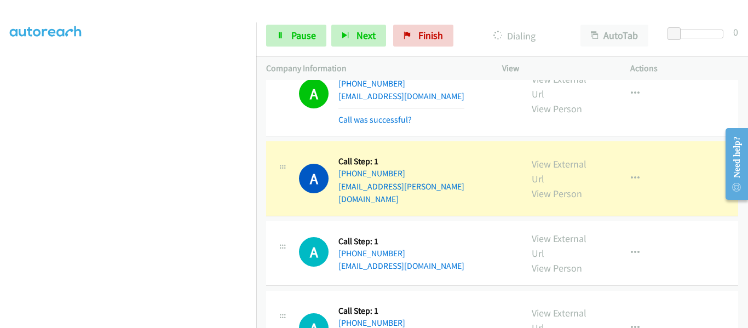
scroll to position [1424, 0]
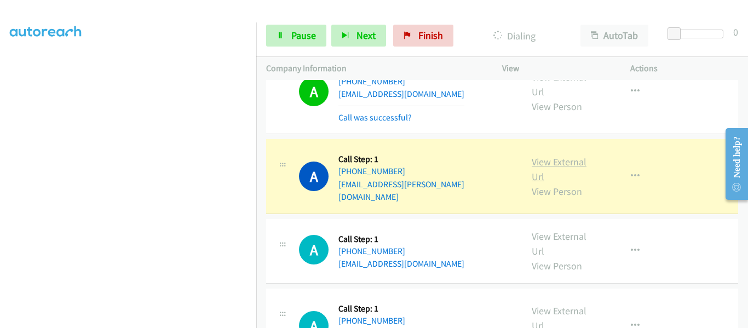
click at [555, 156] on link "View External Url" at bounding box center [559, 169] width 55 height 27
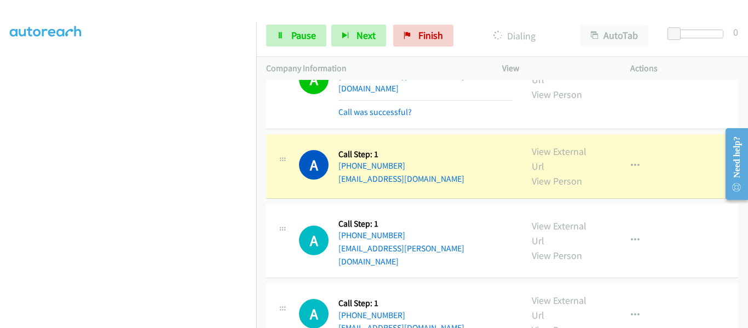
scroll to position [1534, 0]
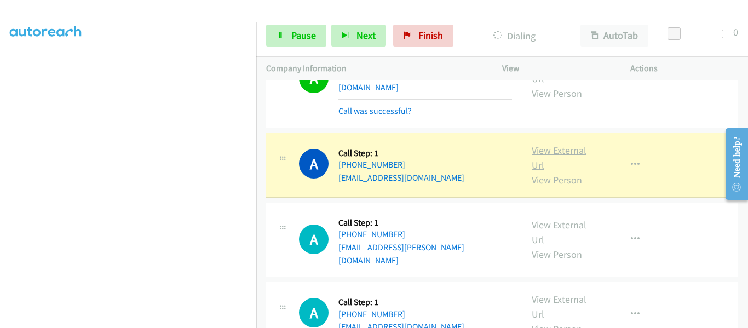
click at [554, 144] on link "View External Url" at bounding box center [559, 157] width 55 height 27
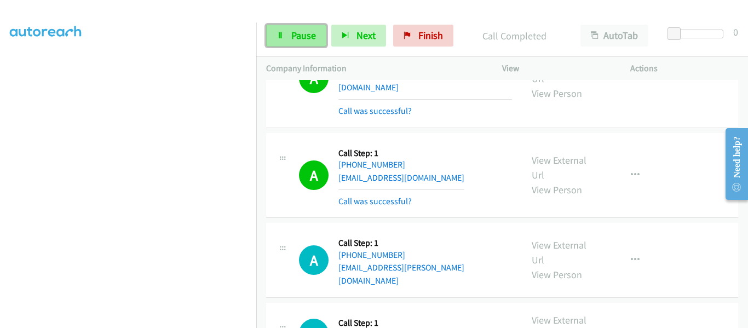
click at [291, 38] on span "Pause" at bounding box center [303, 35] width 25 height 13
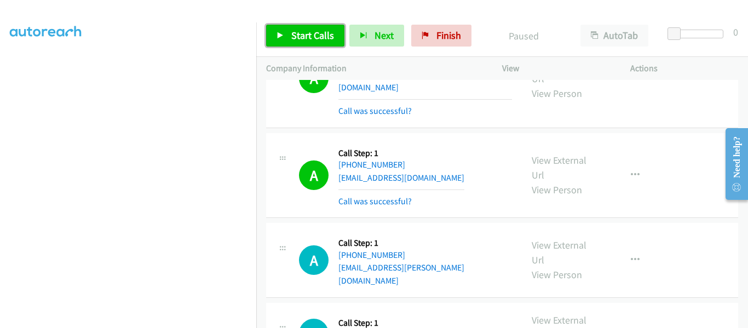
click at [278, 35] on icon at bounding box center [281, 36] width 8 height 8
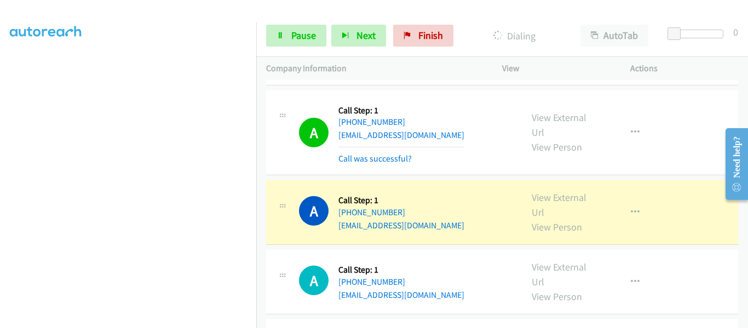
scroll to position [1753, 0]
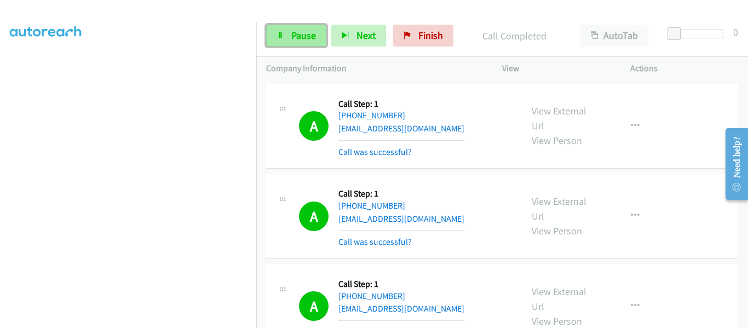
click at [297, 36] on span "Pause" at bounding box center [303, 35] width 25 height 13
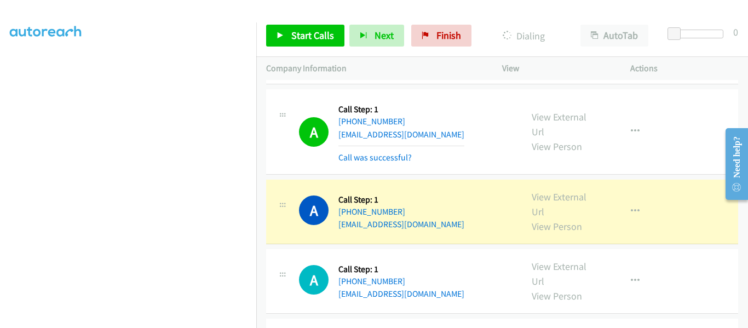
scroll to position [2410, 0]
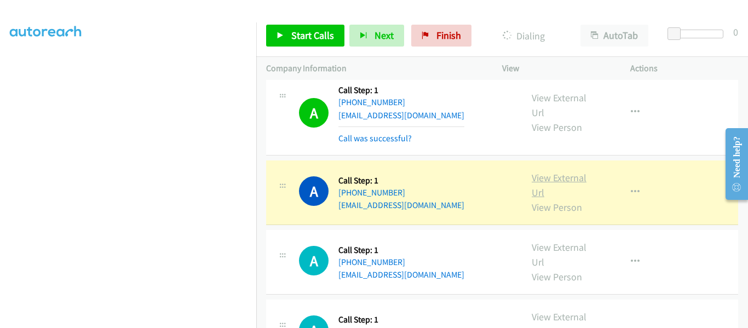
click at [555, 171] on link "View External Url" at bounding box center [559, 184] width 55 height 27
click at [552, 171] on link "View External Url" at bounding box center [559, 184] width 55 height 27
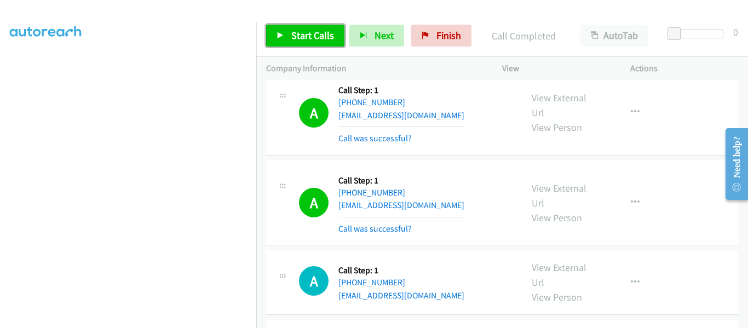
click at [276, 35] on link "Start Calls" at bounding box center [305, 36] width 78 height 22
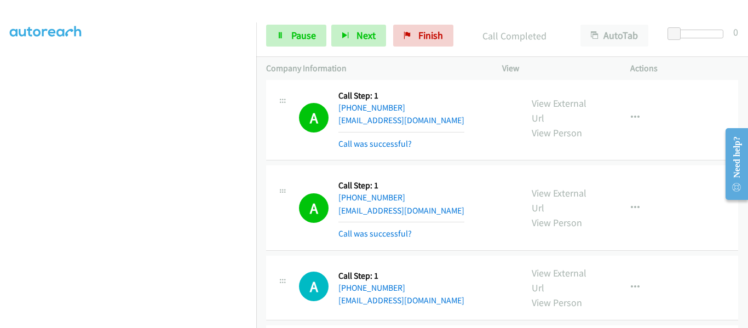
scroll to position [2520, 0]
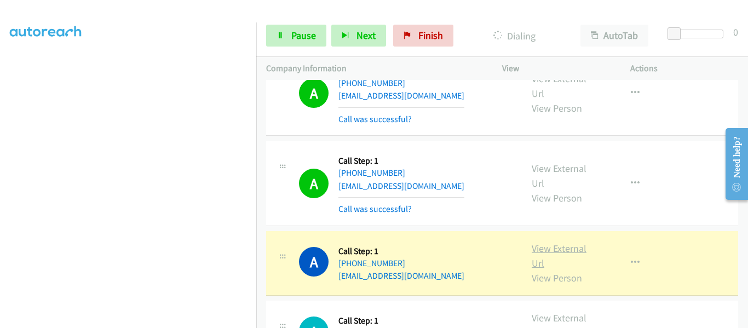
click at [561, 242] on link "View External Url" at bounding box center [559, 255] width 55 height 27
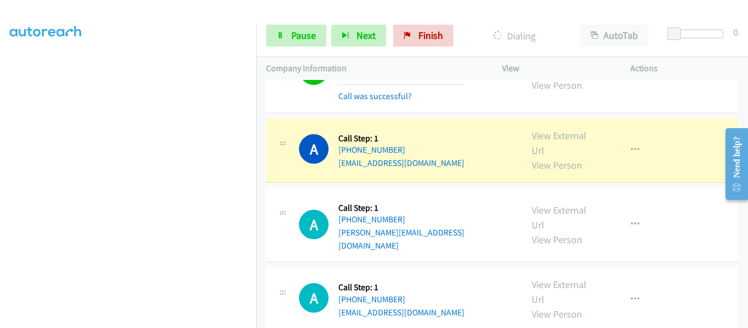
scroll to position [2848, 0]
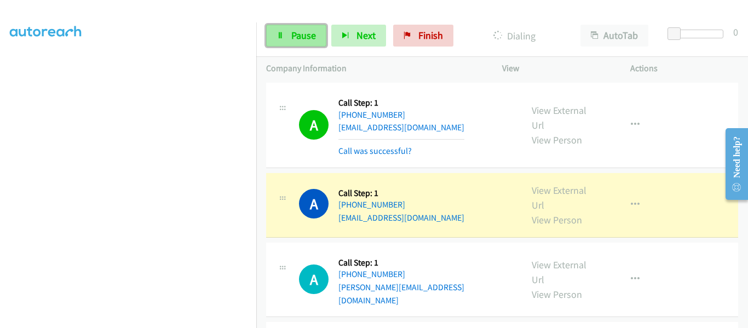
click at [285, 33] on link "Pause" at bounding box center [296, 36] width 60 height 22
